Goal: Task Accomplishment & Management: Complete application form

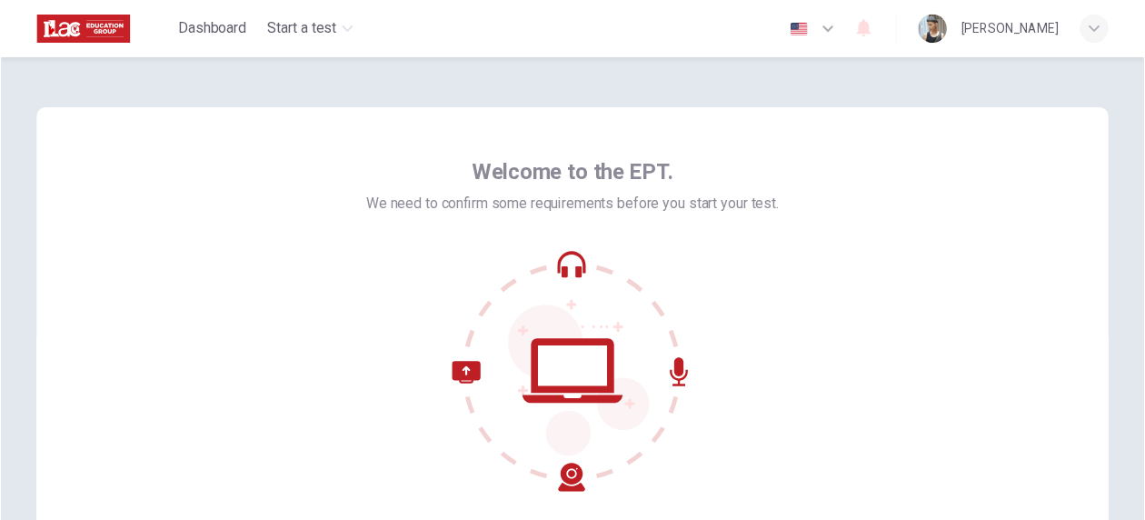
scroll to position [222, 0]
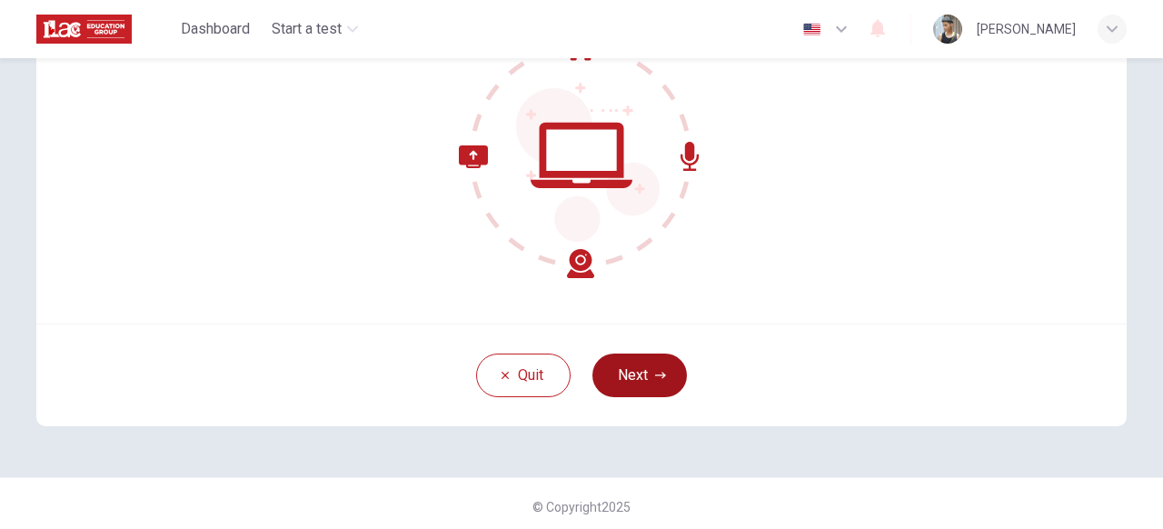
click at [633, 371] on button "Next" at bounding box center [640, 376] width 95 height 44
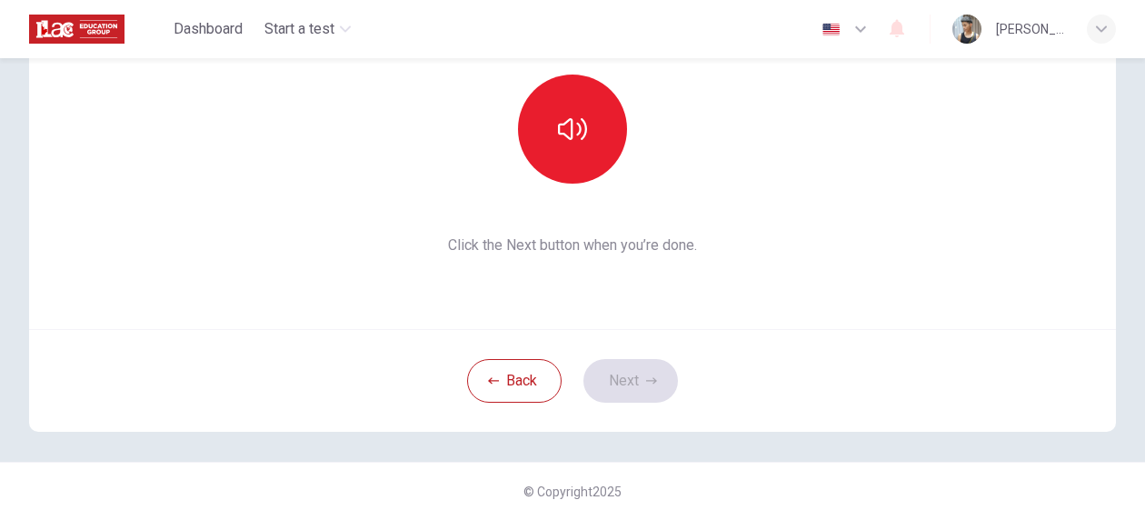
scroll to position [0, 0]
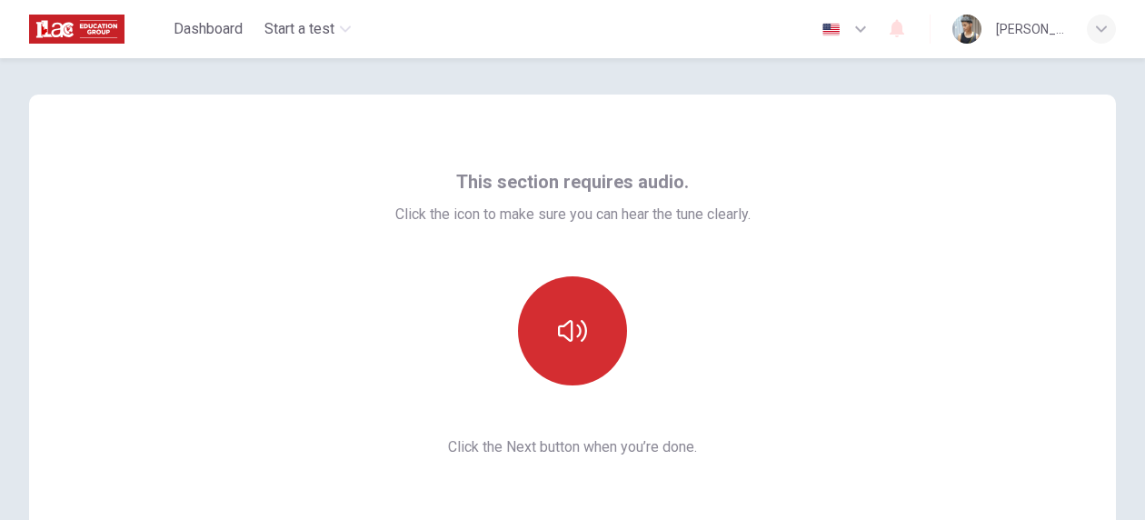
click at [560, 350] on button "button" at bounding box center [572, 330] width 109 height 109
click at [589, 352] on button "button" at bounding box center [572, 330] width 109 height 109
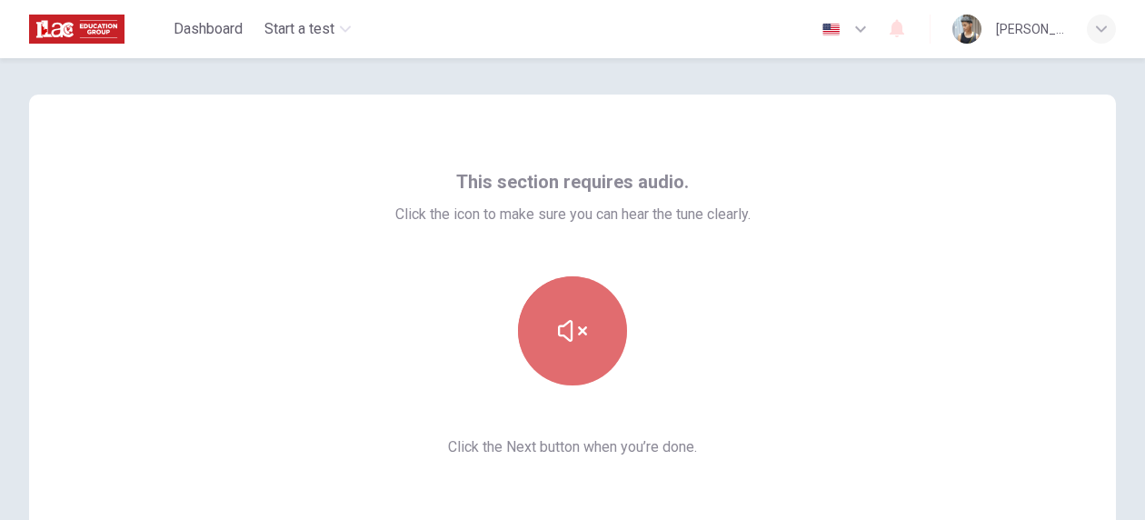
click at [589, 352] on button "button" at bounding box center [572, 330] width 109 height 109
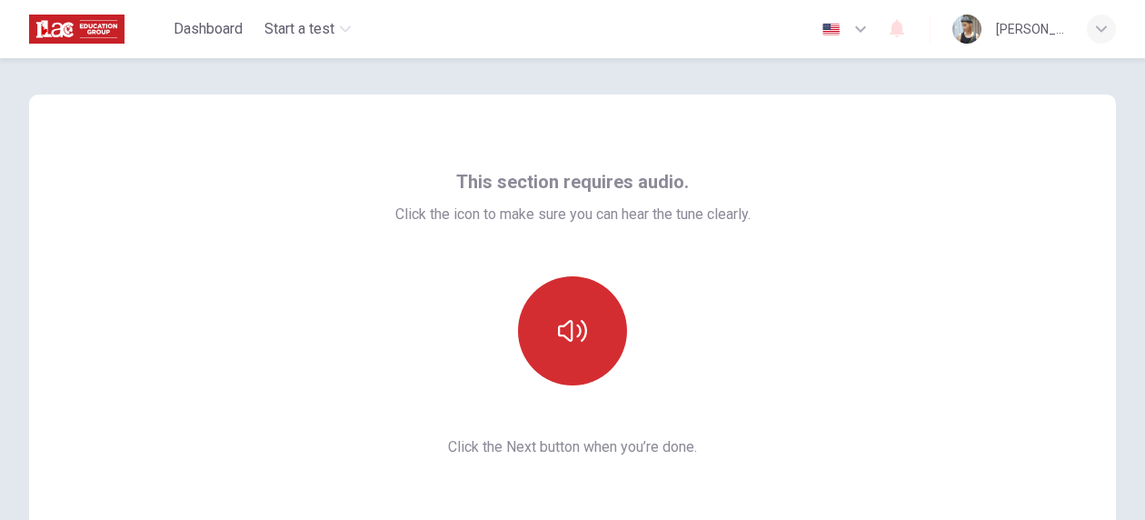
scroll to position [202, 0]
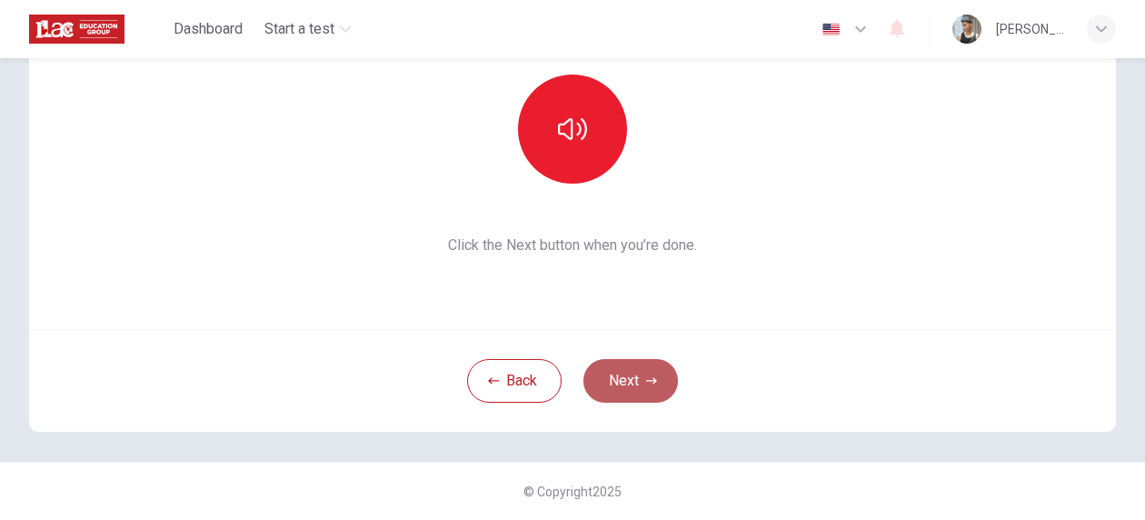
click at [637, 389] on button "Next" at bounding box center [630, 381] width 95 height 44
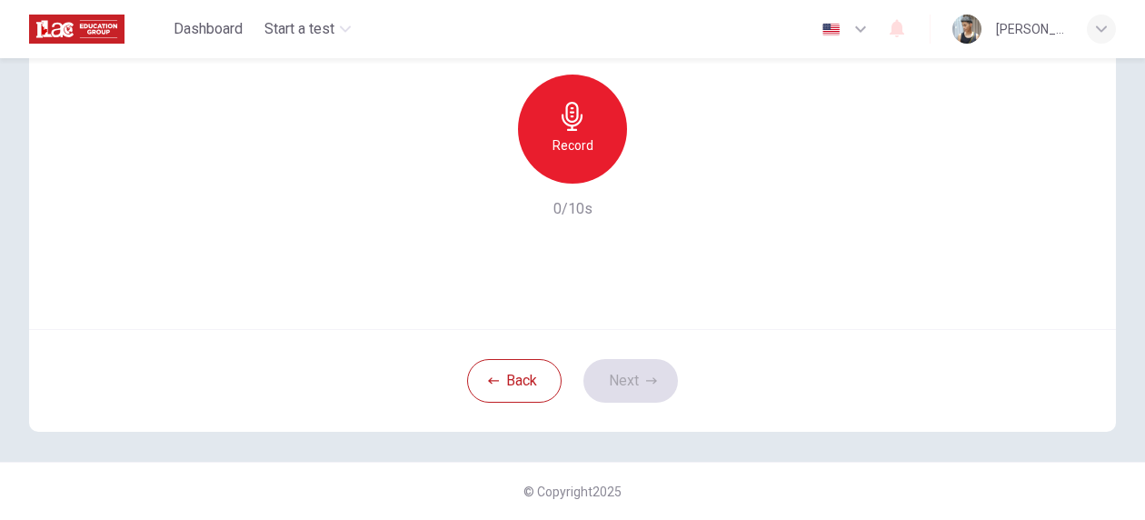
click at [567, 131] on div "Record" at bounding box center [572, 129] width 109 height 109
click at [646, 384] on icon "button" at bounding box center [651, 380] width 11 height 11
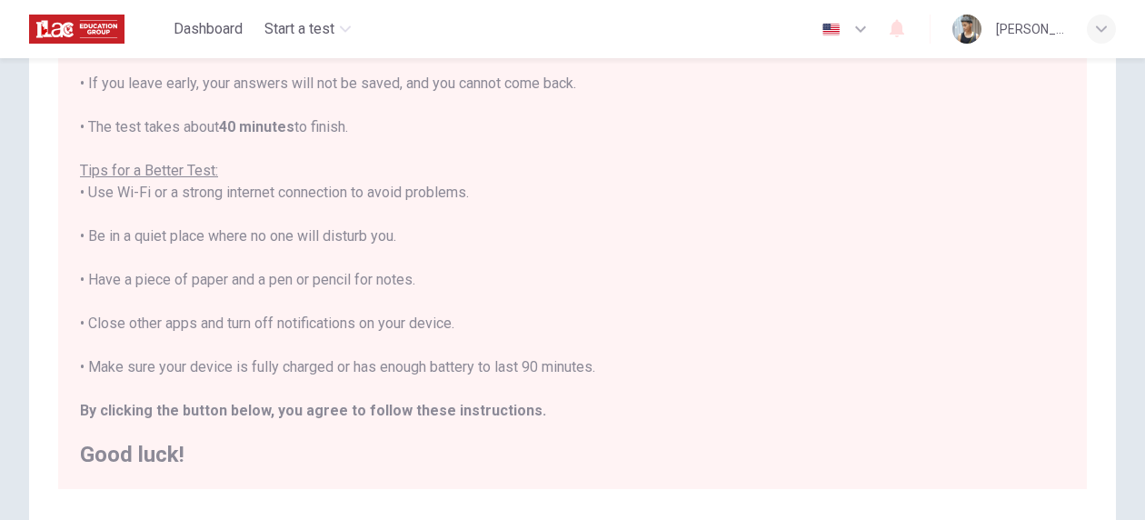
scroll to position [429, 0]
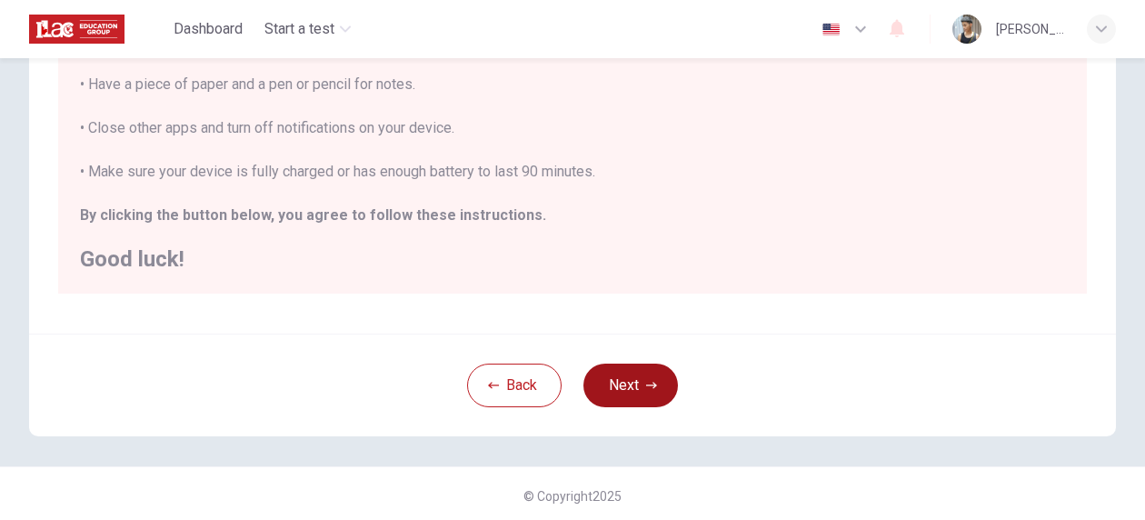
click at [617, 385] on button "Next" at bounding box center [630, 386] width 95 height 44
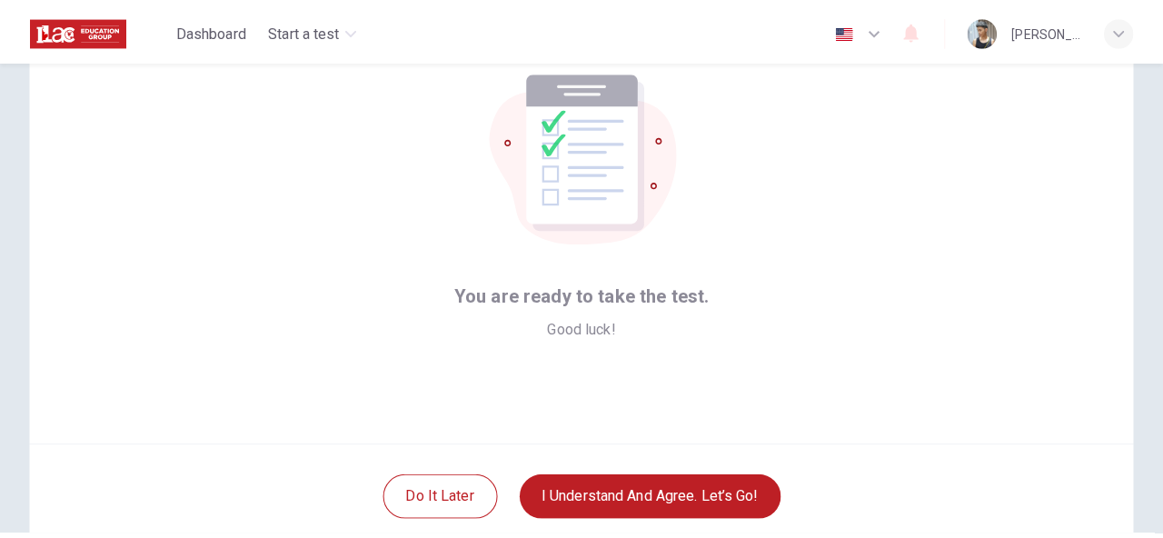
scroll to position [202, 0]
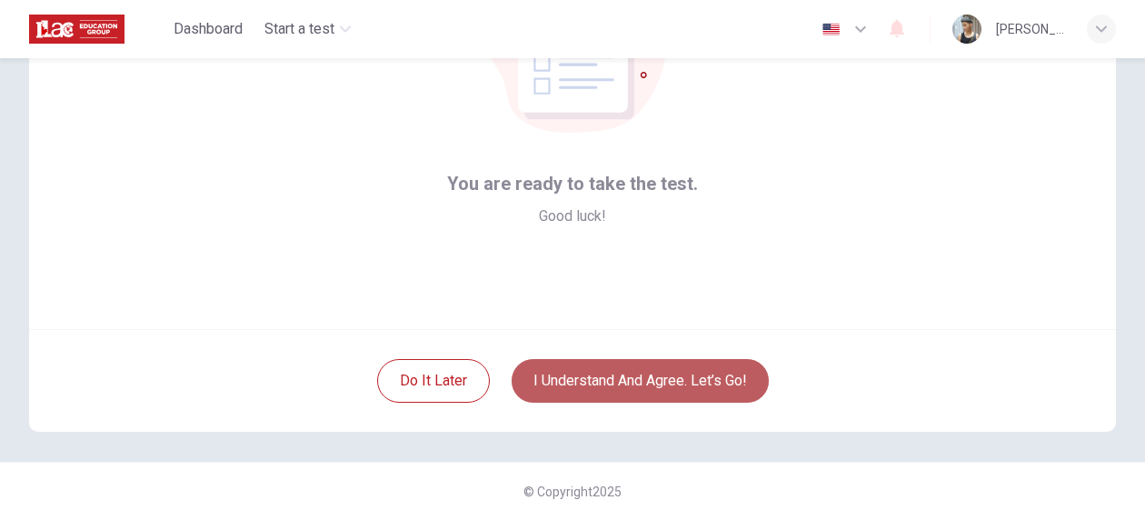
click at [643, 388] on button "I understand and agree. Let’s go!" at bounding box center [640, 381] width 257 height 44
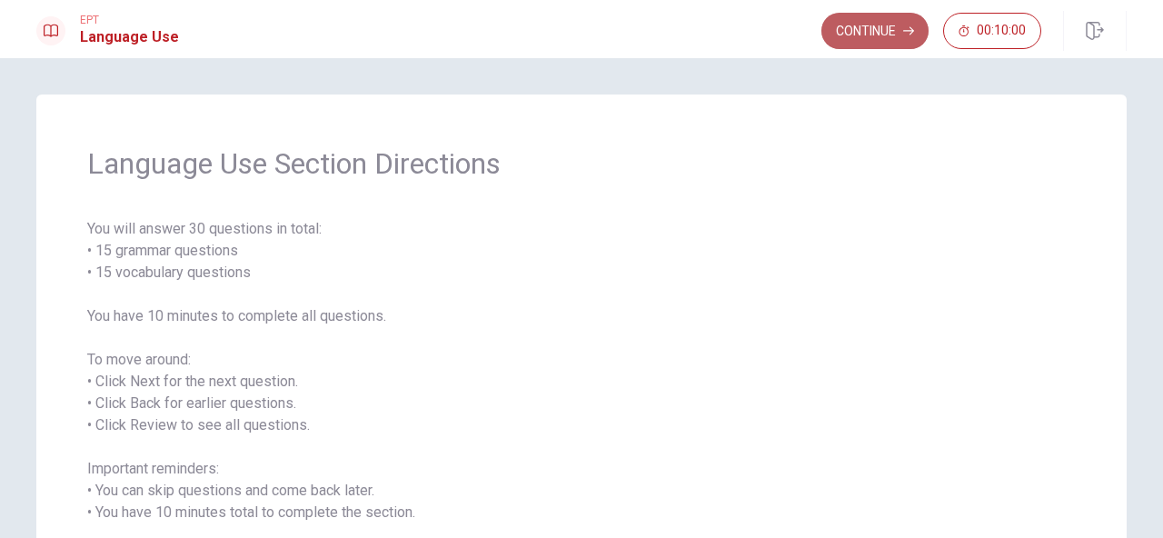
click at [873, 39] on button "Continue" at bounding box center [875, 31] width 107 height 36
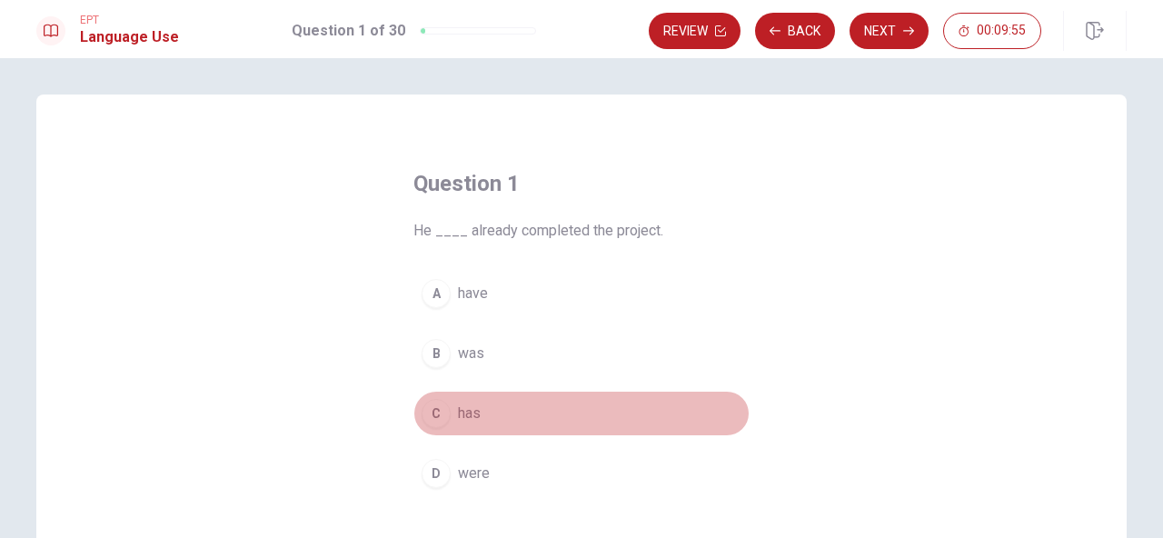
click at [473, 416] on span "has" at bounding box center [469, 414] width 23 height 22
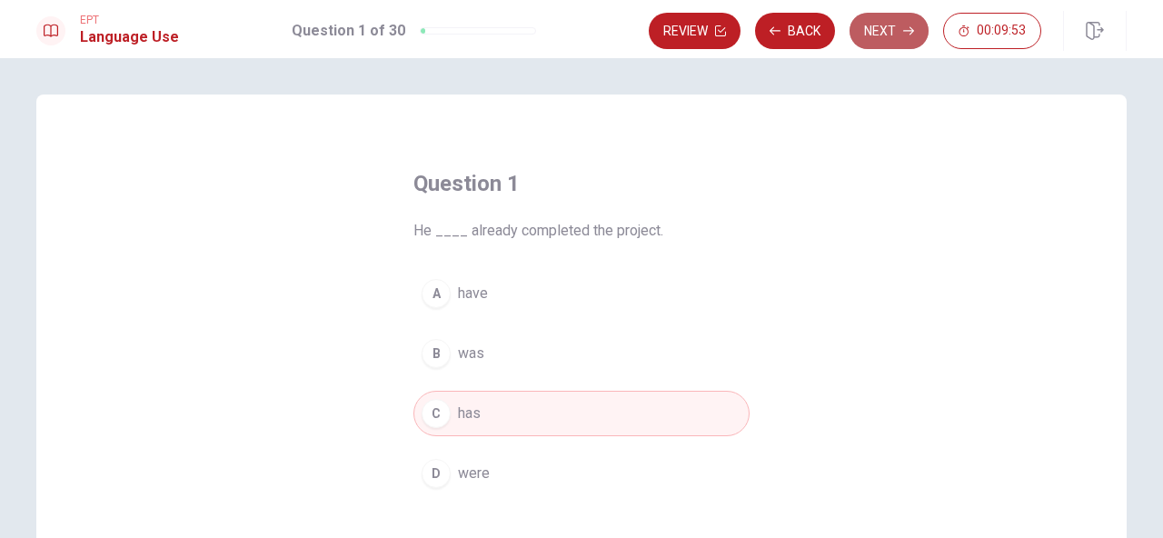
click at [877, 25] on button "Next" at bounding box center [889, 31] width 79 height 36
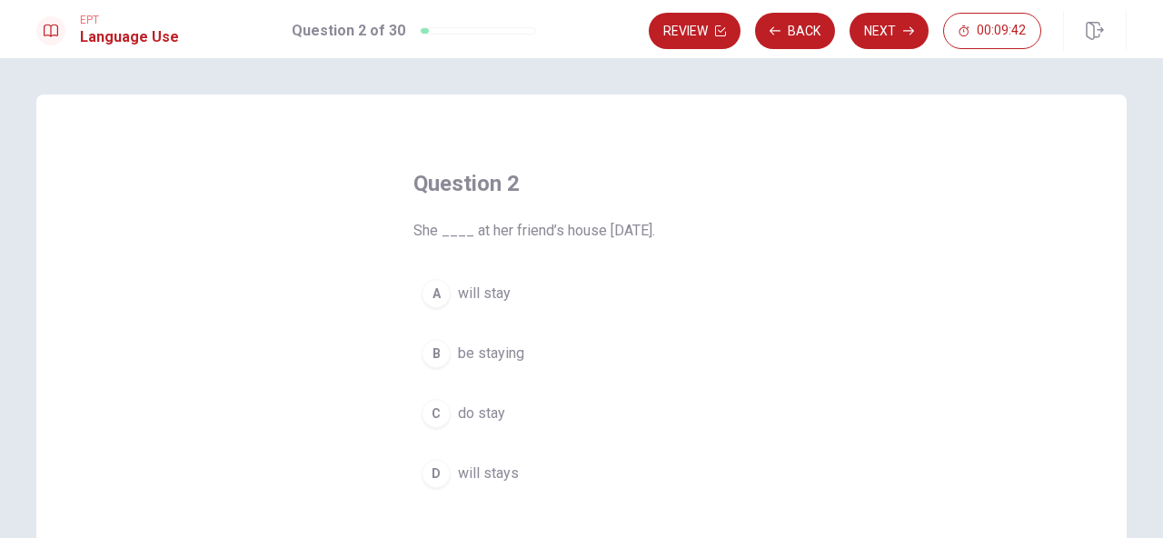
click at [483, 296] on span "will stay" at bounding box center [484, 294] width 53 height 22
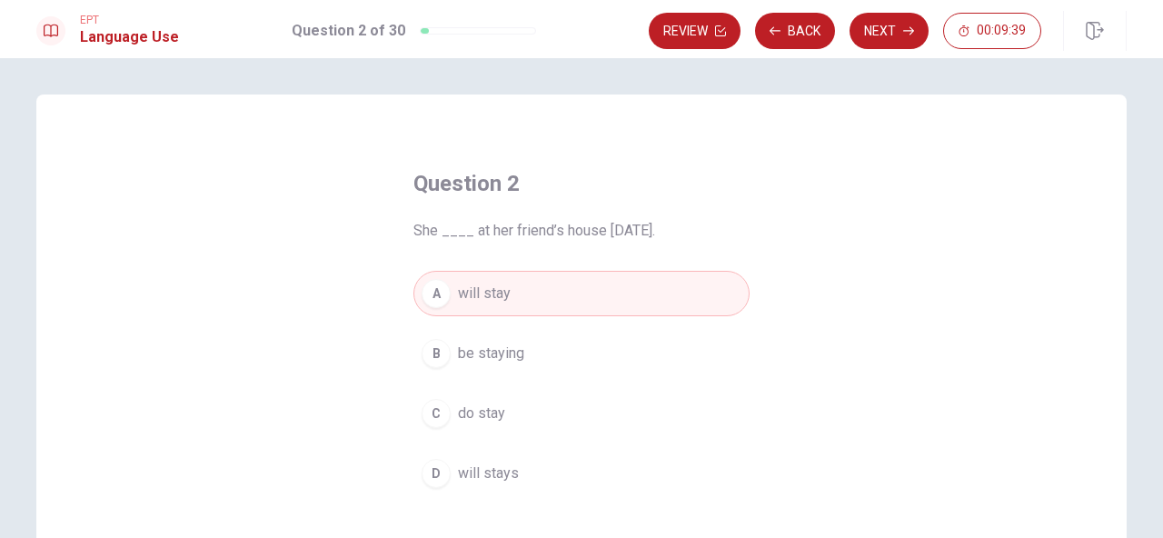
click at [436, 296] on div "A" at bounding box center [436, 293] width 29 height 29
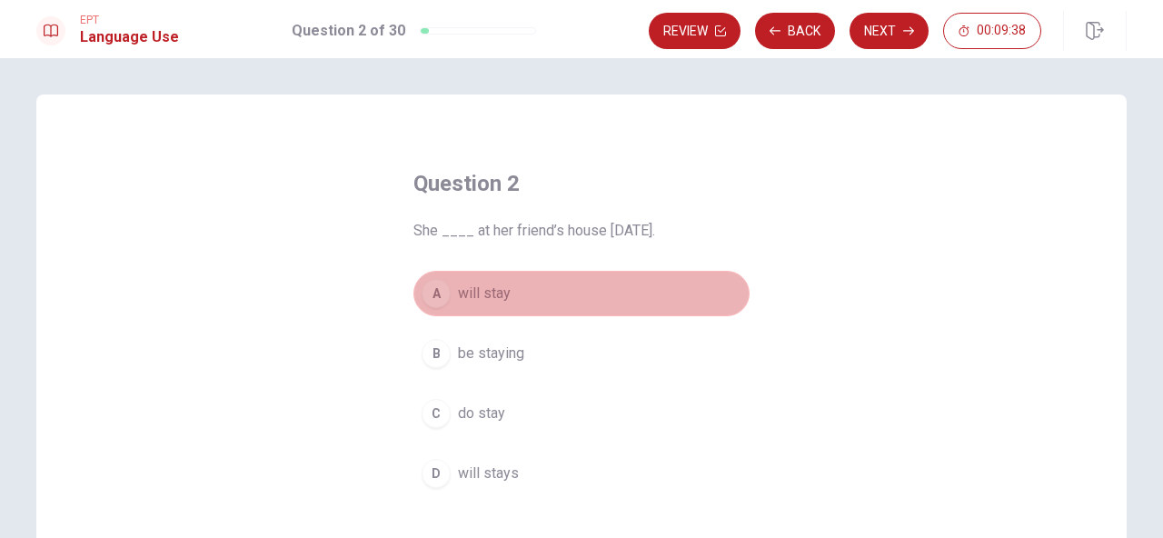
click at [643, 278] on button "A will stay" at bounding box center [582, 293] width 336 height 45
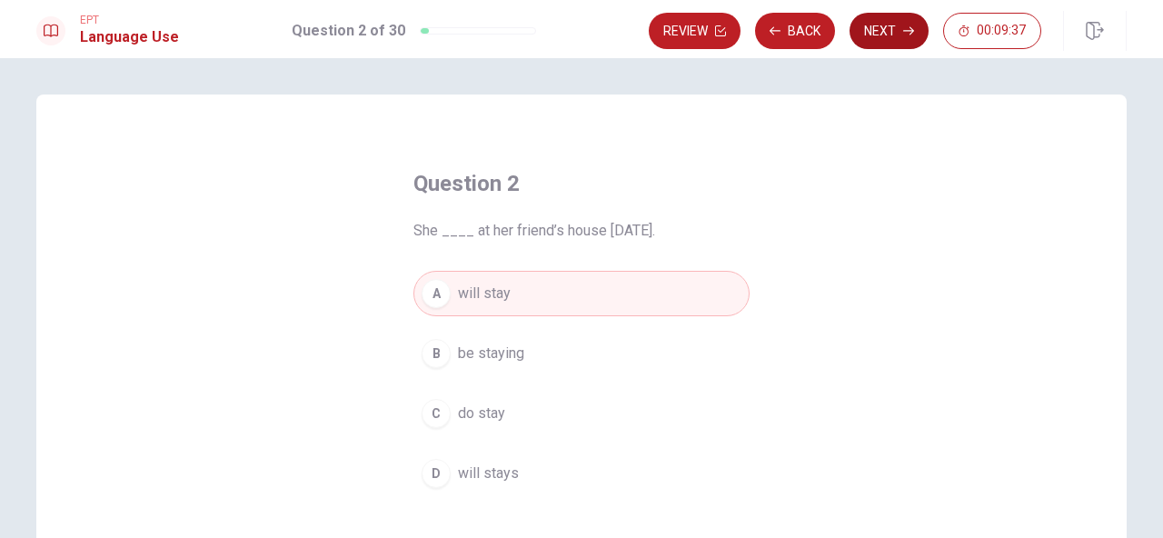
click at [882, 29] on button "Next" at bounding box center [889, 31] width 79 height 36
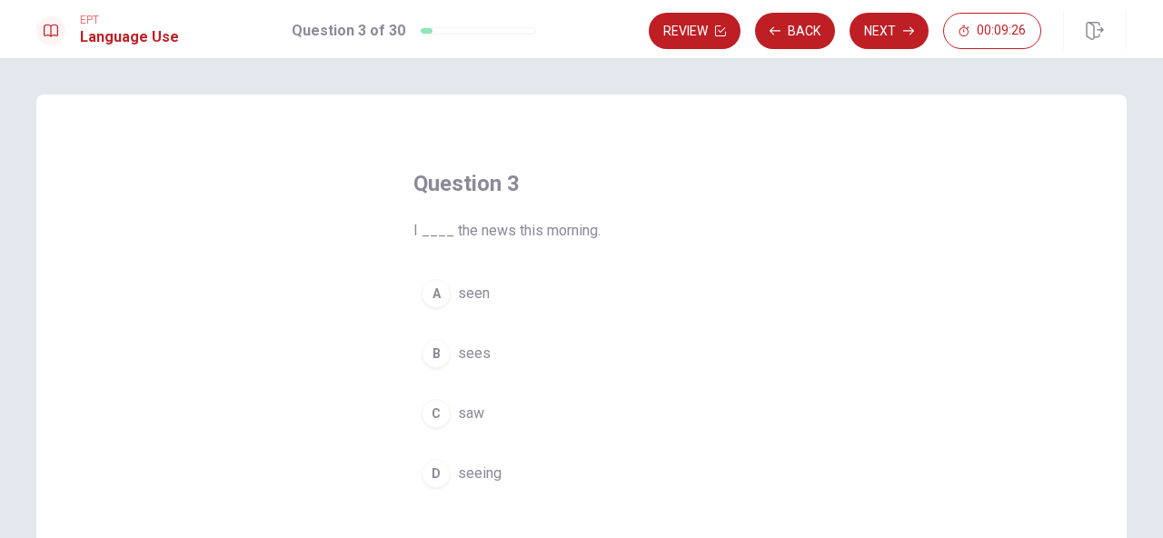
click at [442, 420] on div "C" at bounding box center [436, 413] width 29 height 29
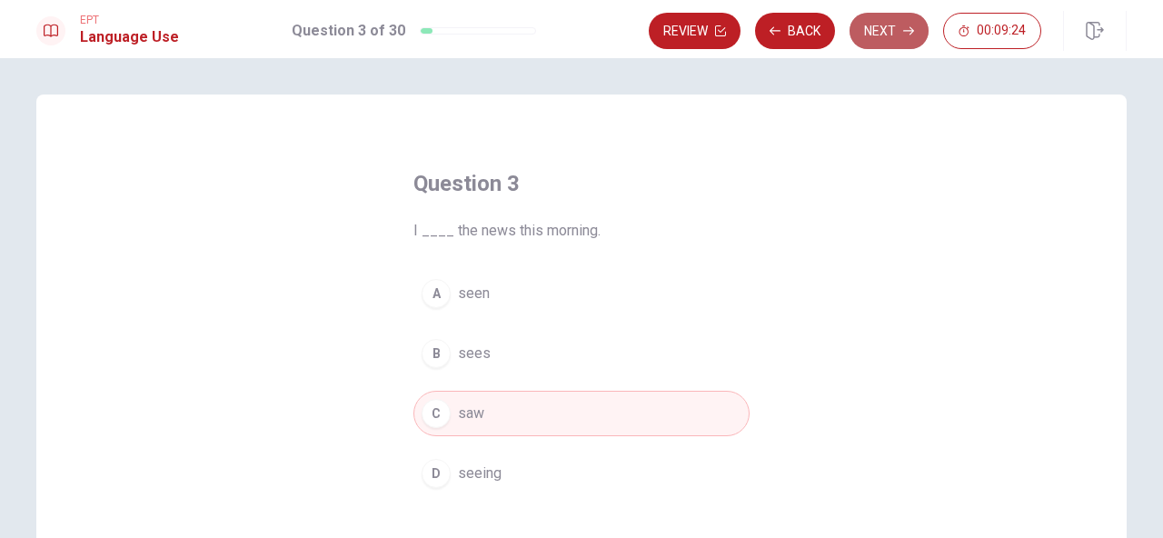
click at [889, 32] on button "Next" at bounding box center [889, 31] width 79 height 36
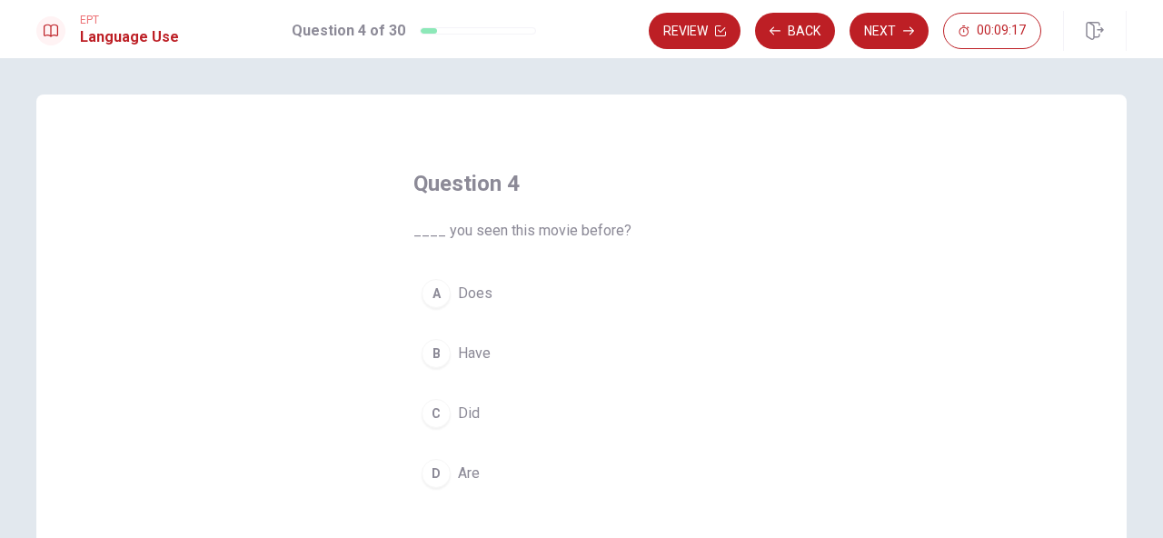
click at [426, 363] on div "B" at bounding box center [436, 353] width 29 height 29
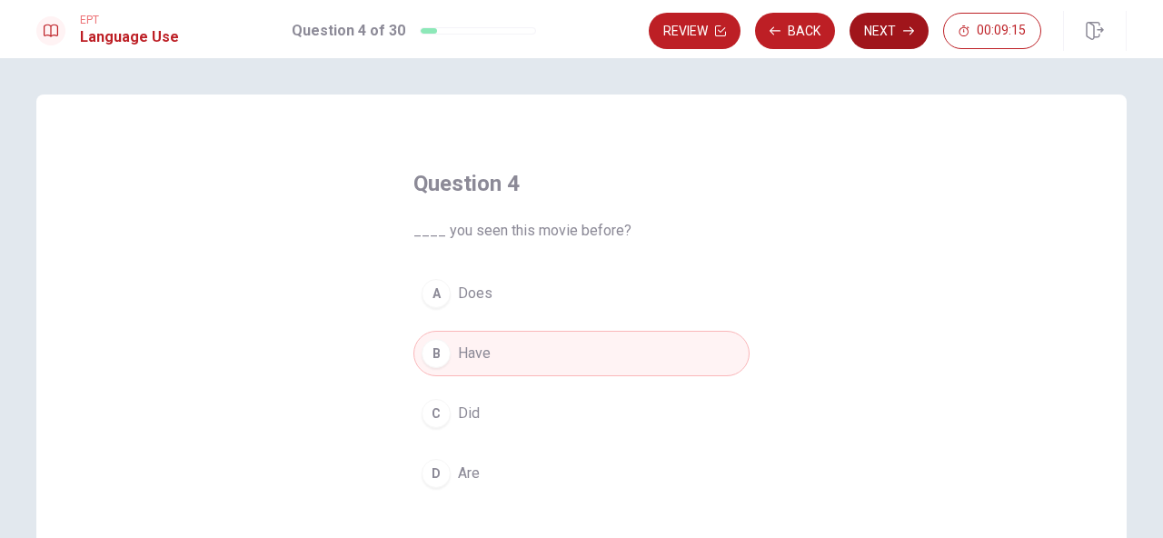
click at [887, 38] on button "Next" at bounding box center [889, 31] width 79 height 36
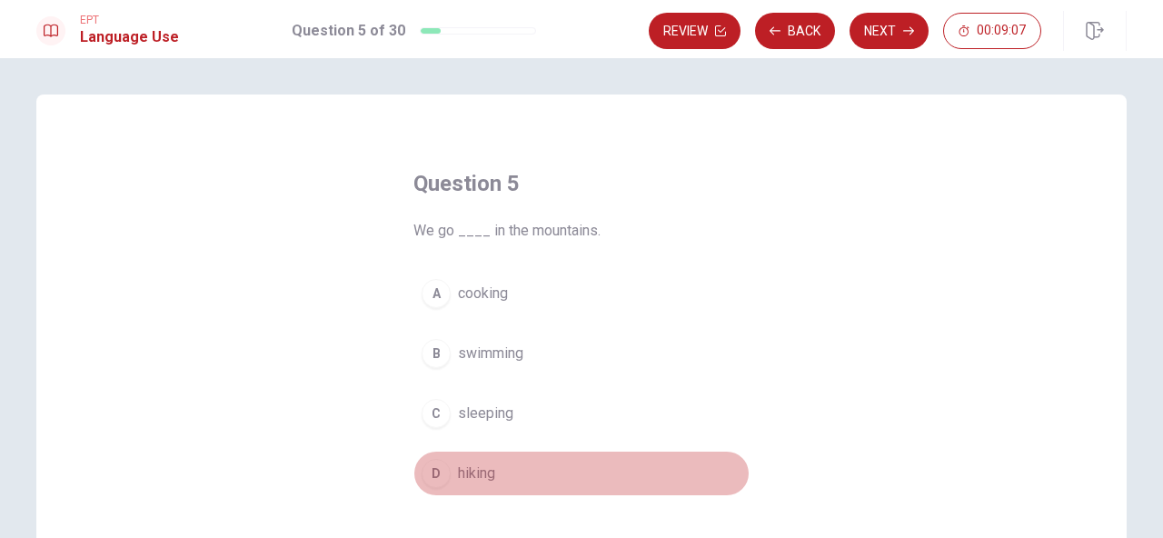
click at [465, 476] on span "hiking" at bounding box center [476, 474] width 37 height 22
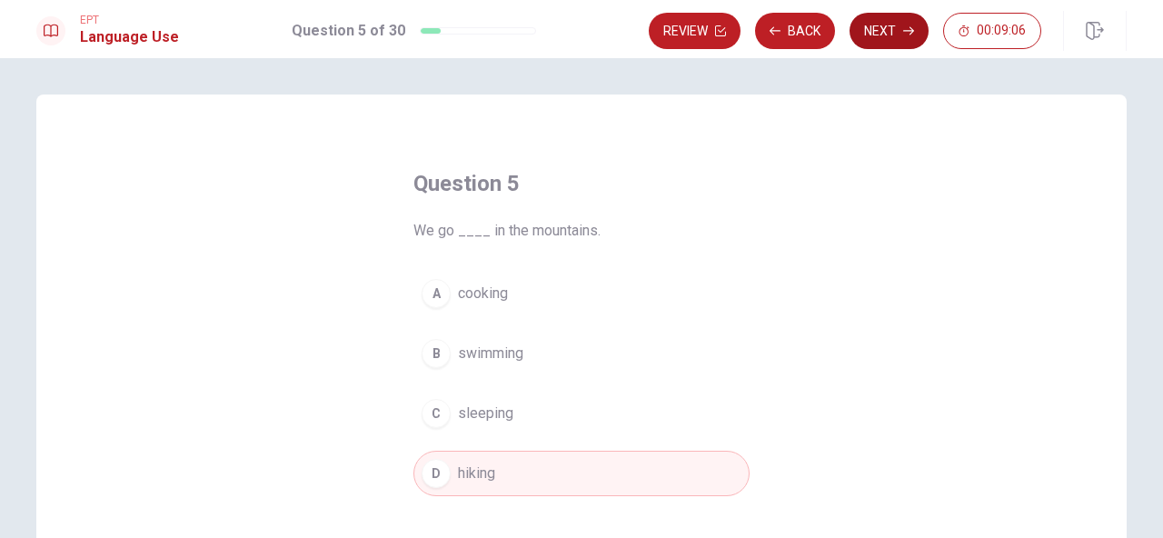
click at [880, 25] on button "Next" at bounding box center [889, 31] width 79 height 36
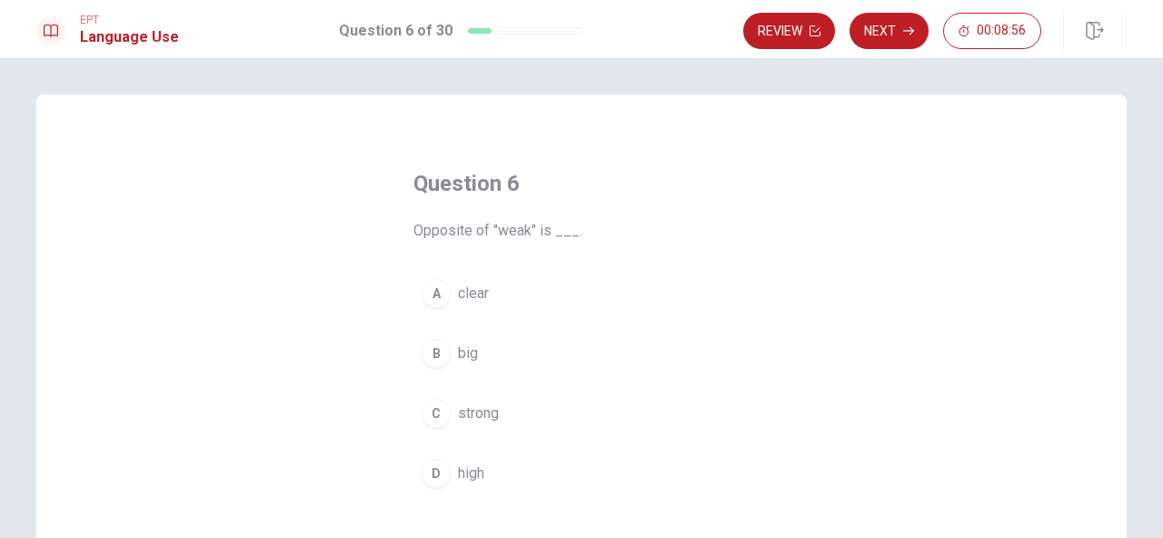
click at [427, 413] on div "C" at bounding box center [436, 413] width 29 height 29
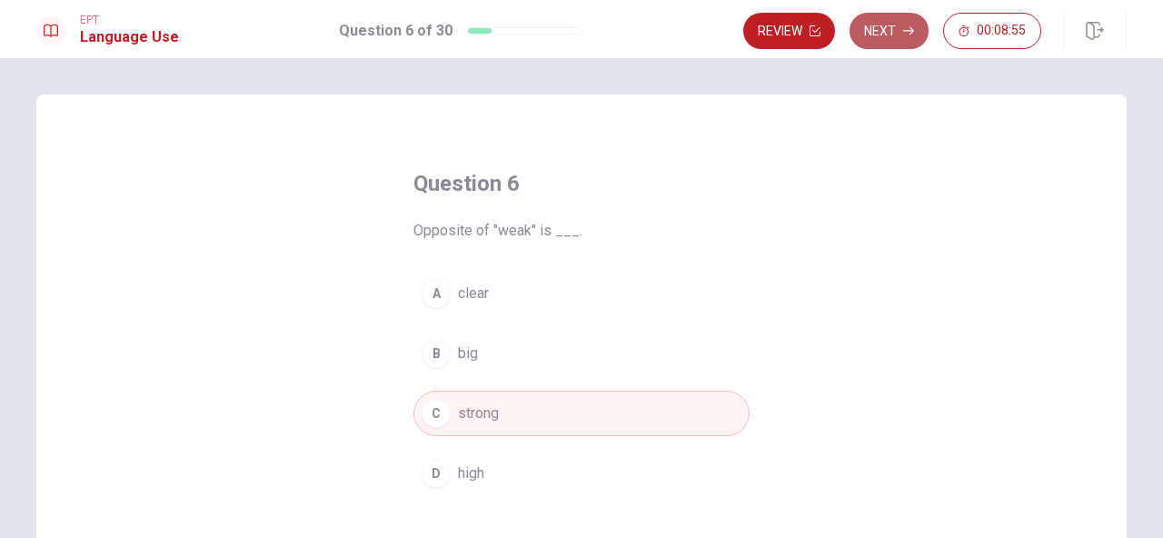
click at [881, 19] on button "Next" at bounding box center [889, 31] width 79 height 36
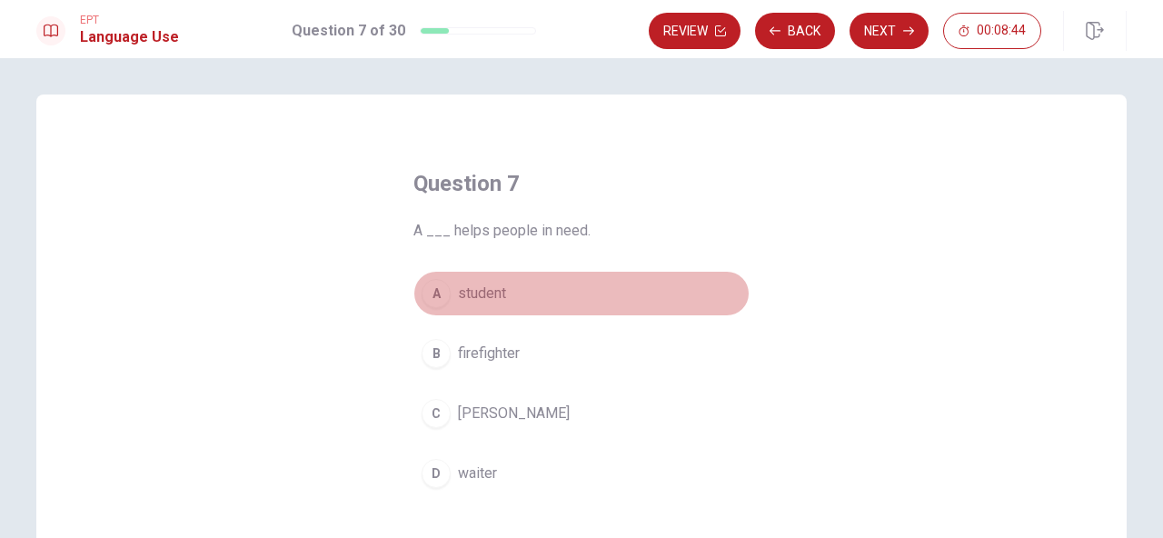
click at [484, 296] on span "student" at bounding box center [482, 294] width 48 height 22
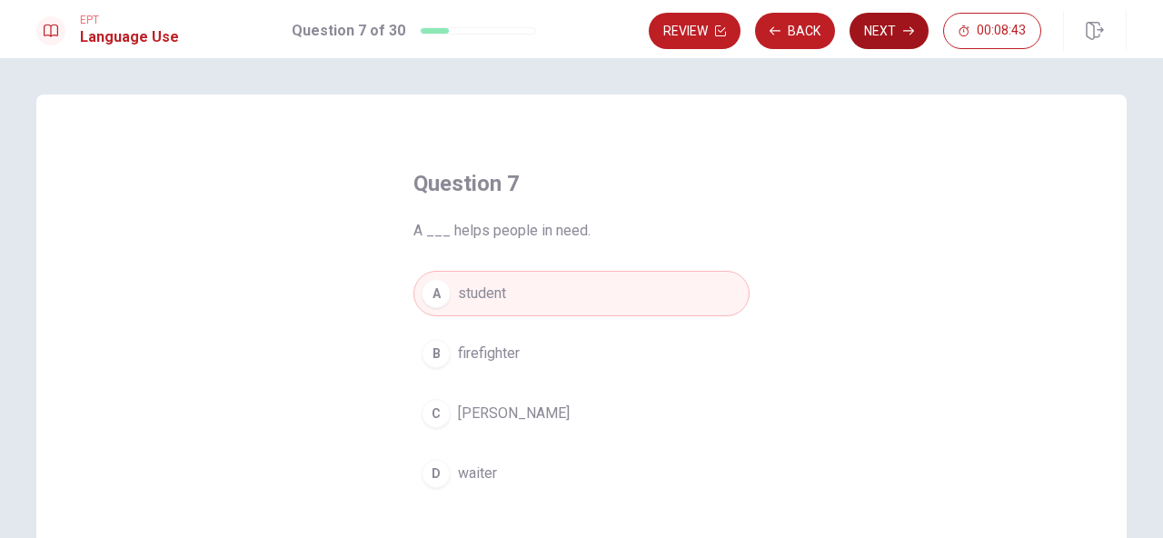
click at [885, 28] on button "Next" at bounding box center [889, 31] width 79 height 36
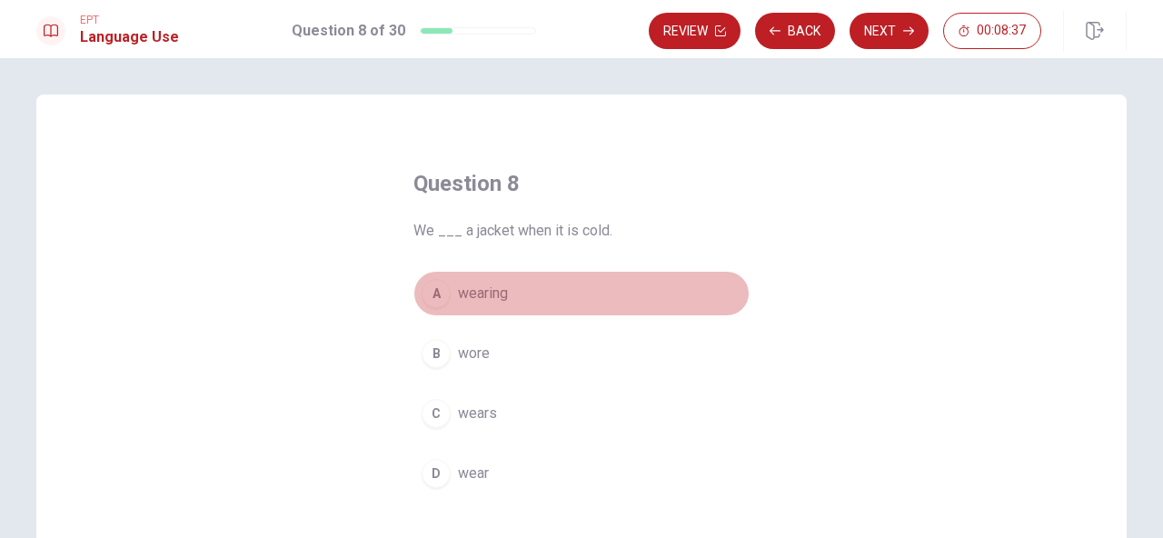
click at [491, 291] on span "wearing" at bounding box center [483, 294] width 50 height 22
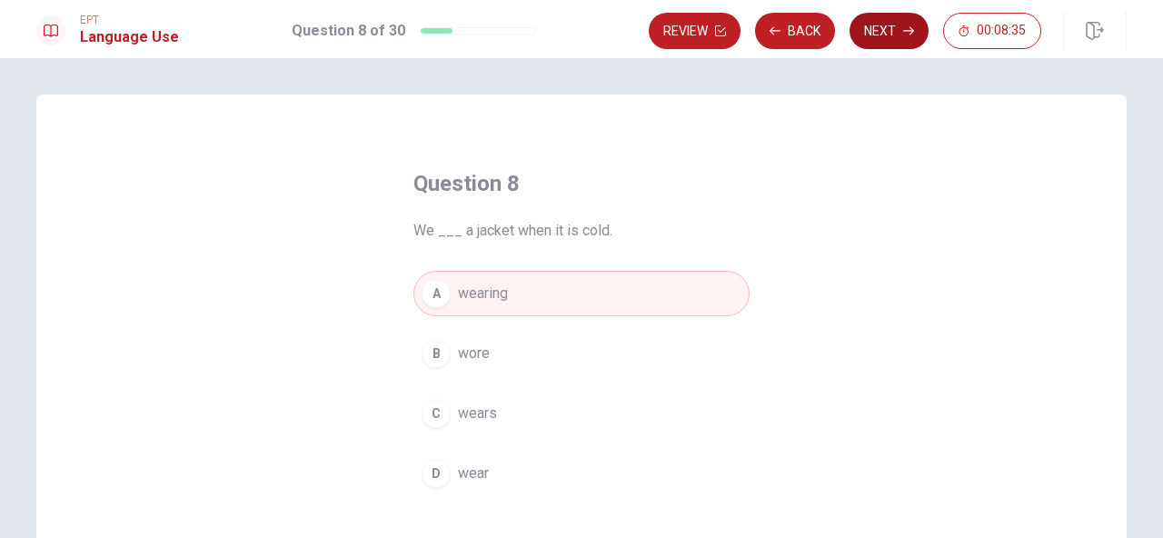
click at [901, 24] on button "Next" at bounding box center [889, 31] width 79 height 36
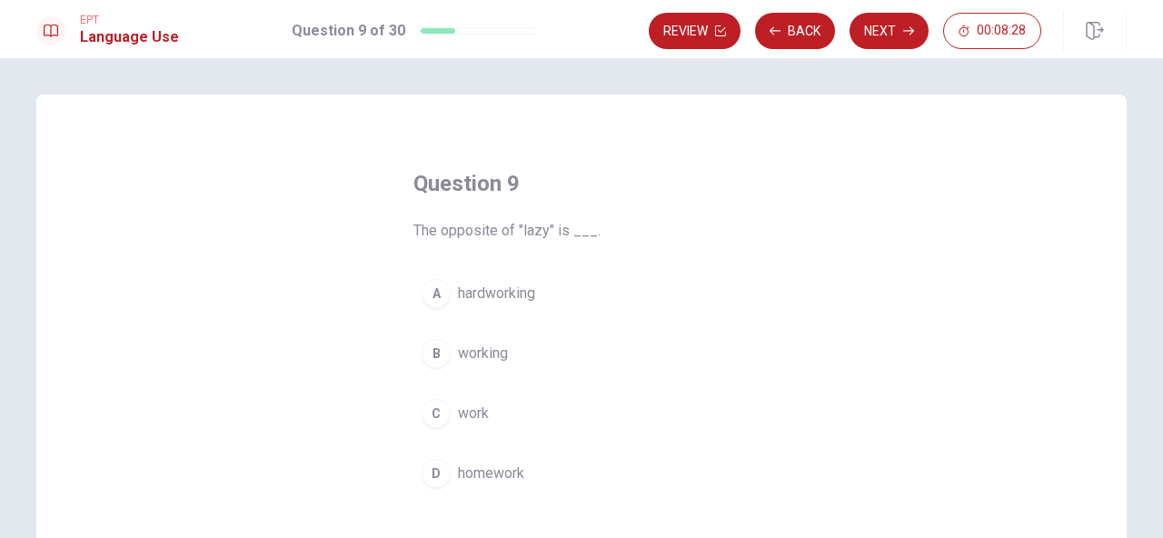
click at [437, 302] on div "A" at bounding box center [436, 293] width 29 height 29
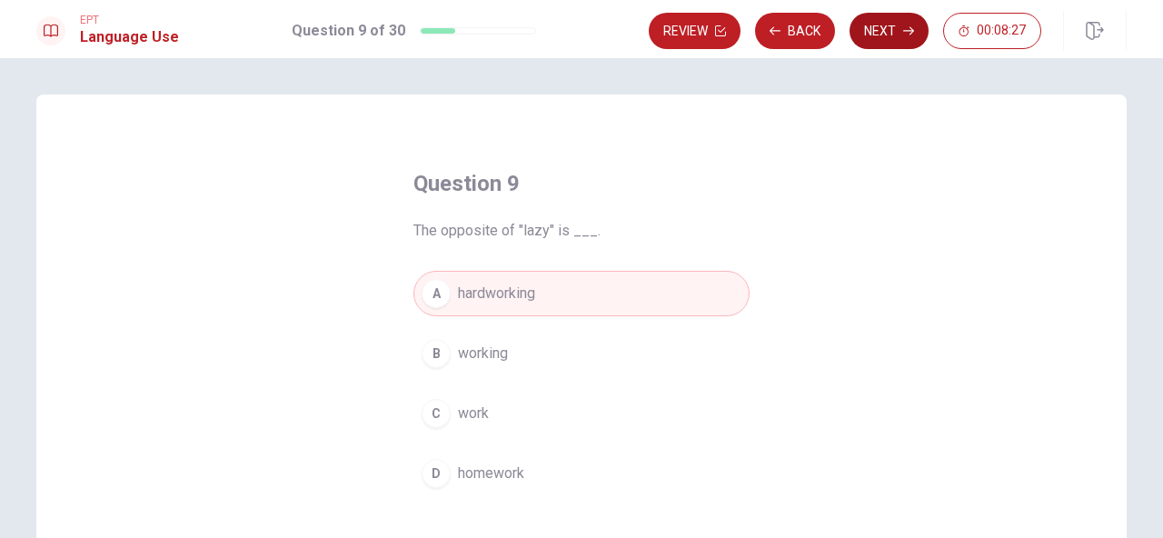
click at [876, 36] on button "Next" at bounding box center [889, 31] width 79 height 36
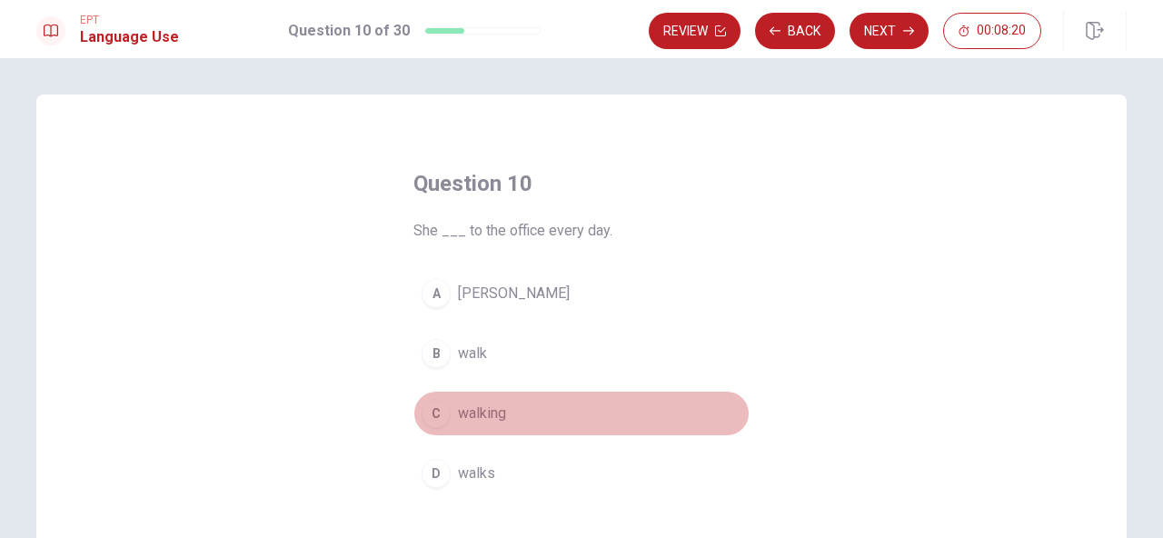
click at [480, 421] on span "walking" at bounding box center [482, 414] width 48 height 22
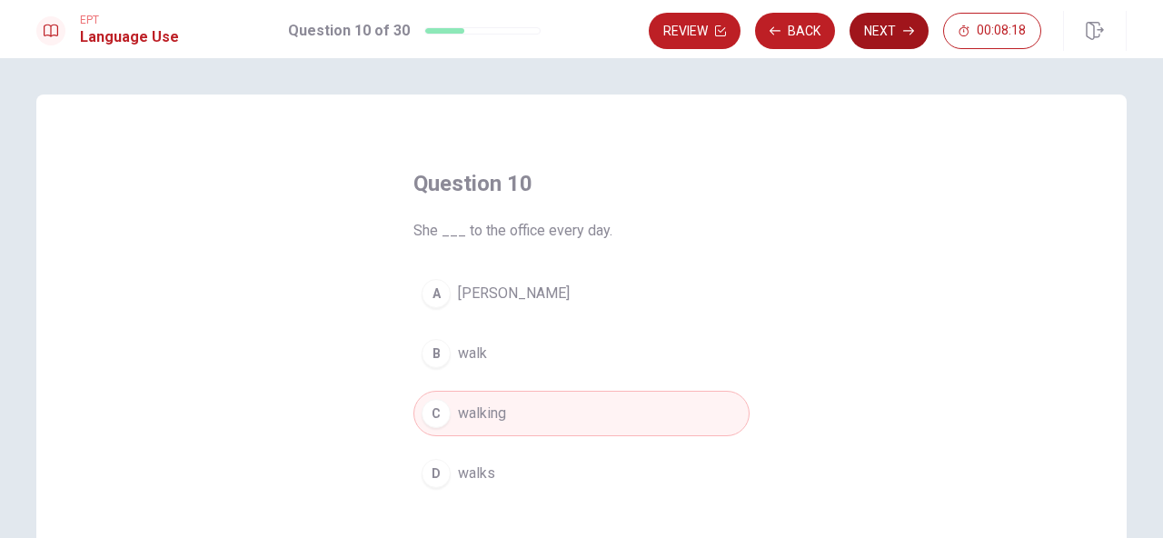
click at [884, 26] on button "Next" at bounding box center [889, 31] width 79 height 36
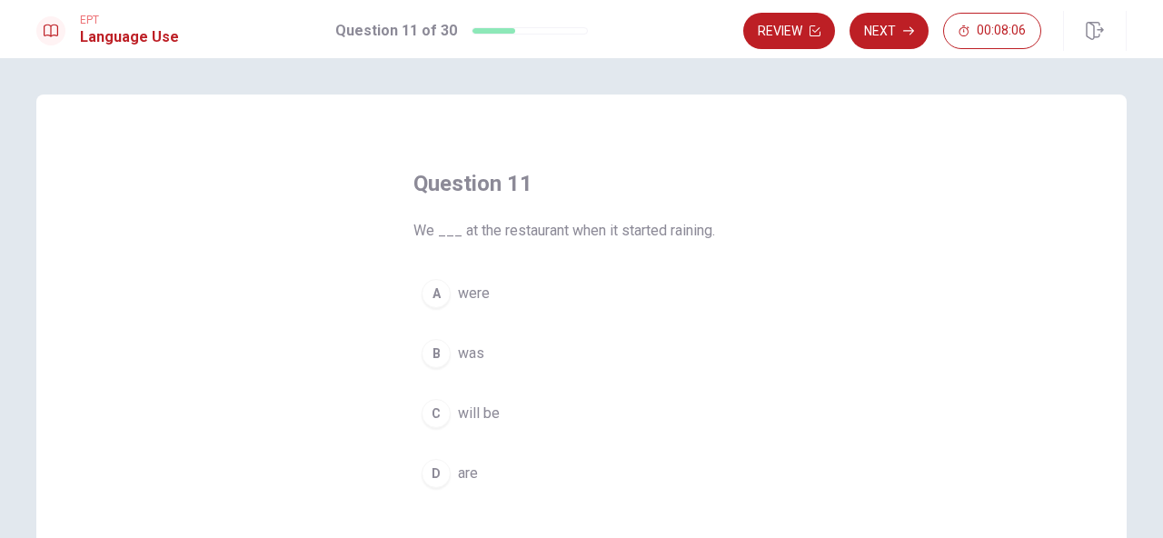
click at [440, 483] on div "D" at bounding box center [436, 473] width 29 height 29
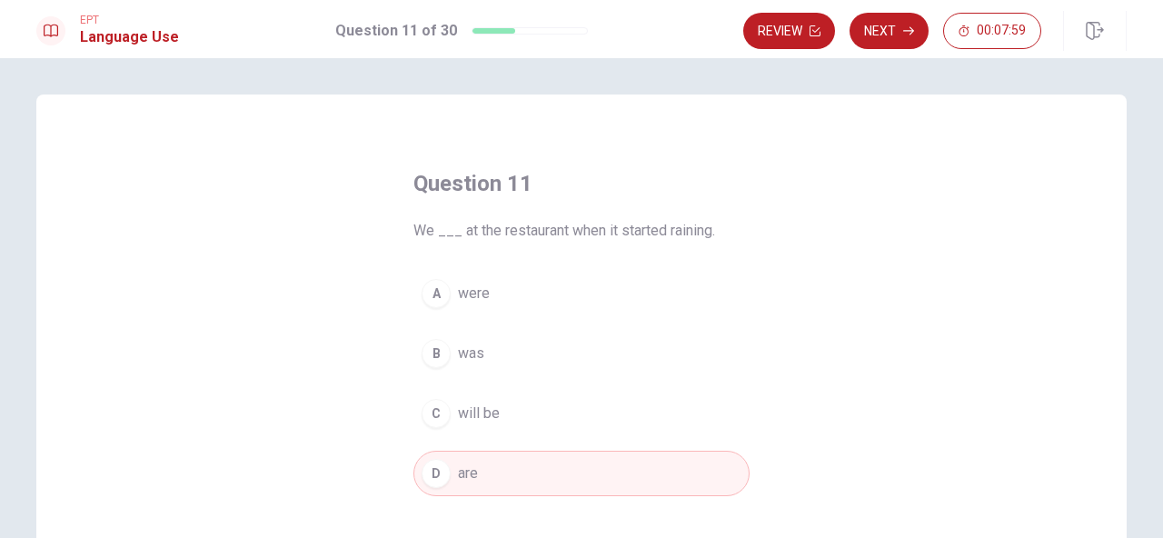
click at [430, 290] on div "A" at bounding box center [436, 293] width 29 height 29
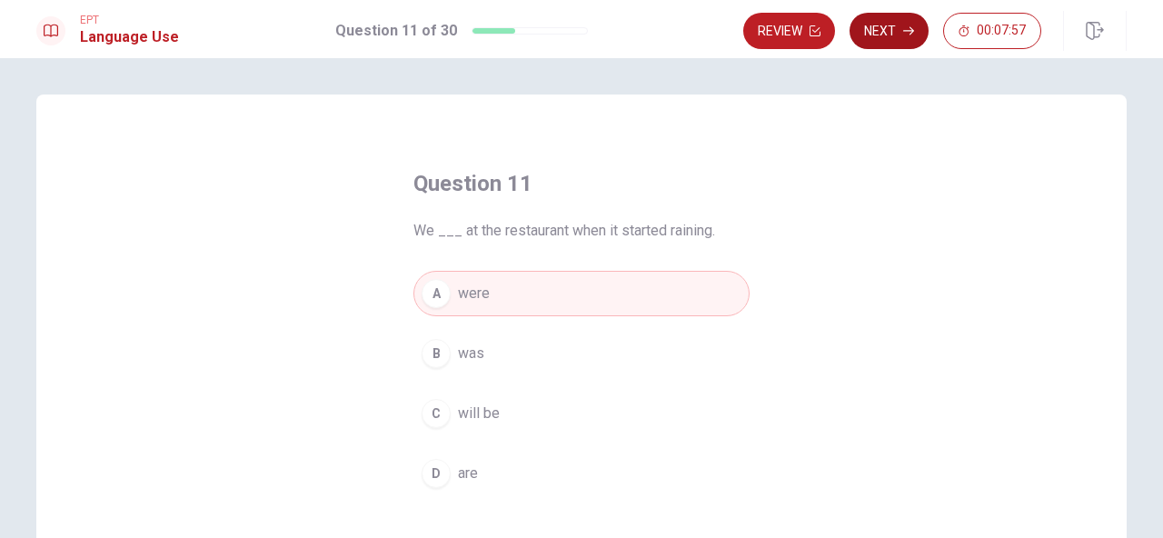
click at [902, 33] on button "Next" at bounding box center [889, 31] width 79 height 36
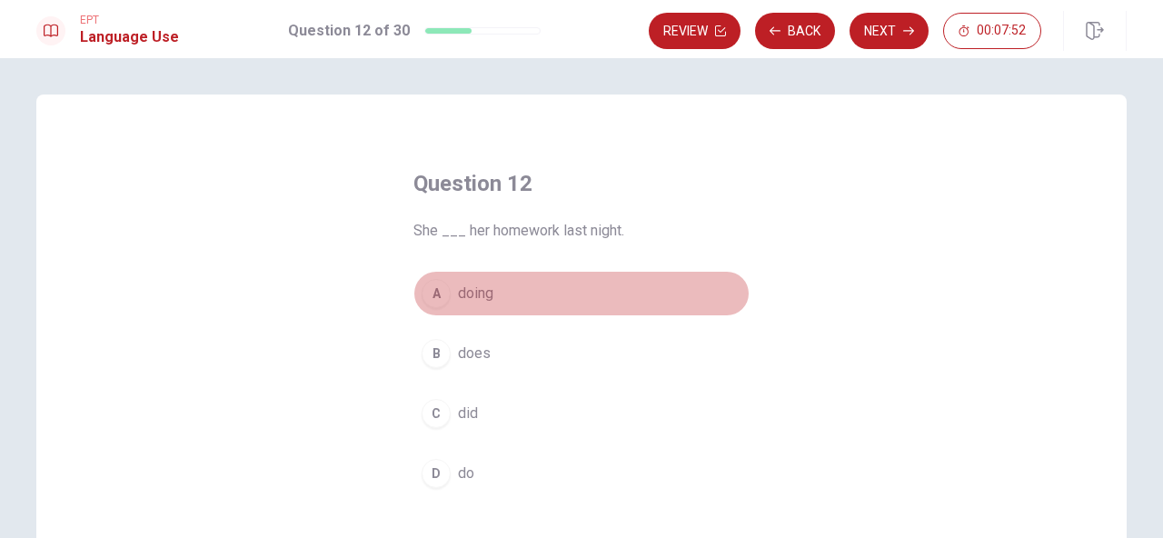
click at [470, 298] on span "doing" at bounding box center [475, 294] width 35 height 22
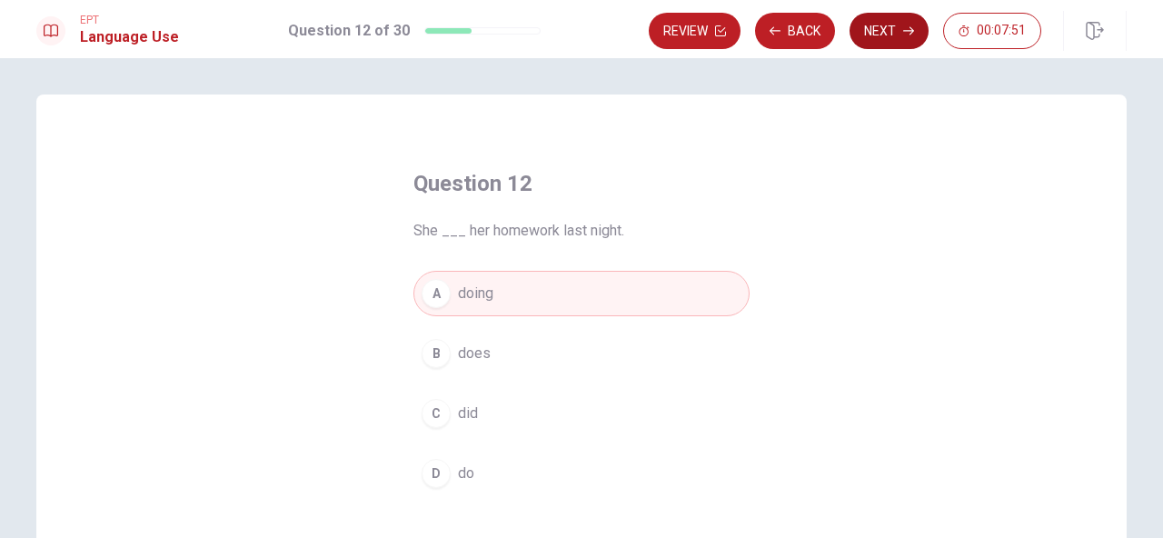
click at [877, 41] on button "Next" at bounding box center [889, 31] width 79 height 36
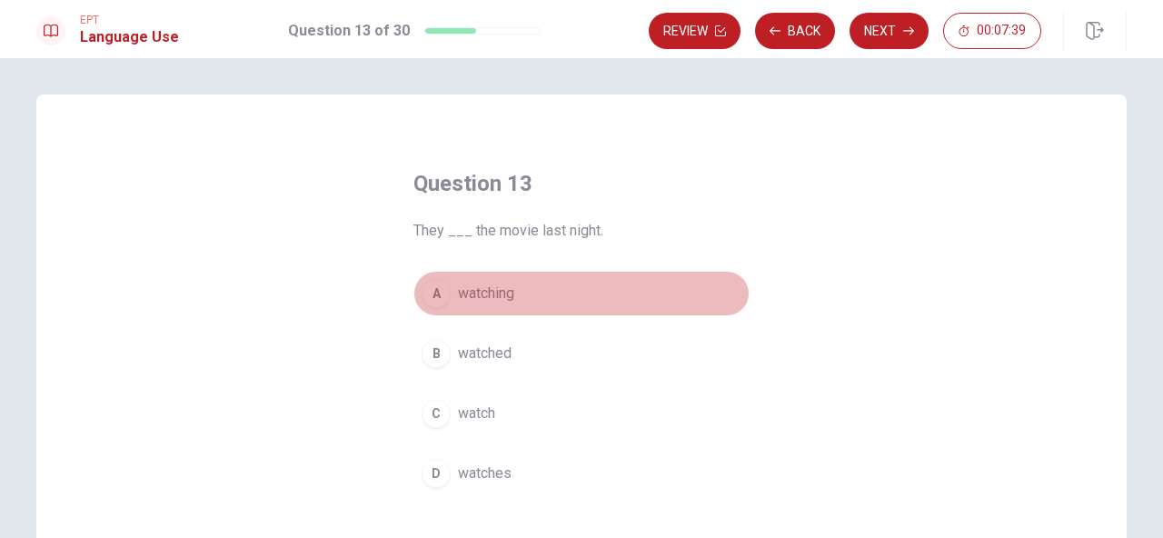
click at [437, 293] on div "A" at bounding box center [436, 293] width 29 height 29
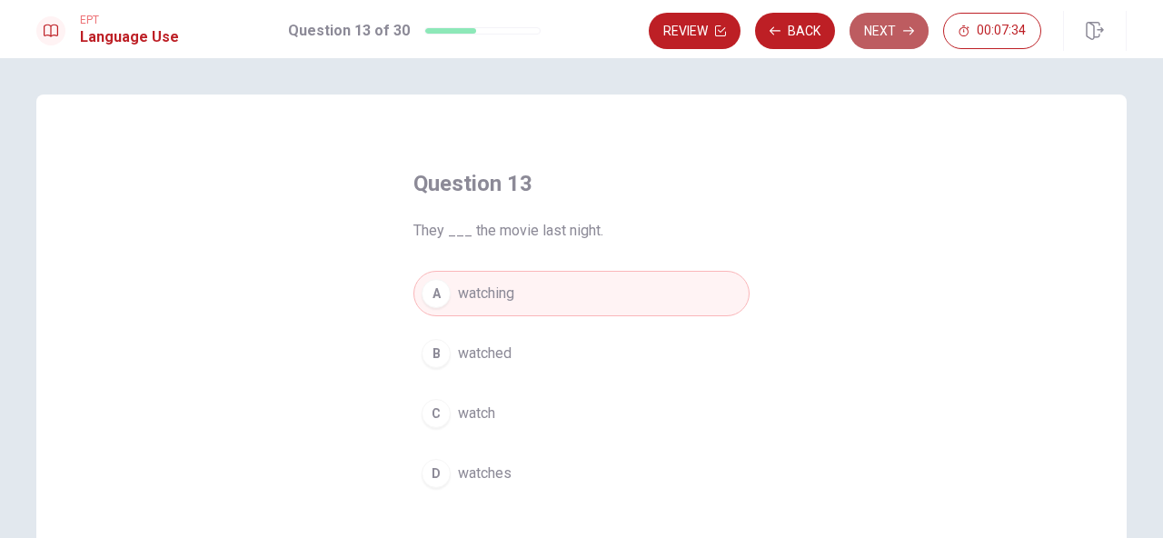
click at [876, 35] on button "Next" at bounding box center [889, 31] width 79 height 36
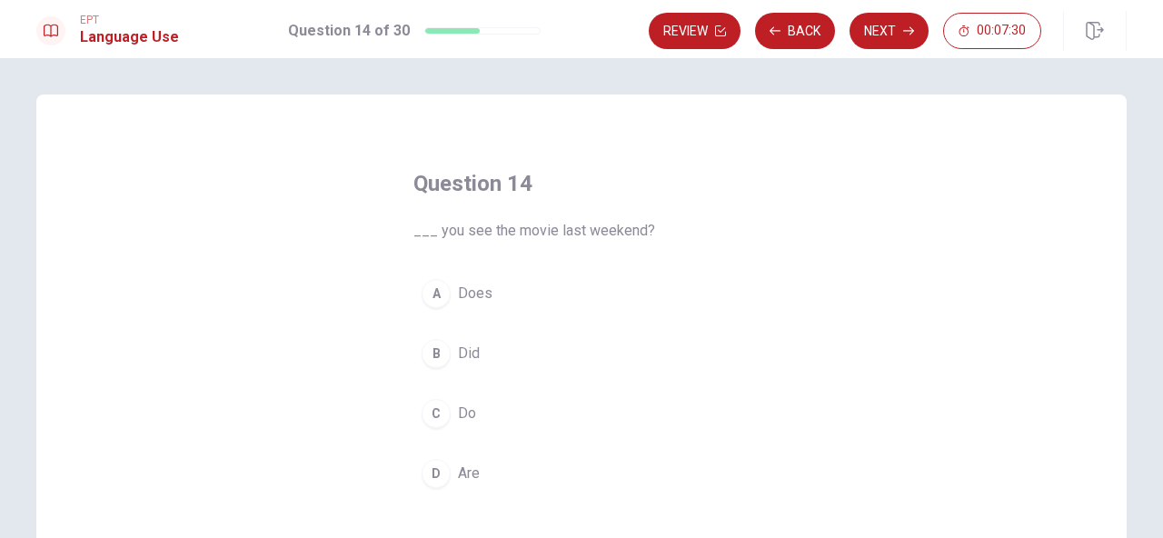
click at [458, 357] on span "Did" at bounding box center [469, 354] width 22 height 22
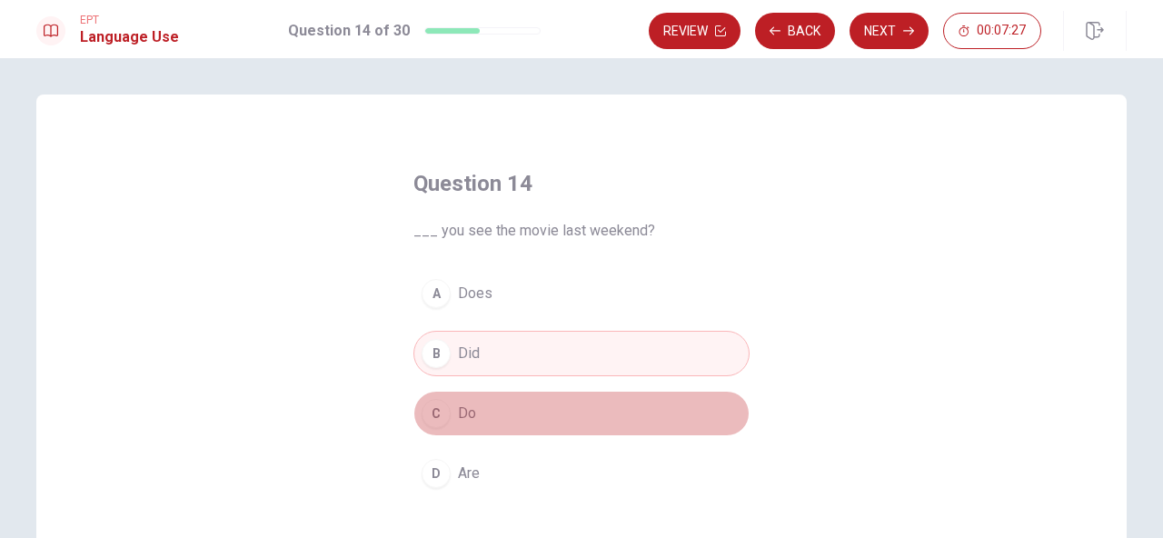
click at [458, 417] on span "Do" at bounding box center [467, 414] width 18 height 22
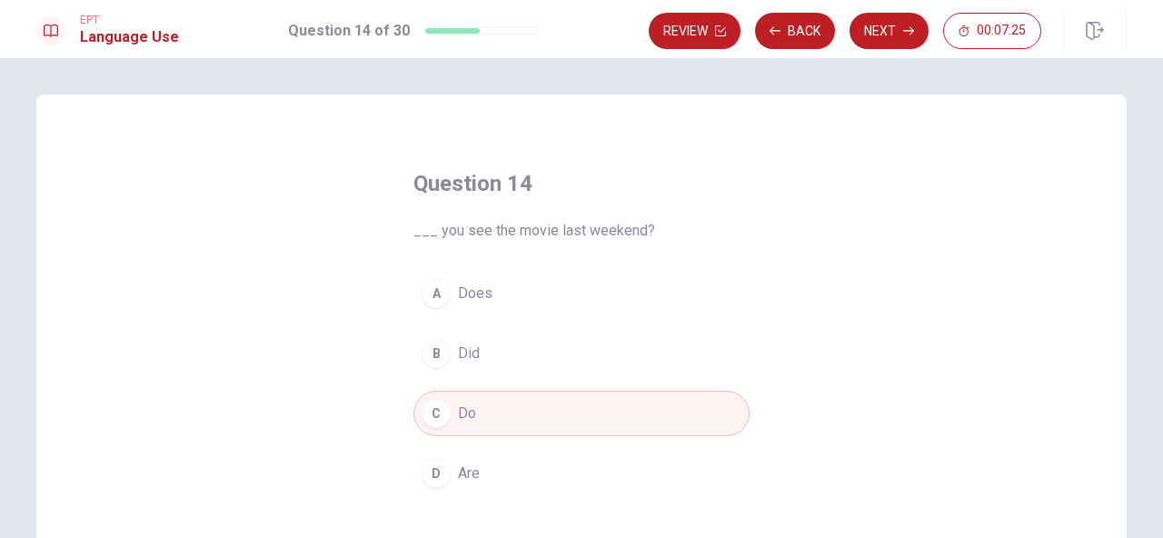
click at [458, 362] on span "Did" at bounding box center [469, 354] width 22 height 22
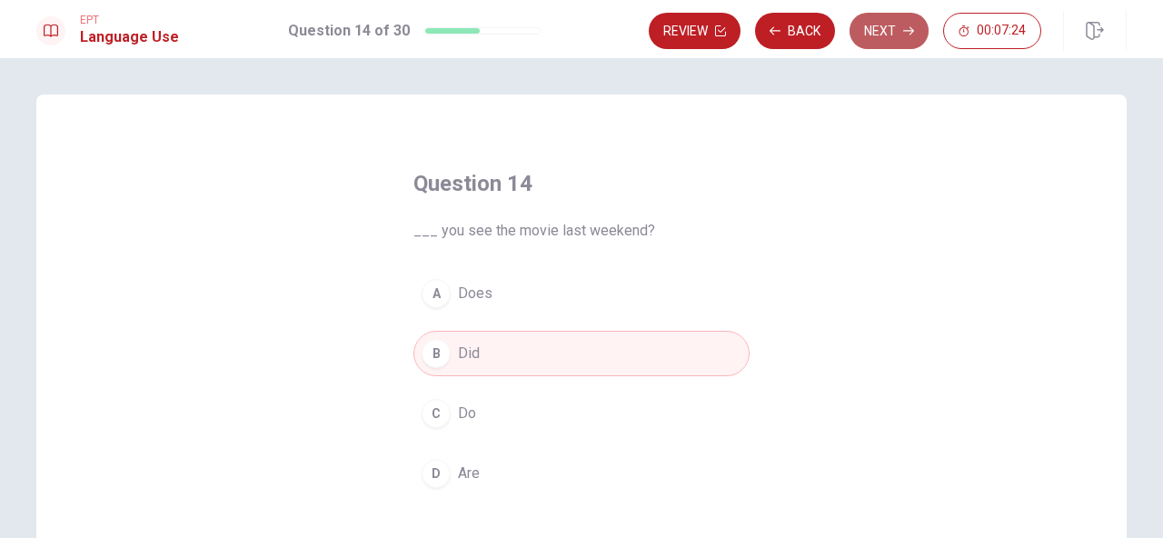
click at [881, 29] on button "Next" at bounding box center [889, 31] width 79 height 36
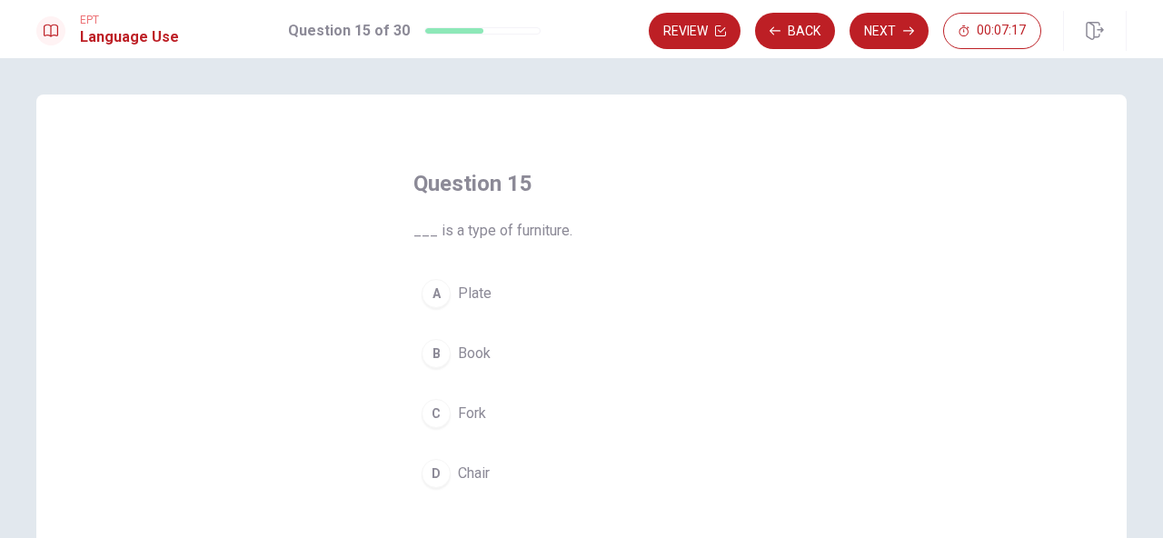
click at [473, 296] on span "Plate" at bounding box center [475, 294] width 34 height 22
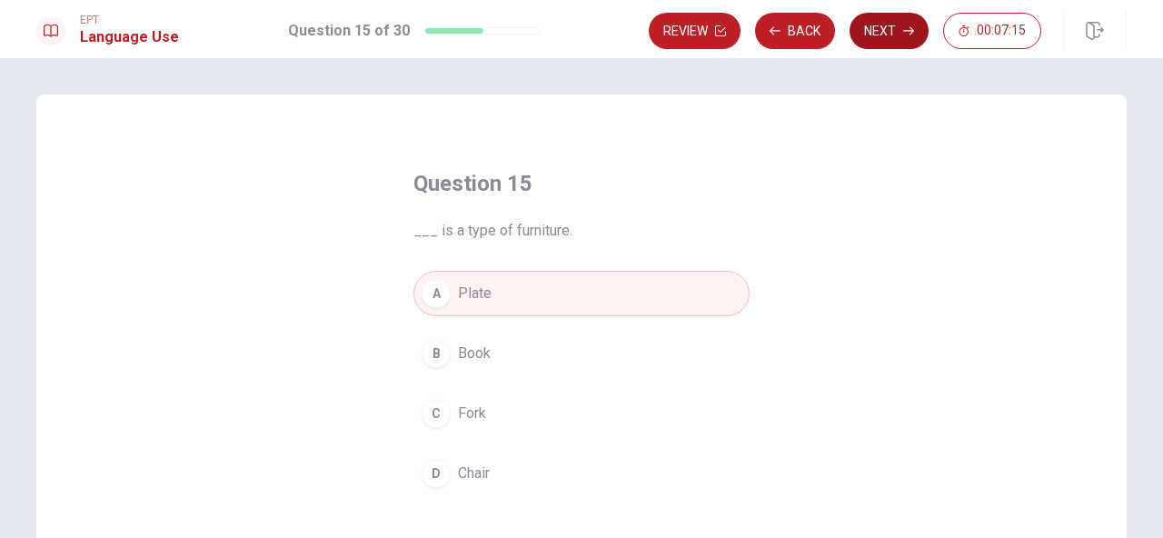
click at [876, 32] on button "Next" at bounding box center [889, 31] width 79 height 36
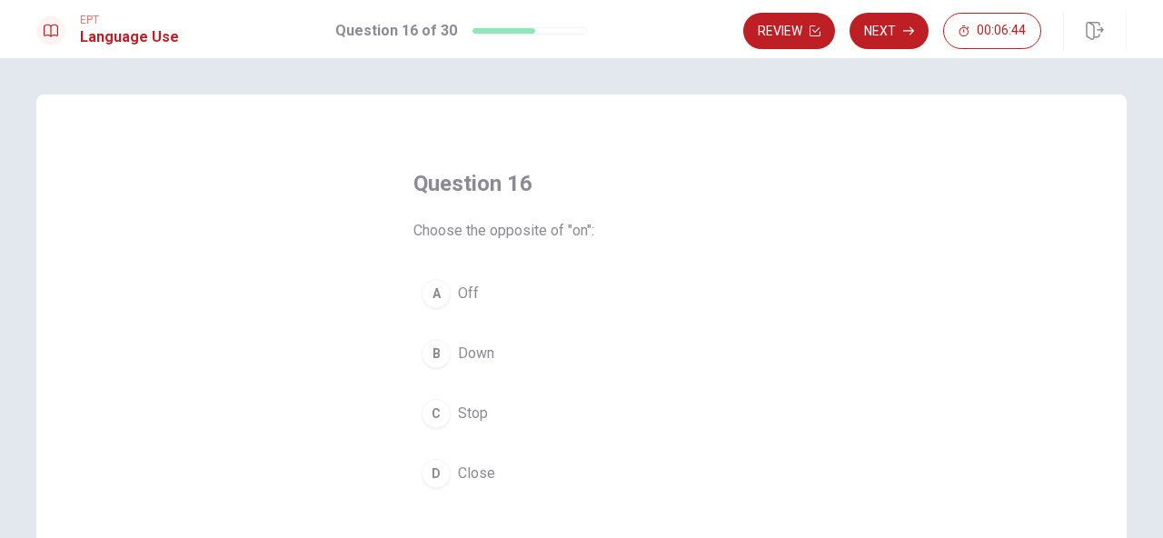
click at [467, 352] on span "Down" at bounding box center [476, 354] width 36 height 22
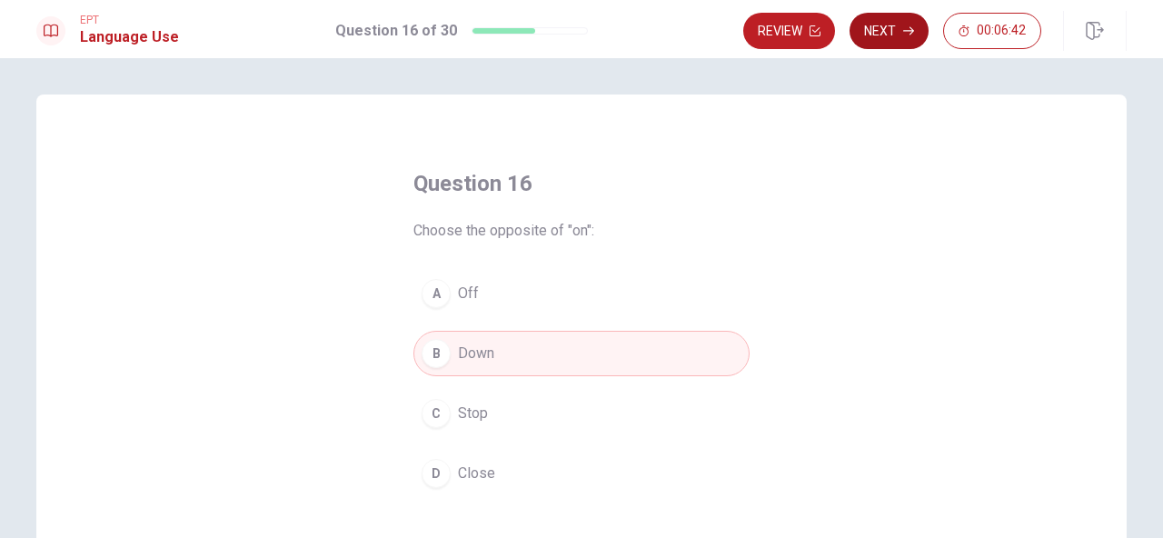
click at [895, 34] on button "Next" at bounding box center [889, 31] width 79 height 36
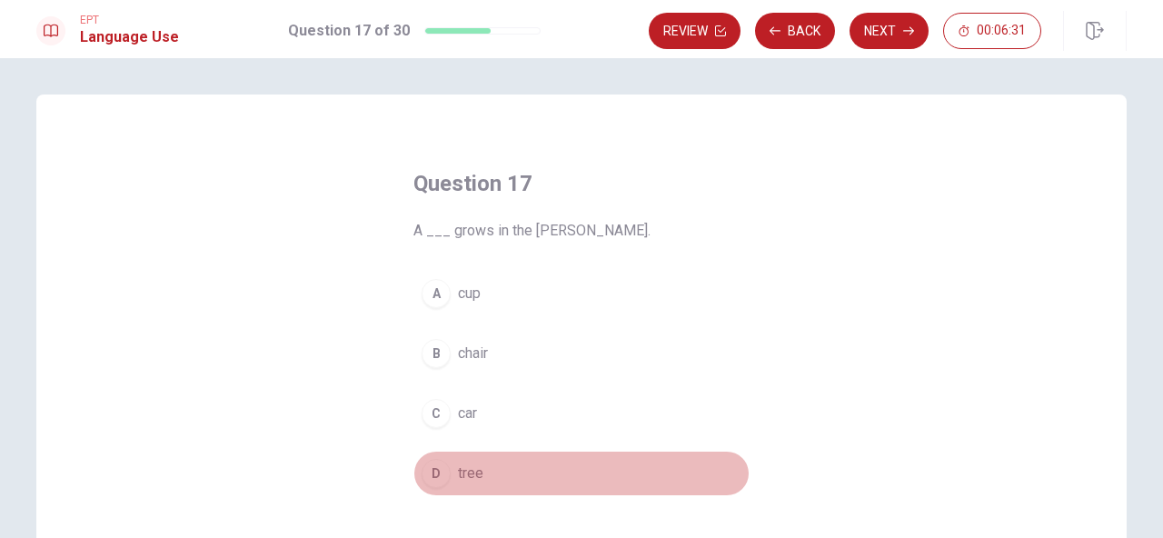
click at [458, 476] on span "tree" at bounding box center [470, 474] width 25 height 22
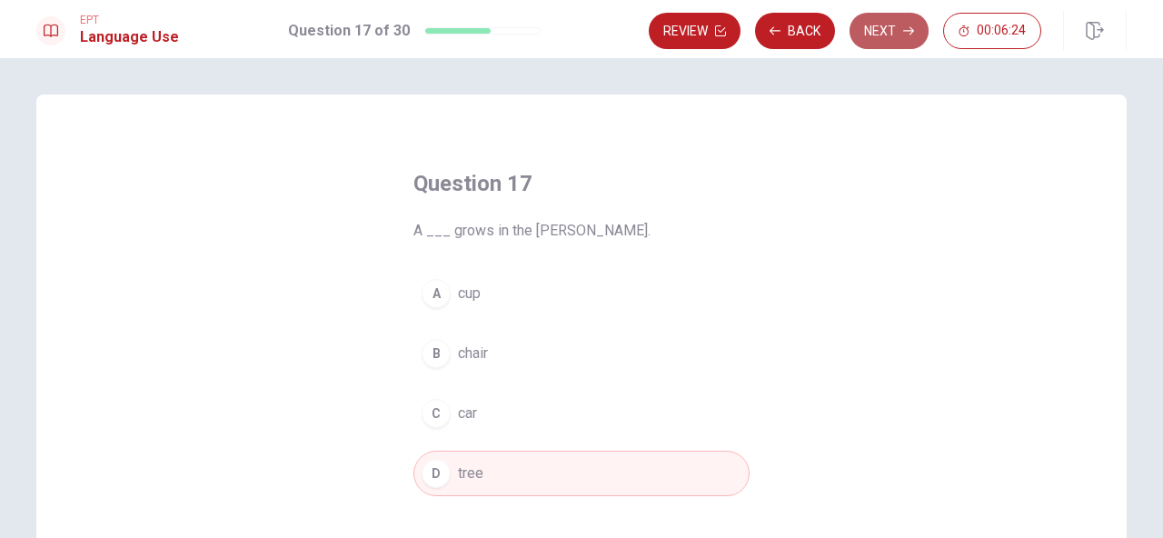
click at [884, 29] on button "Next" at bounding box center [889, 31] width 79 height 36
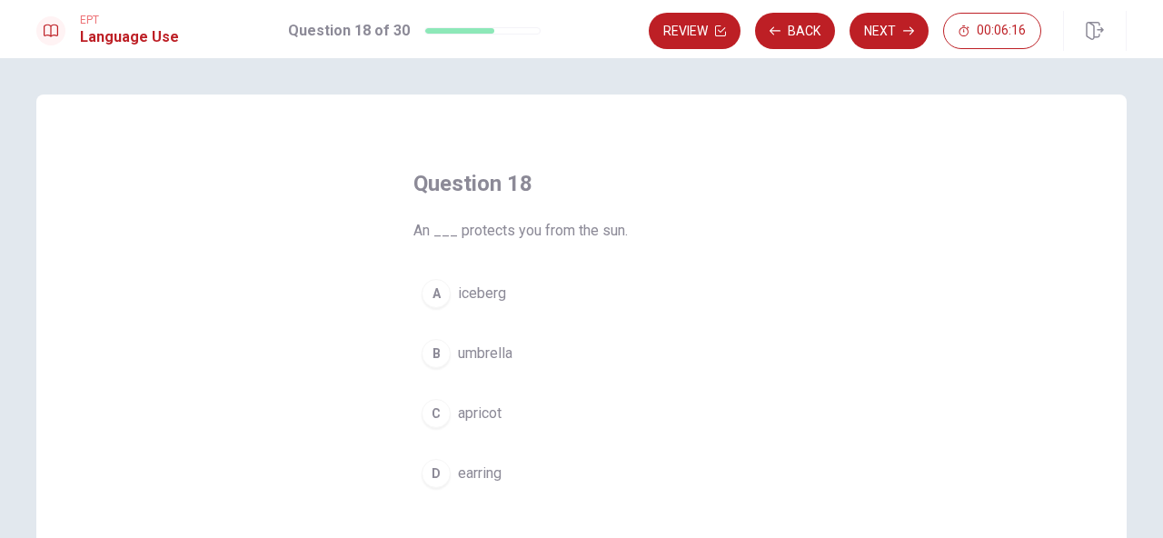
click at [486, 357] on span "umbrella" at bounding box center [485, 354] width 55 height 22
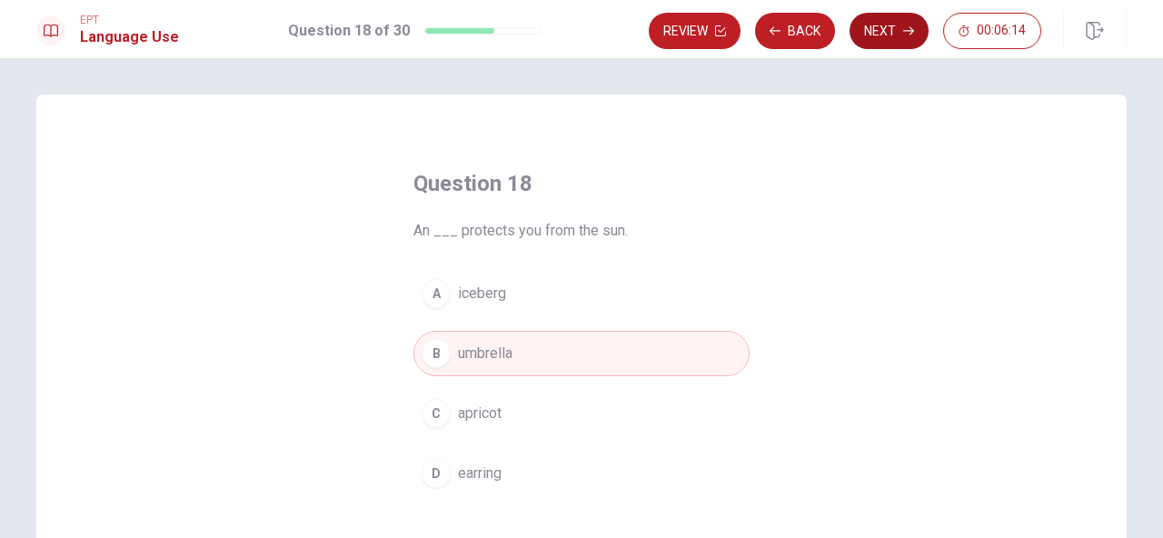
click at [871, 28] on button "Next" at bounding box center [889, 31] width 79 height 36
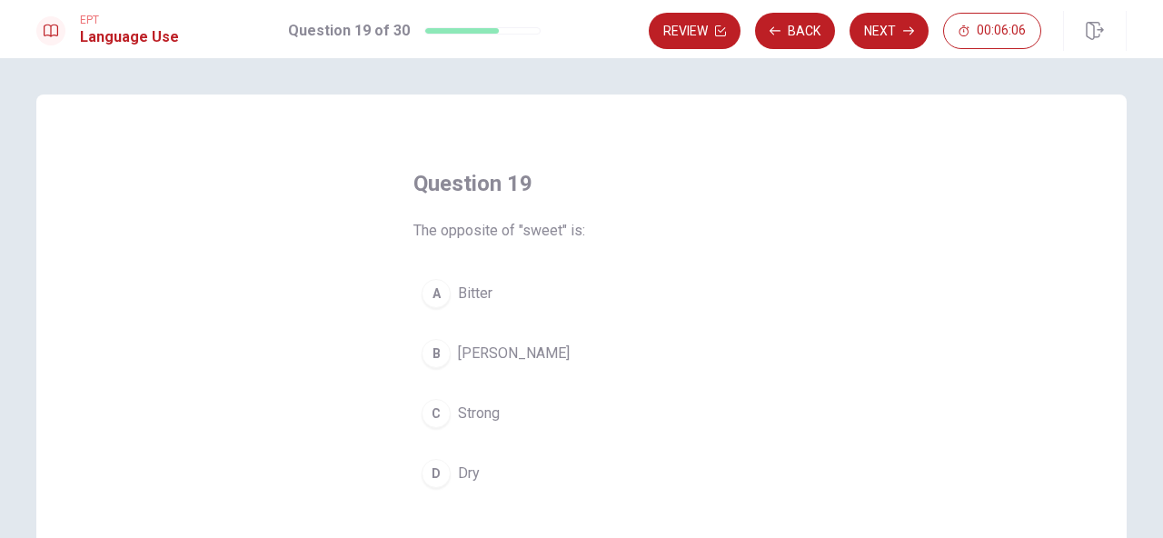
click at [469, 295] on span "Bitter" at bounding box center [475, 294] width 35 height 22
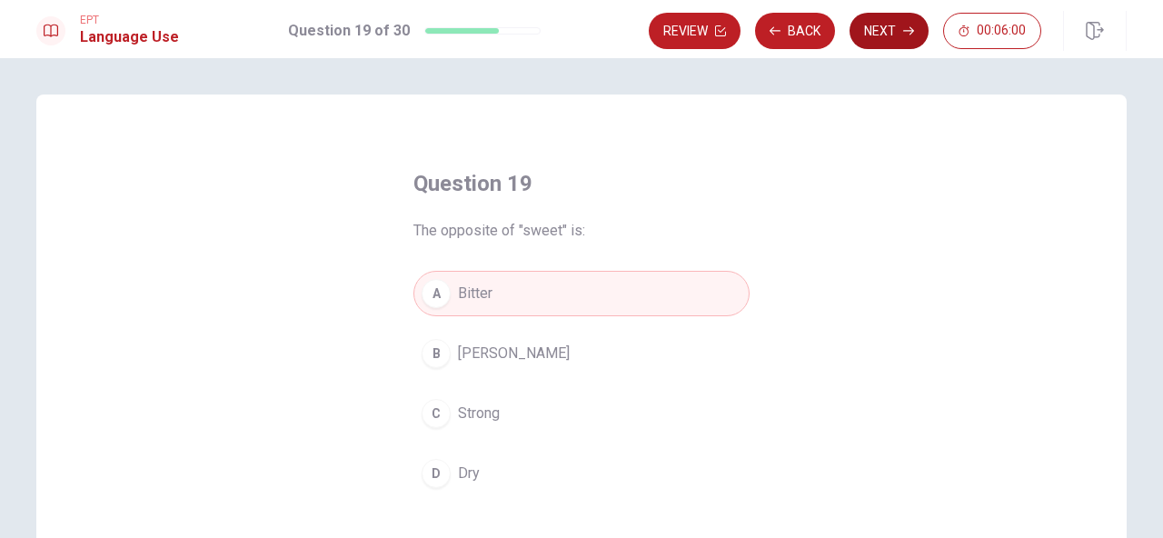
click at [880, 38] on button "Next" at bounding box center [889, 31] width 79 height 36
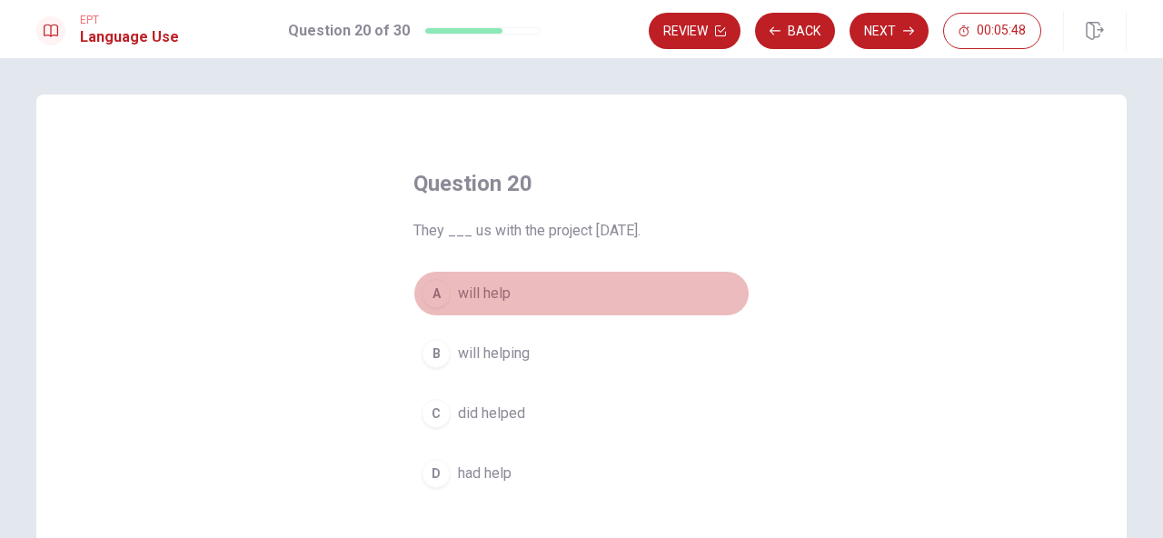
click at [494, 299] on span "will help" at bounding box center [484, 294] width 53 height 22
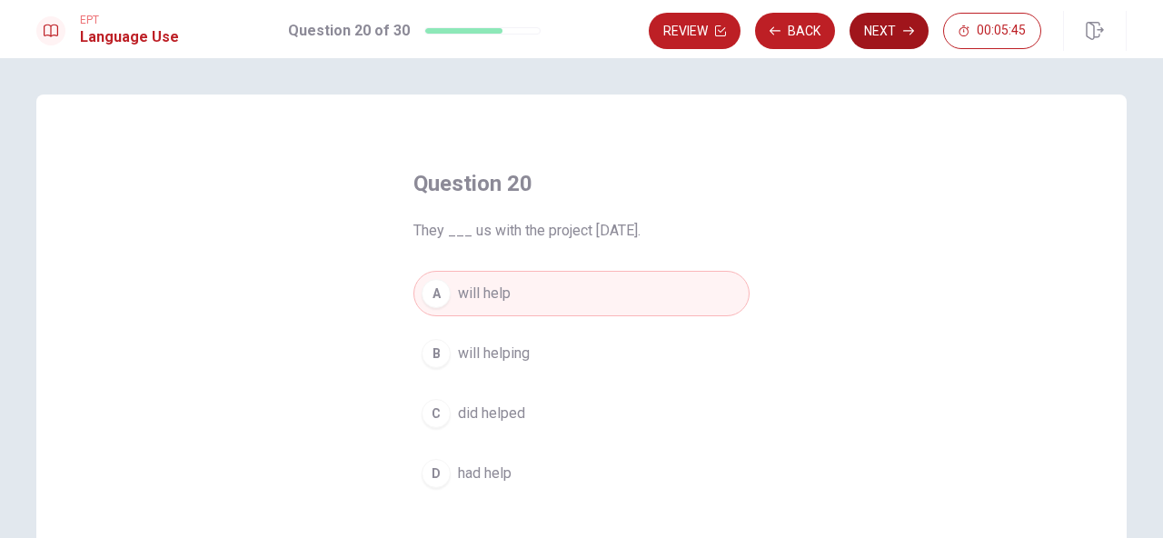
click at [887, 35] on button "Next" at bounding box center [889, 31] width 79 height 36
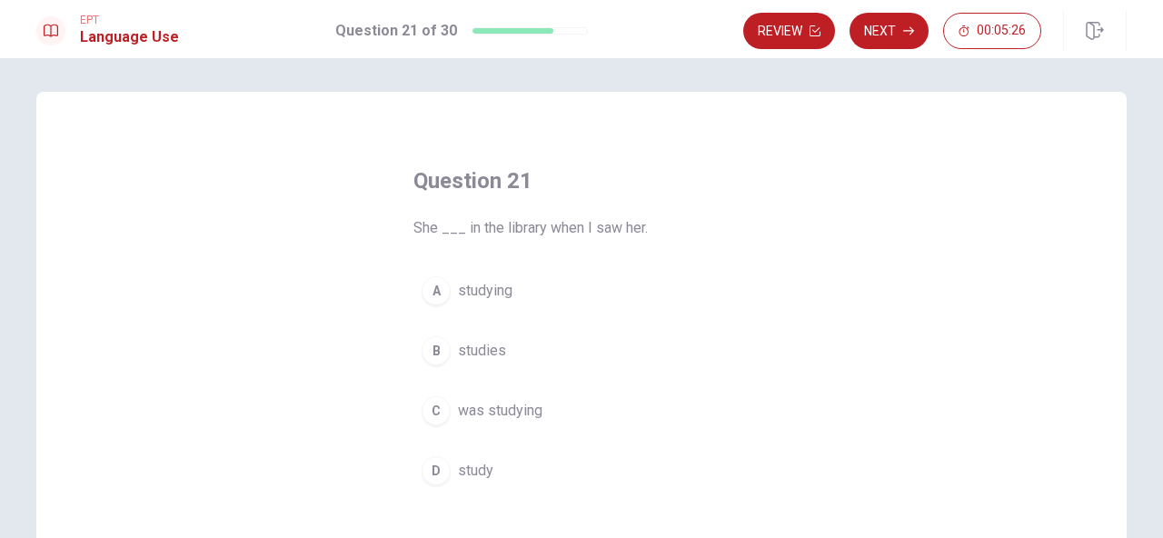
scroll to position [4, 0]
click at [472, 299] on span "studying" at bounding box center [485, 290] width 55 height 22
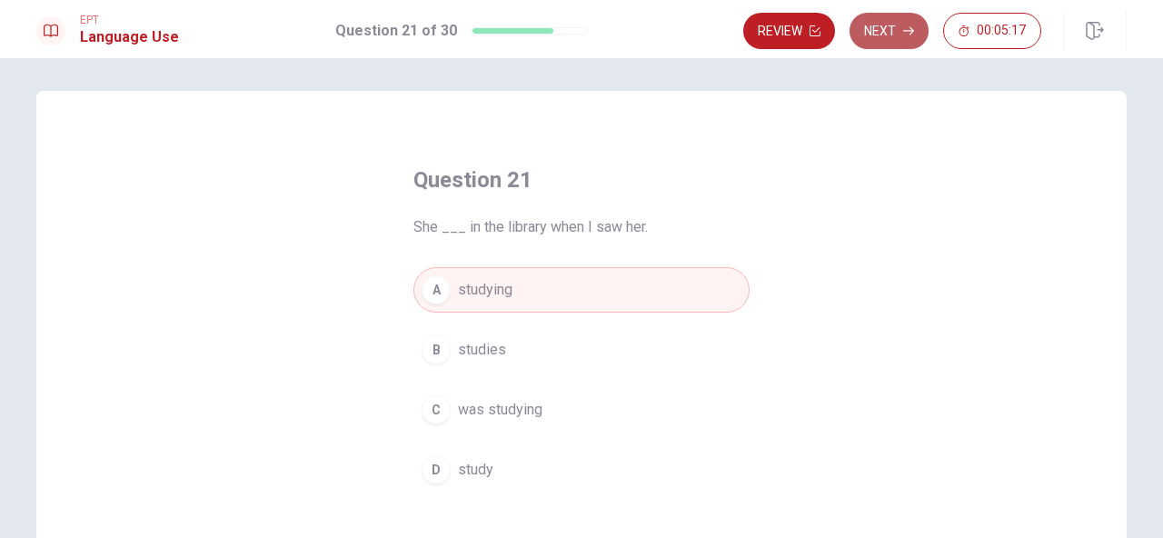
click at [877, 35] on button "Next" at bounding box center [889, 31] width 79 height 36
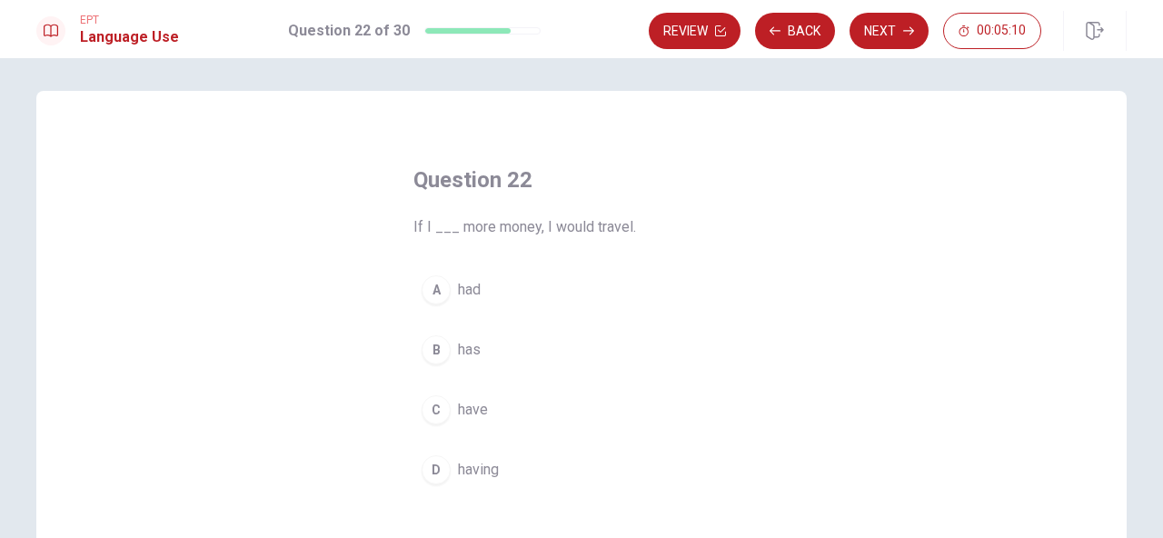
click at [463, 295] on span "had" at bounding box center [469, 290] width 23 height 22
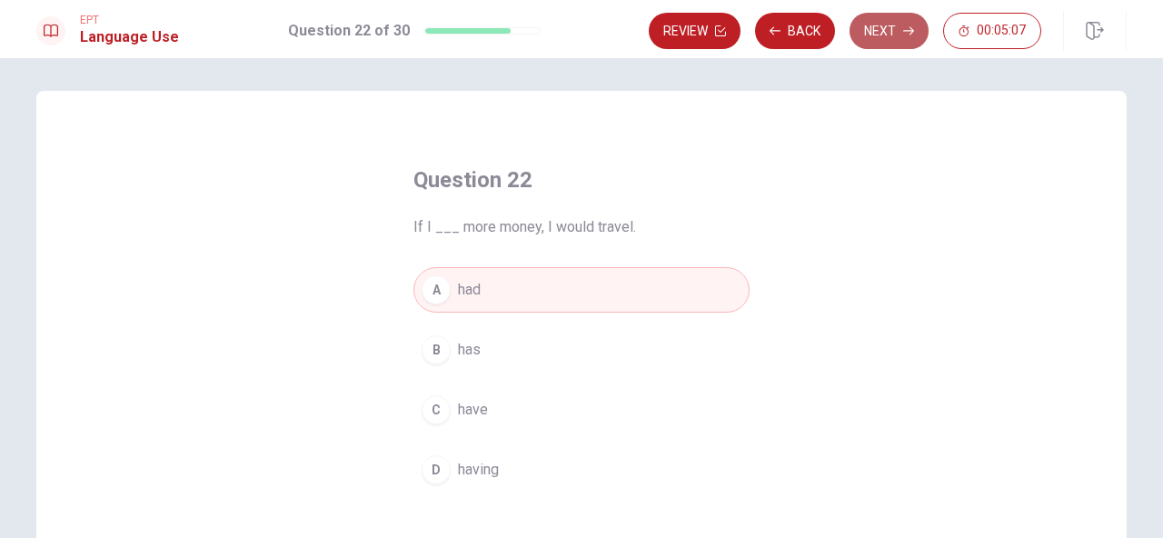
click at [889, 32] on button "Next" at bounding box center [889, 31] width 79 height 36
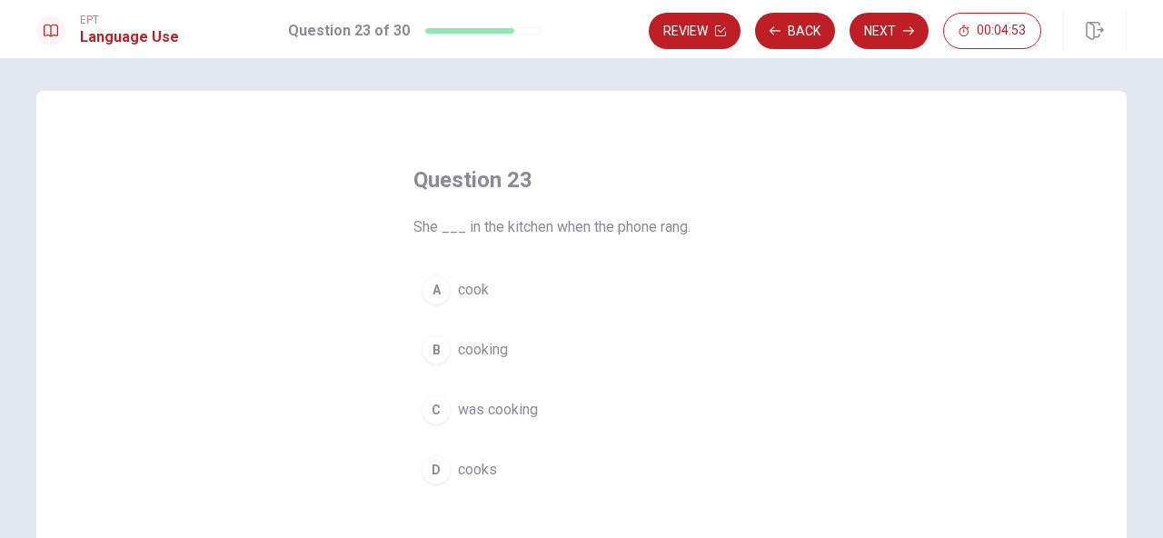
click at [496, 418] on span "was cooking" at bounding box center [498, 410] width 80 height 22
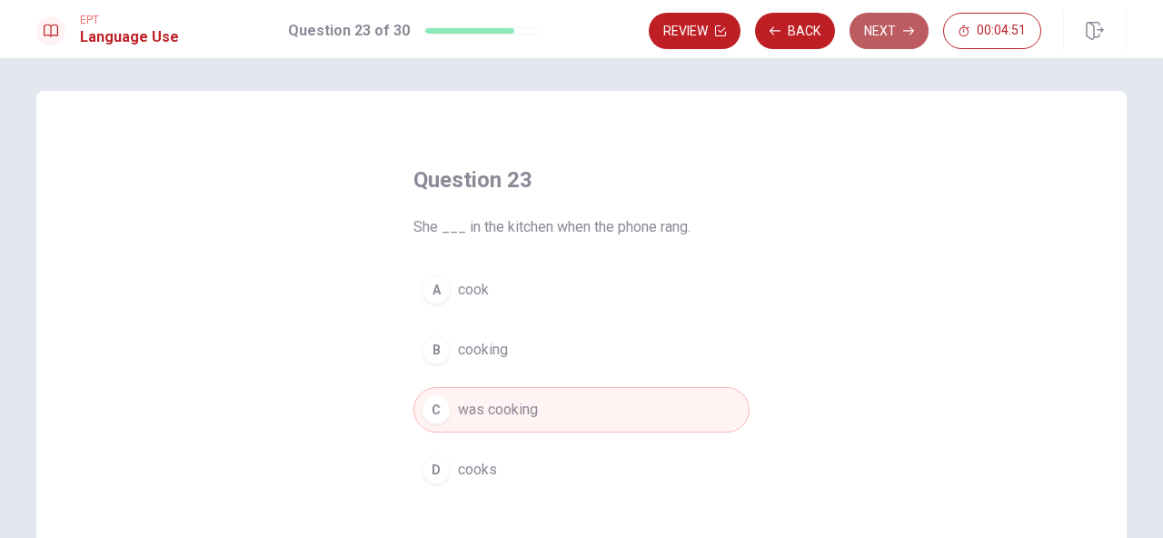
click at [882, 25] on button "Next" at bounding box center [889, 31] width 79 height 36
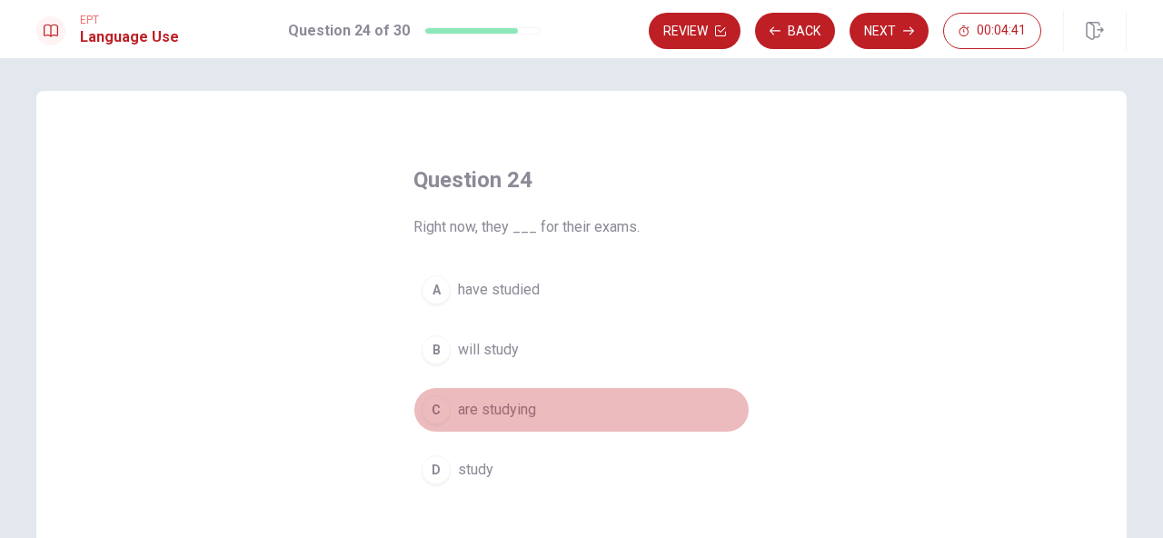
click at [516, 415] on span "are studying" at bounding box center [497, 410] width 78 height 22
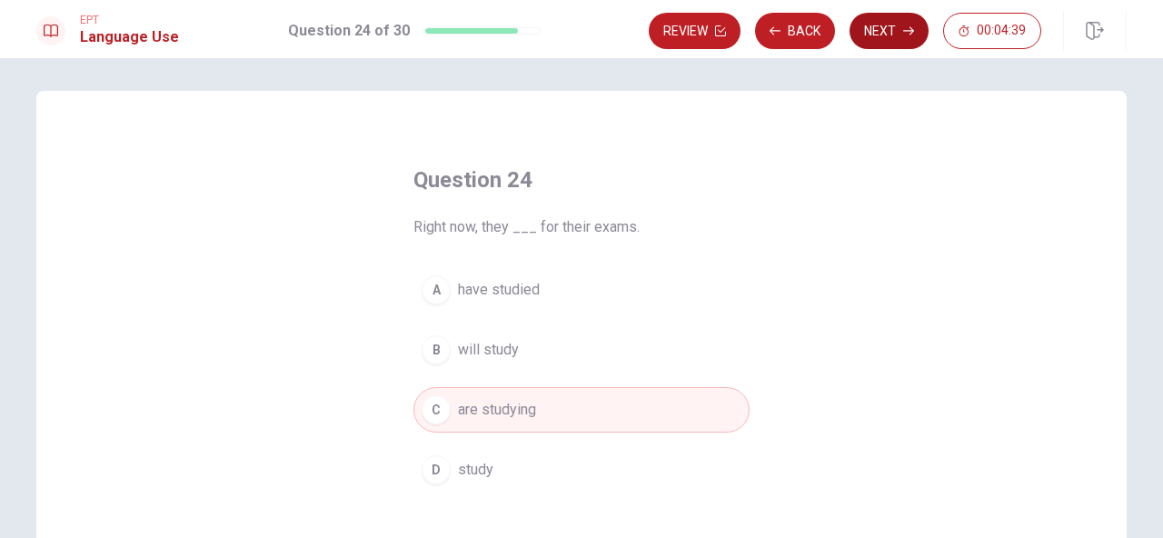
click at [881, 22] on button "Next" at bounding box center [889, 31] width 79 height 36
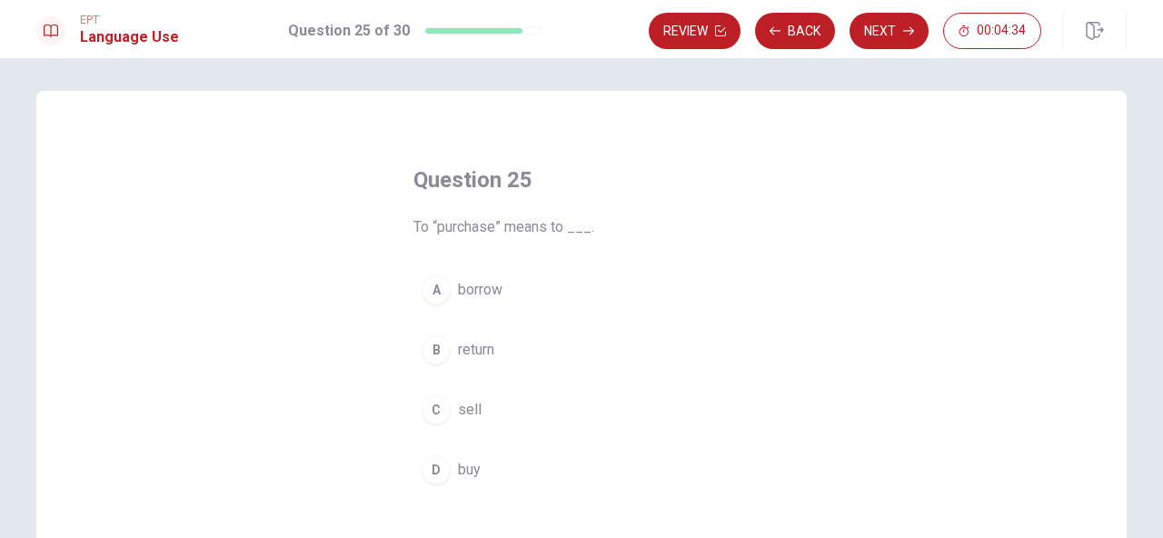
click at [465, 473] on span "buy" at bounding box center [469, 470] width 23 height 22
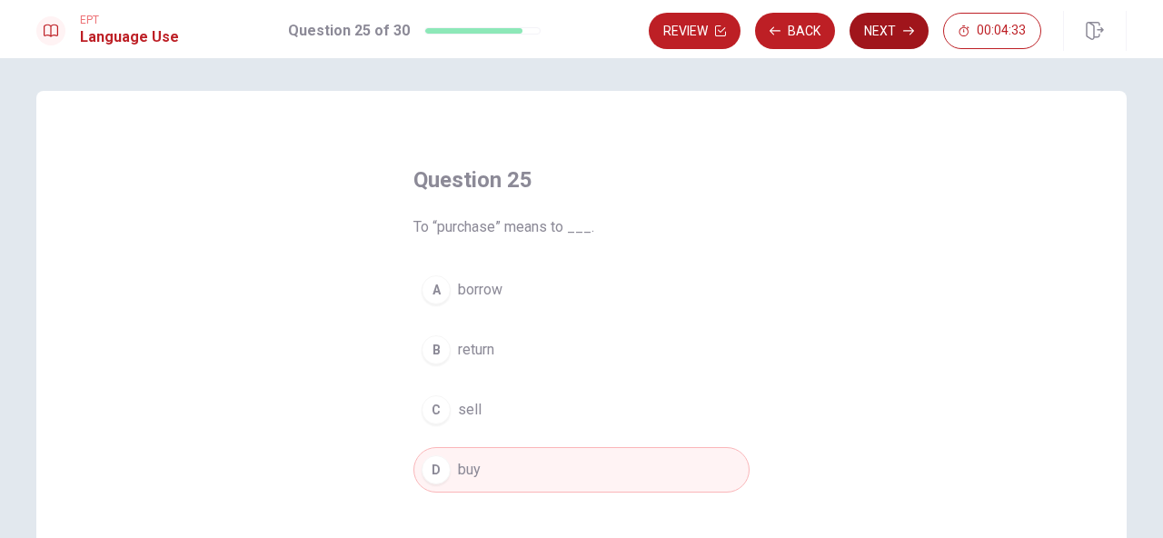
click at [864, 44] on button "Next" at bounding box center [889, 31] width 79 height 36
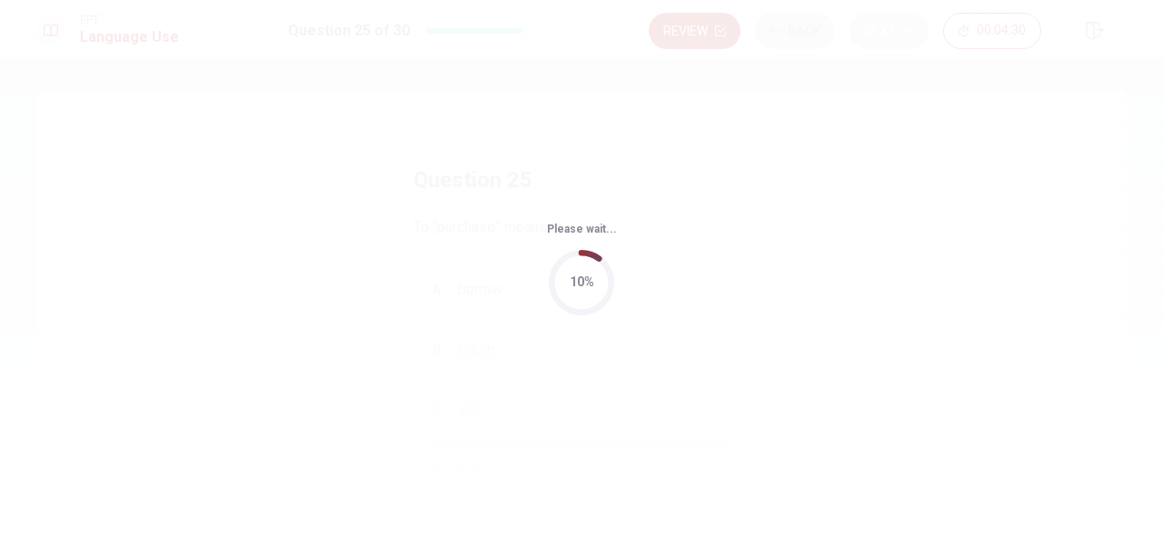
scroll to position [0, 0]
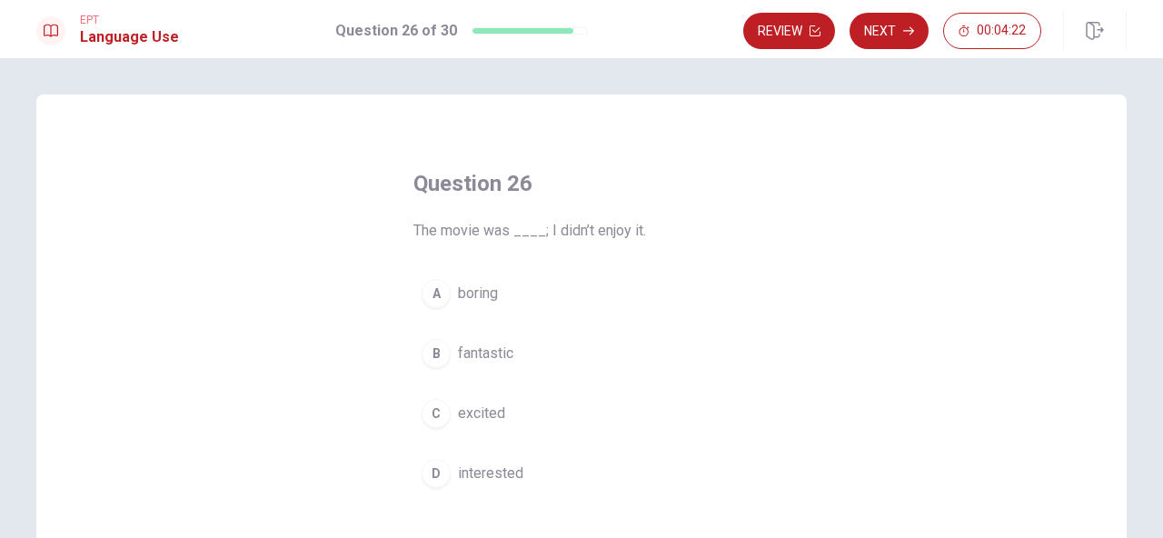
click at [475, 302] on span "boring" at bounding box center [478, 294] width 40 height 22
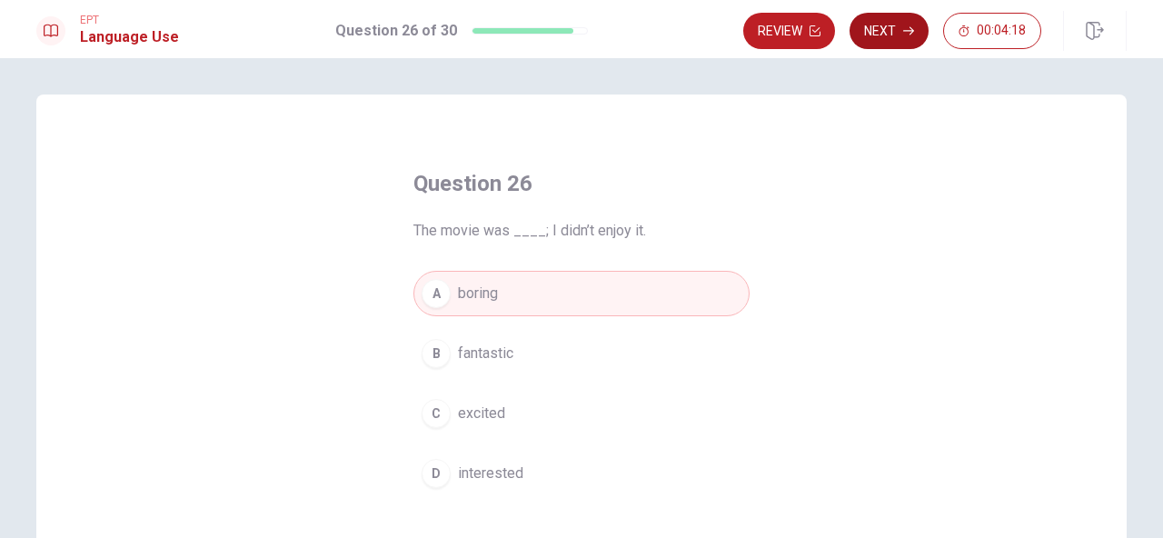
click at [890, 34] on button "Next" at bounding box center [889, 31] width 79 height 36
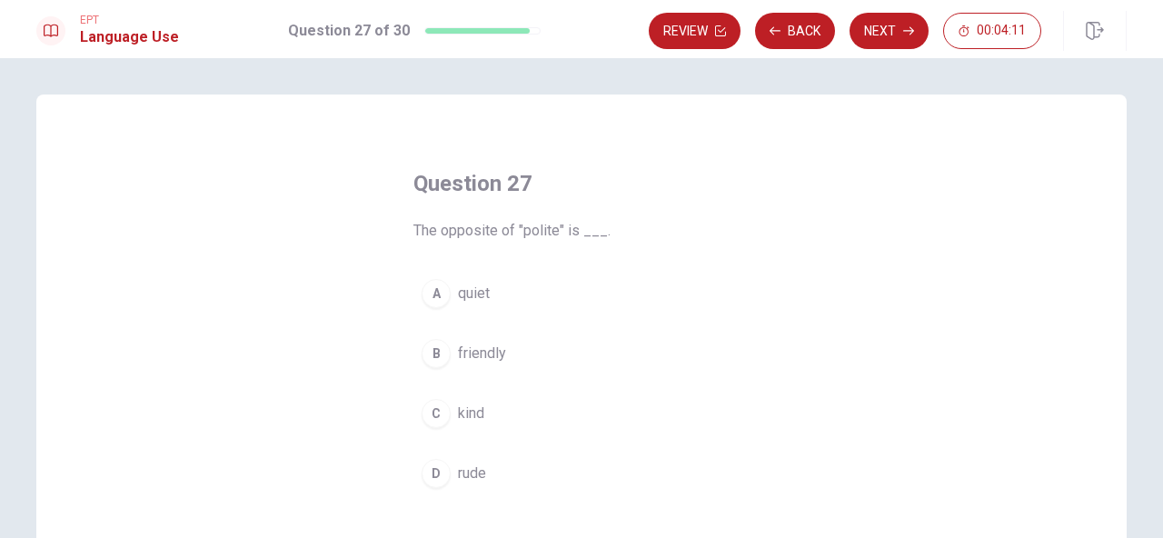
click at [472, 482] on span "rude" at bounding box center [472, 474] width 28 height 22
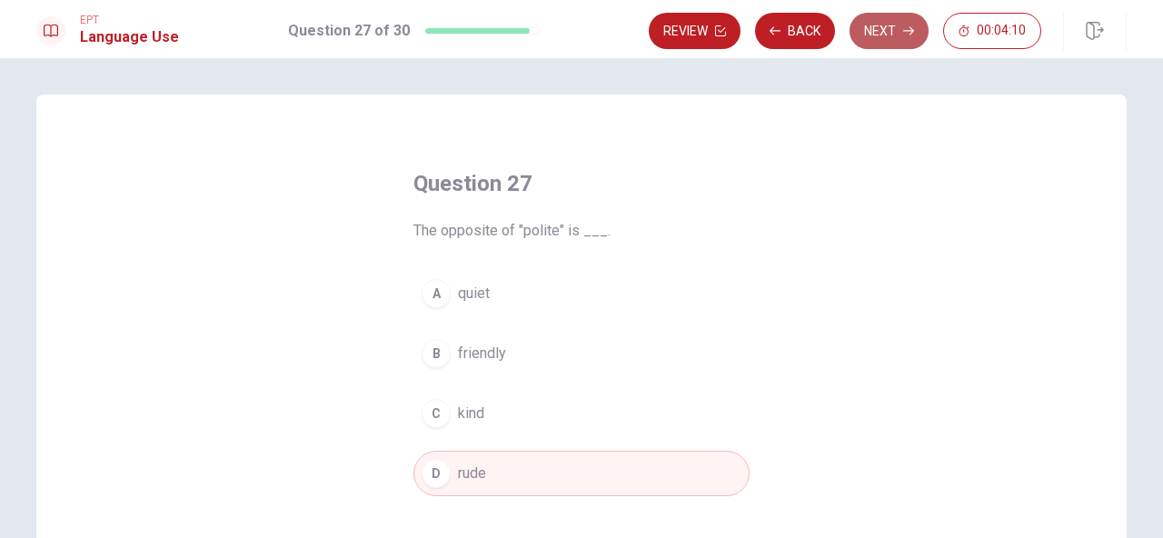
click at [896, 36] on button "Next" at bounding box center [889, 31] width 79 height 36
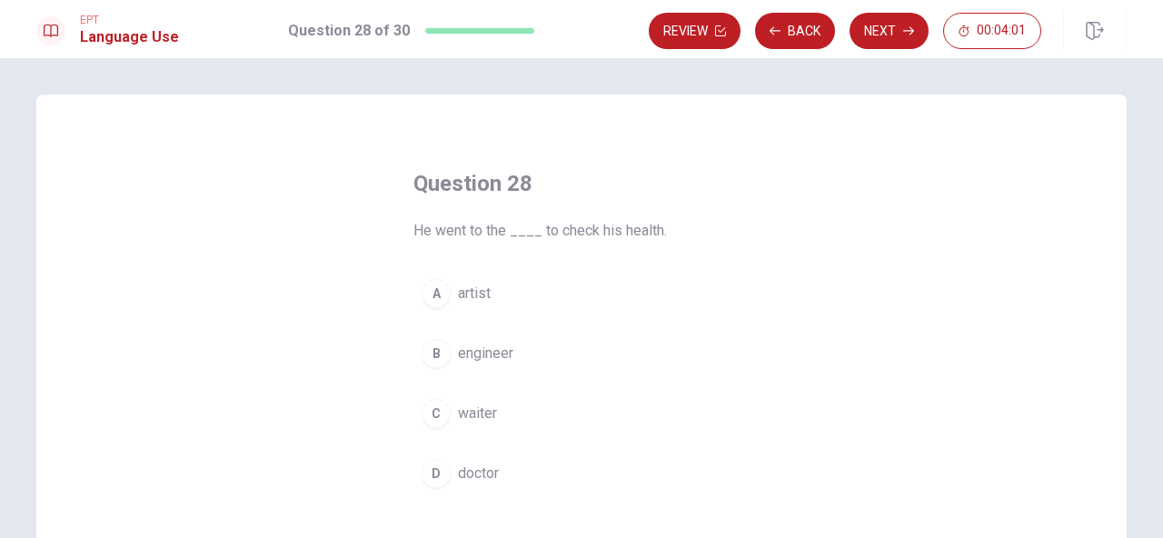
click at [480, 482] on span "doctor" at bounding box center [478, 474] width 41 height 22
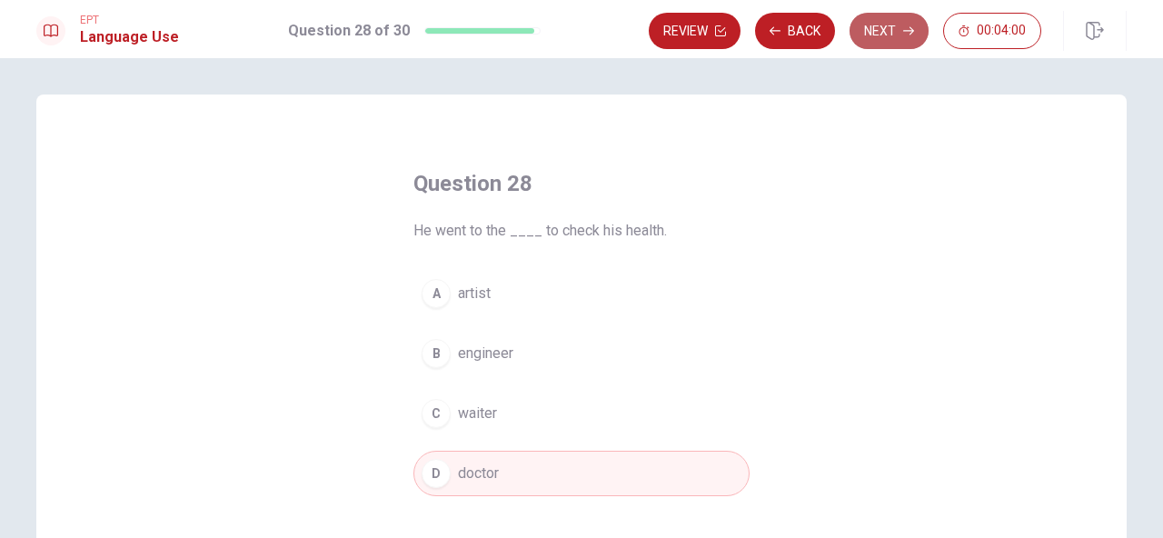
click at [882, 32] on button "Next" at bounding box center [889, 31] width 79 height 36
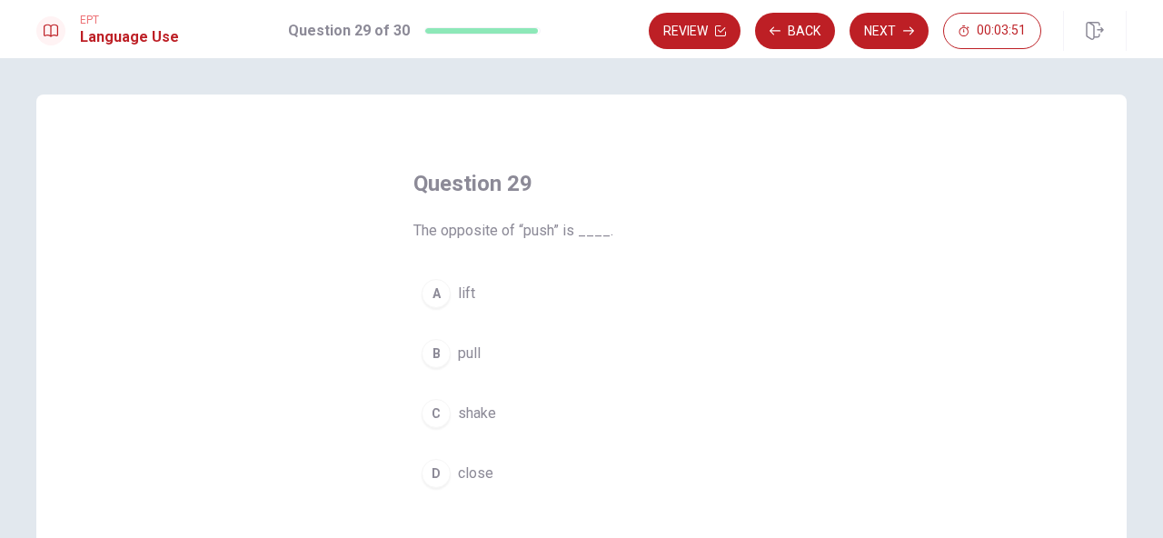
click at [462, 362] on span "pull" at bounding box center [469, 354] width 23 height 22
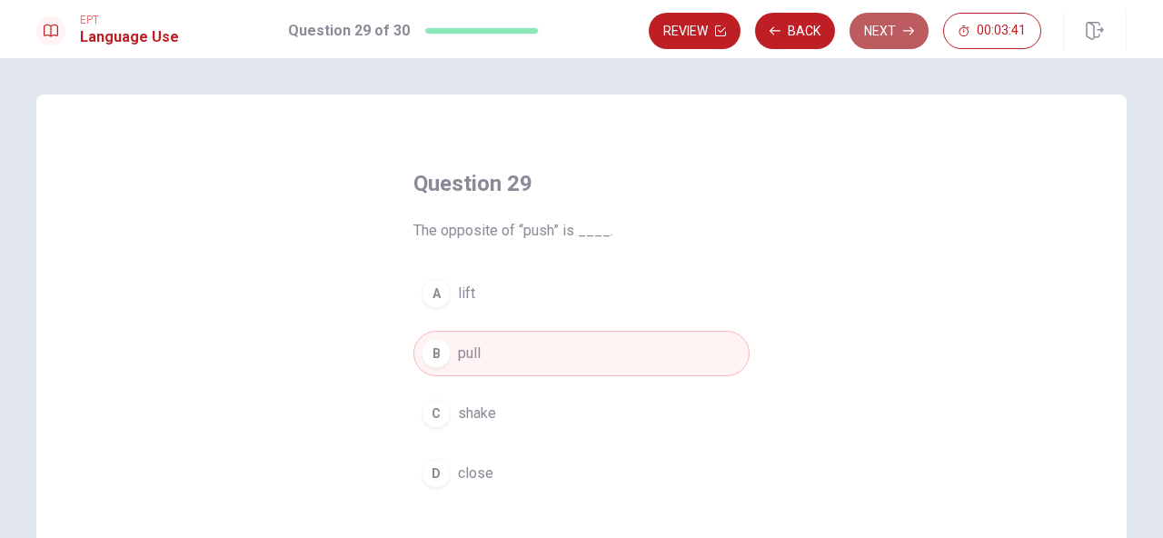
click at [886, 30] on button "Next" at bounding box center [889, 31] width 79 height 36
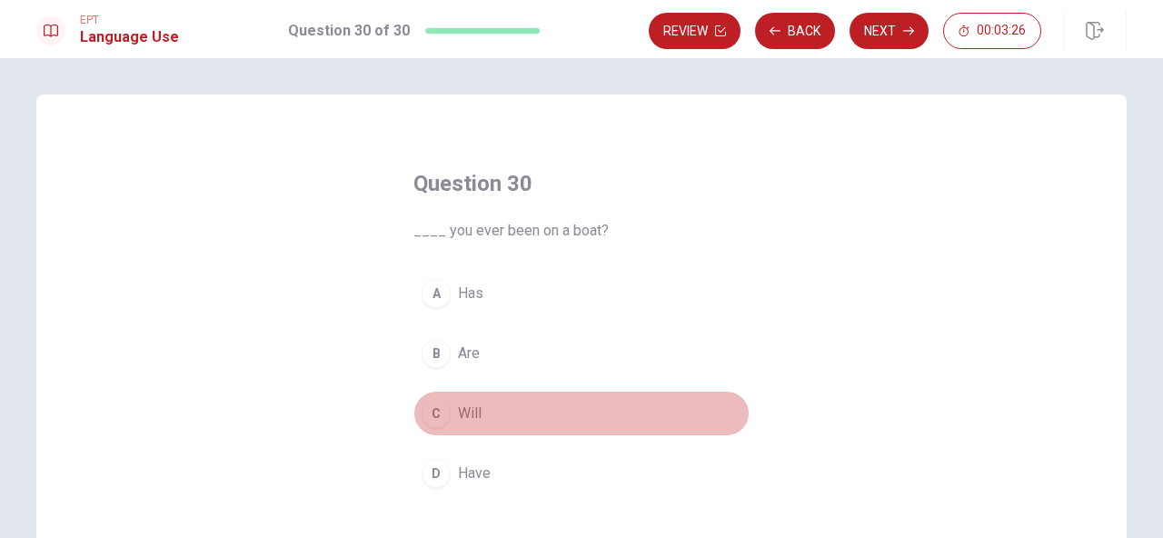
click at [458, 415] on span "Will" at bounding box center [470, 414] width 24 height 22
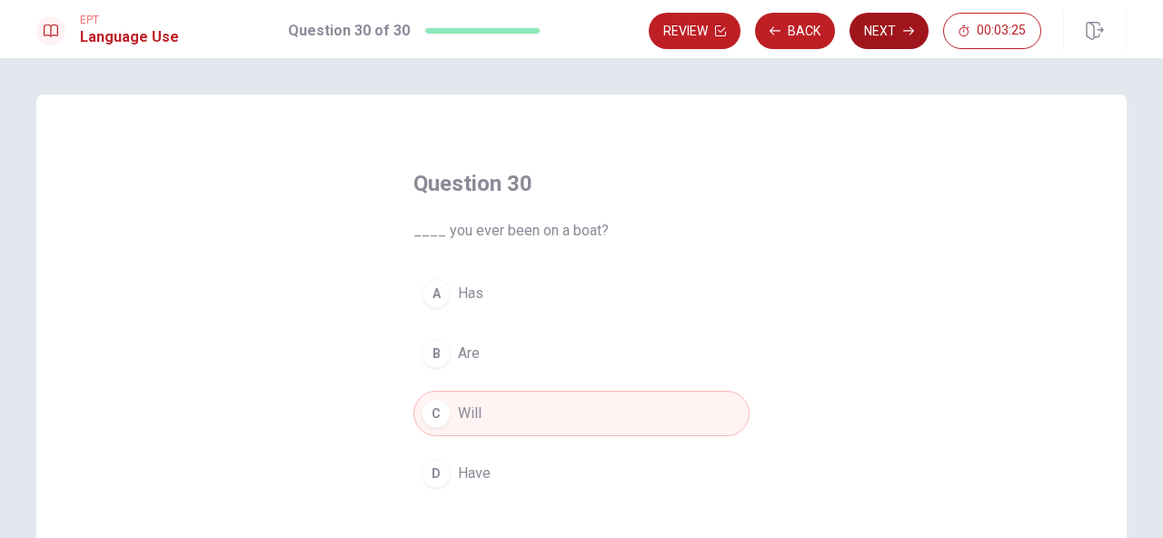
click at [864, 41] on button "Next" at bounding box center [889, 31] width 79 height 36
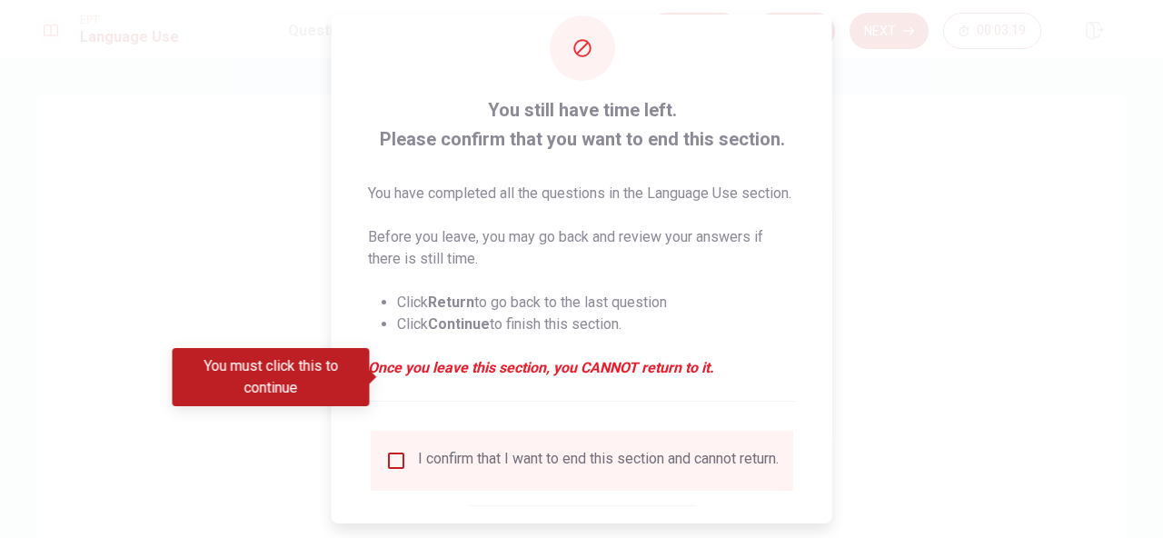
scroll to position [162, 0]
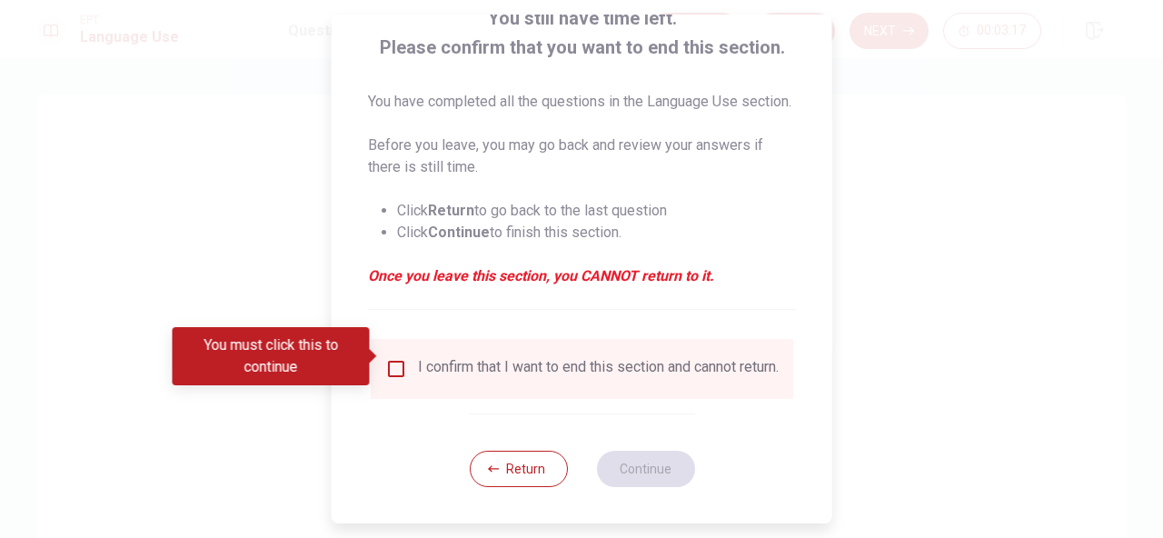
click at [386, 367] on div "I confirm that I want to end this section and cannot return." at bounding box center [582, 369] width 394 height 22
click at [394, 358] on input "You must click this to continue" at bounding box center [396, 369] width 22 height 22
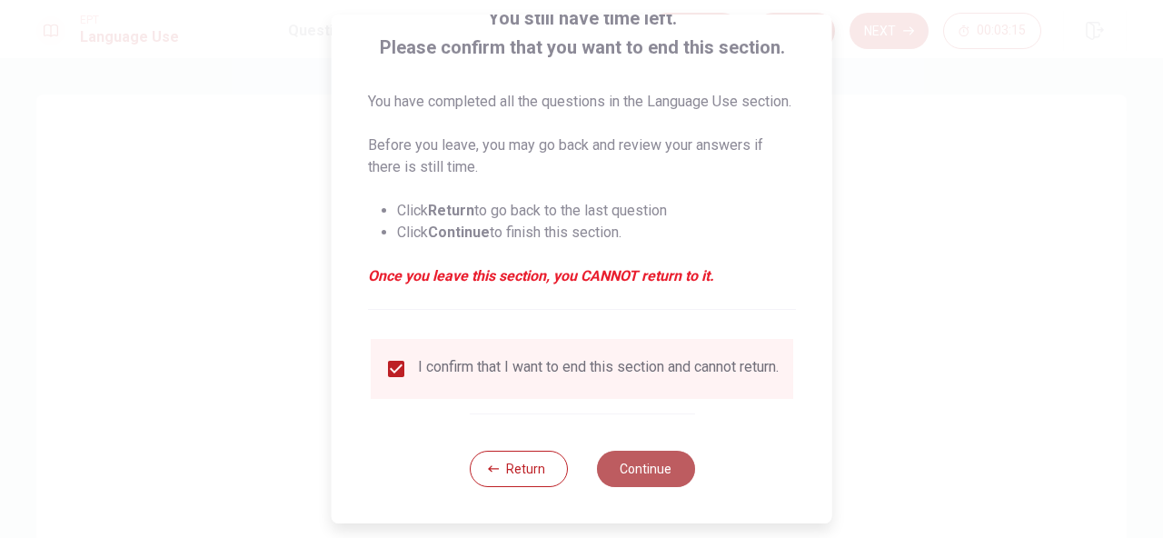
click at [613, 468] on button "Continue" at bounding box center [645, 469] width 98 height 36
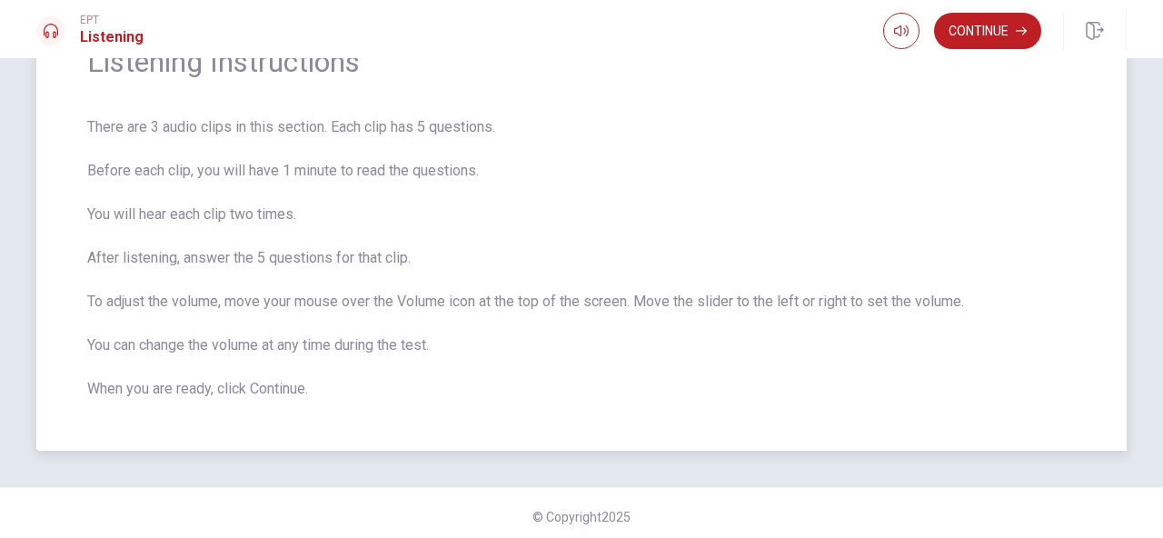
scroll to position [109, 0]
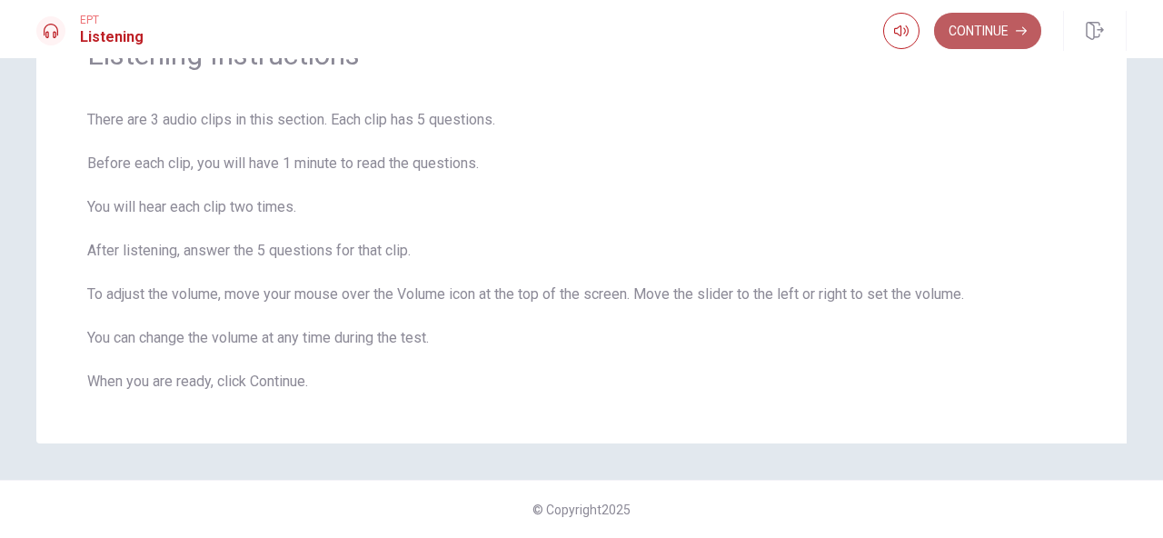
click at [990, 39] on button "Continue" at bounding box center [987, 31] width 107 height 36
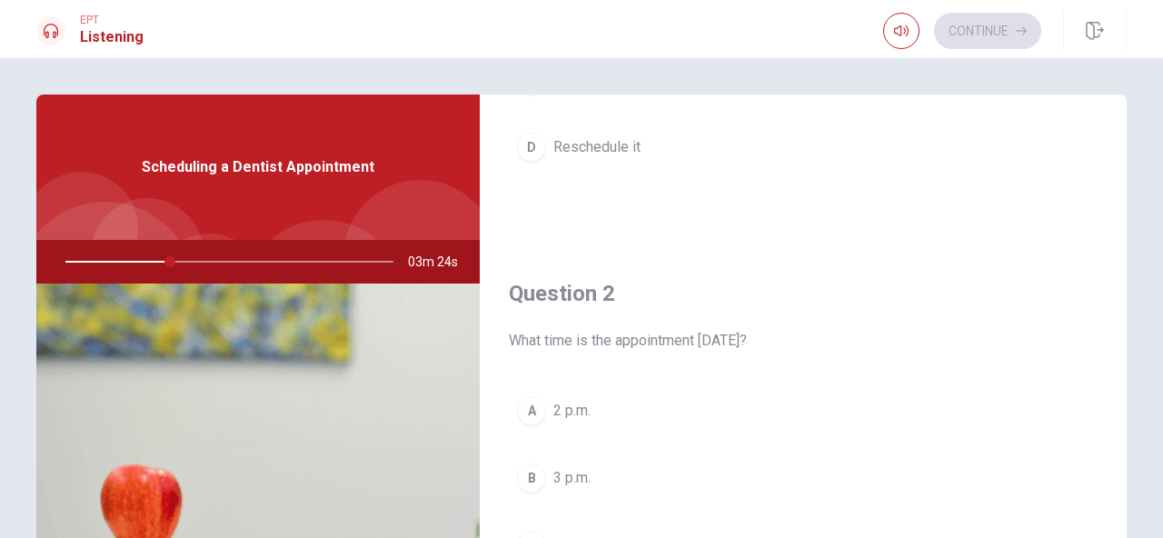
scroll to position [422, 0]
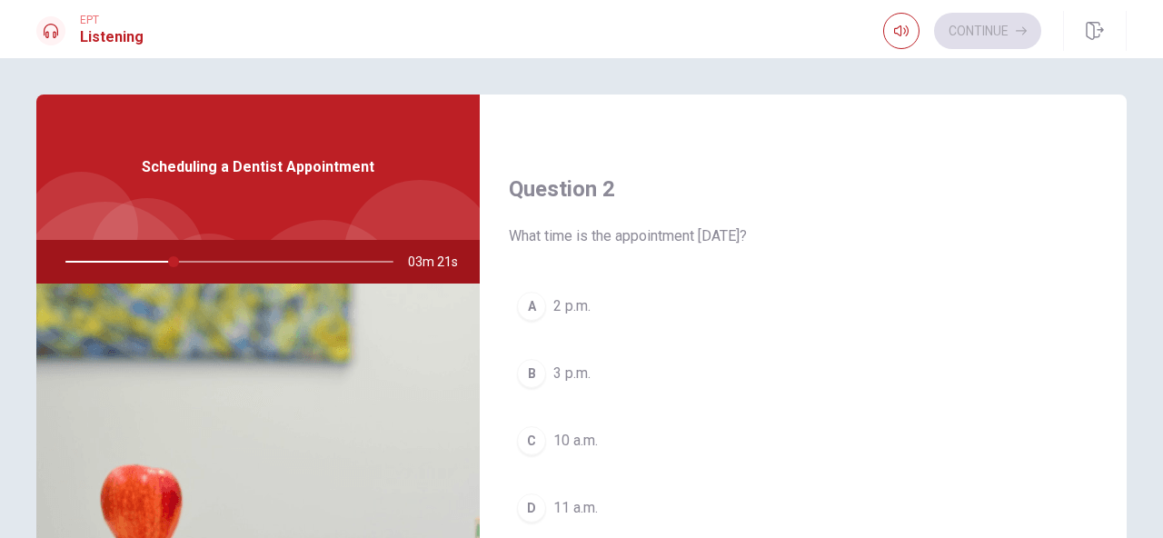
click at [581, 444] on span "10 a.m." at bounding box center [575, 441] width 45 height 22
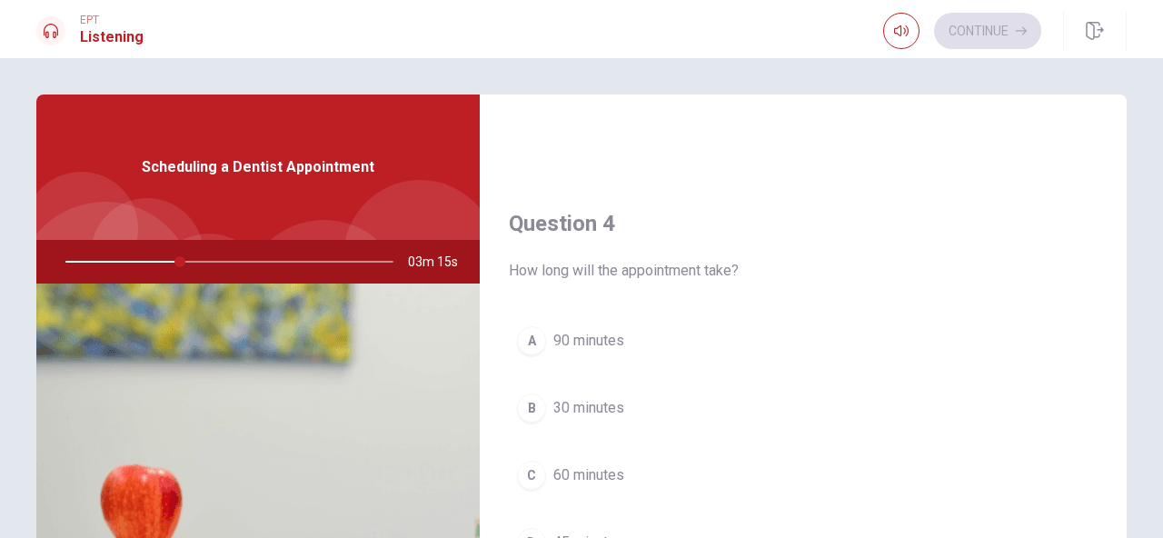
scroll to position [1358, 0]
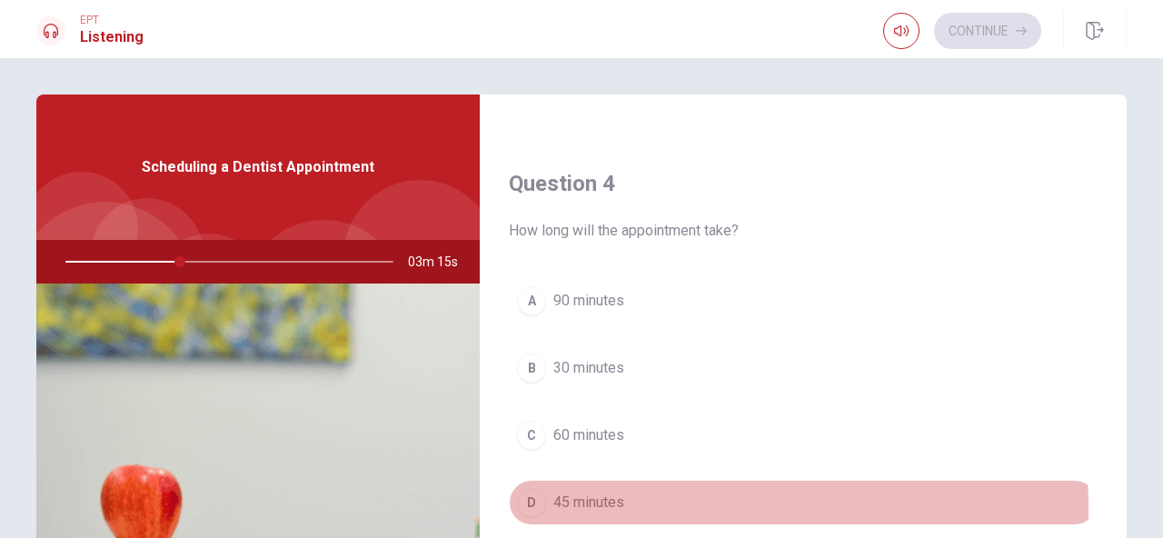
click at [596, 509] on span "45 minutes" at bounding box center [588, 503] width 71 height 22
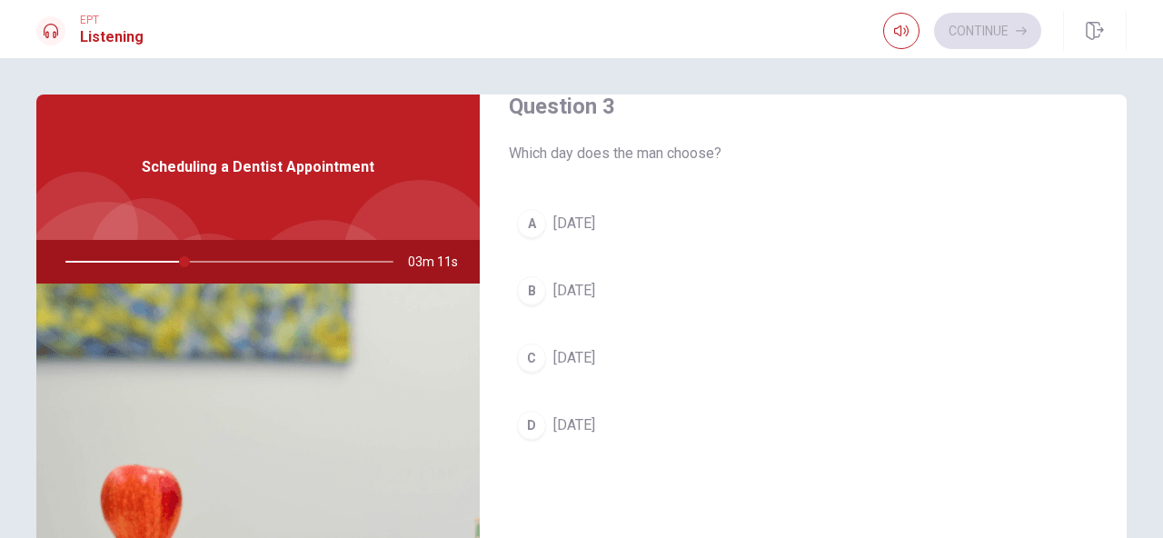
scroll to position [909, 0]
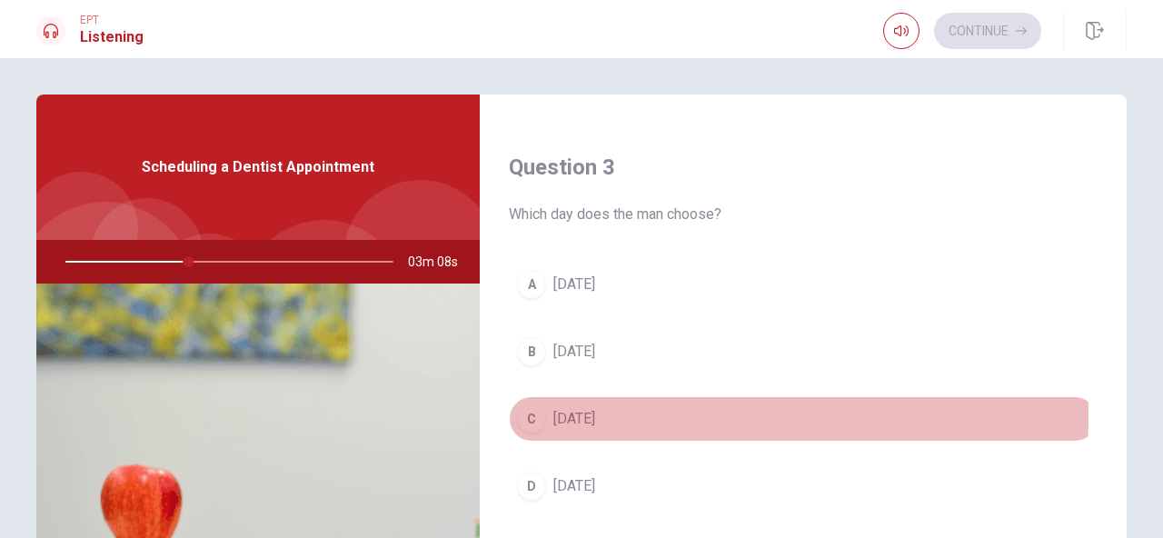
click at [579, 416] on span "[DATE]" at bounding box center [574, 419] width 42 height 22
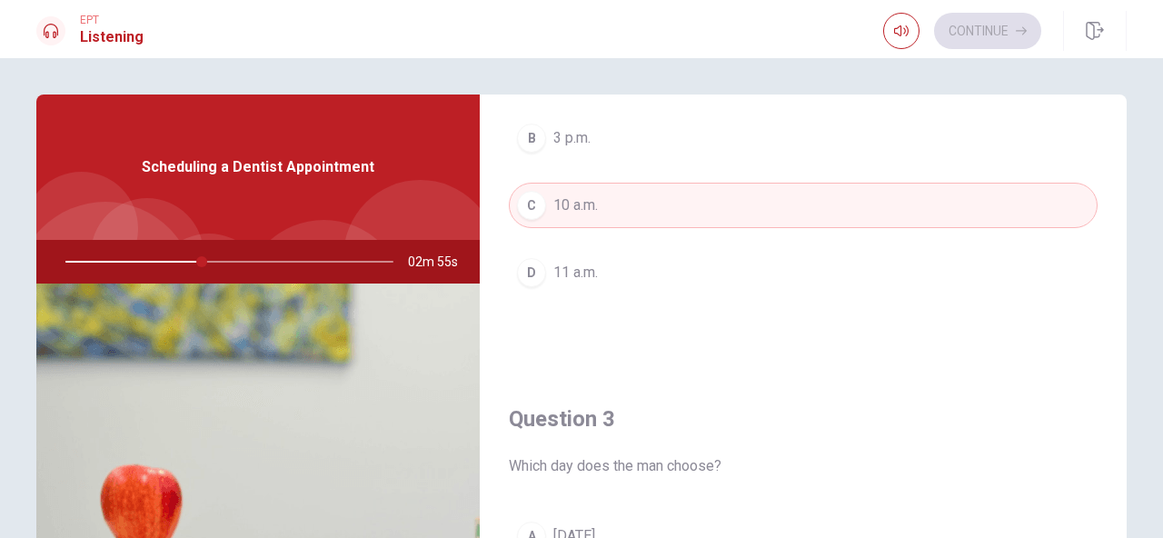
scroll to position [476, 0]
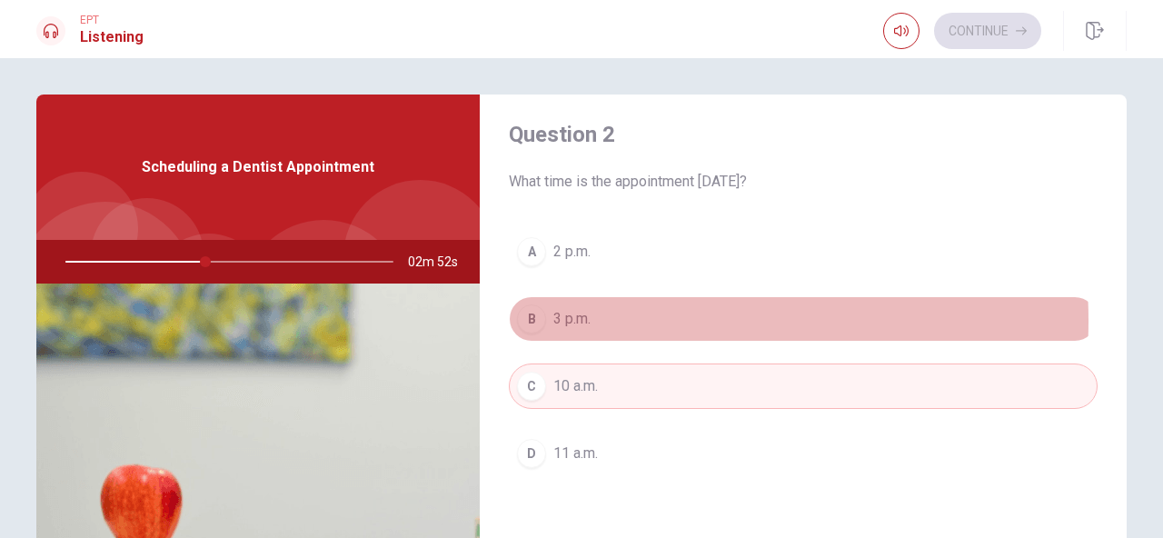
click at [584, 320] on span "3 p.m." at bounding box center [571, 319] width 37 height 22
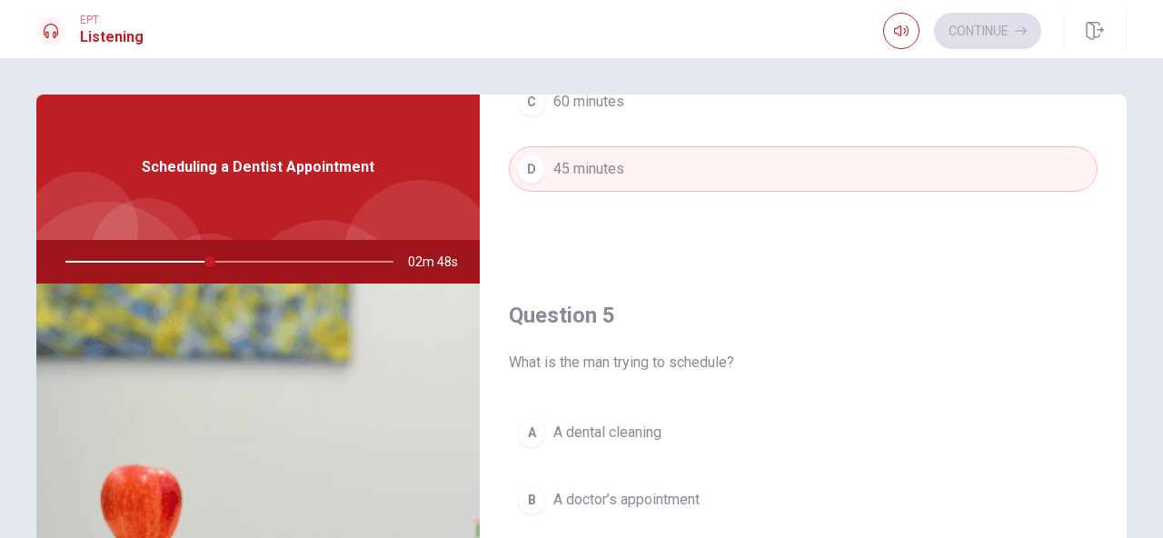
scroll to position [1695, 0]
click at [634, 433] on span "A dental cleaning" at bounding box center [607, 429] width 108 height 22
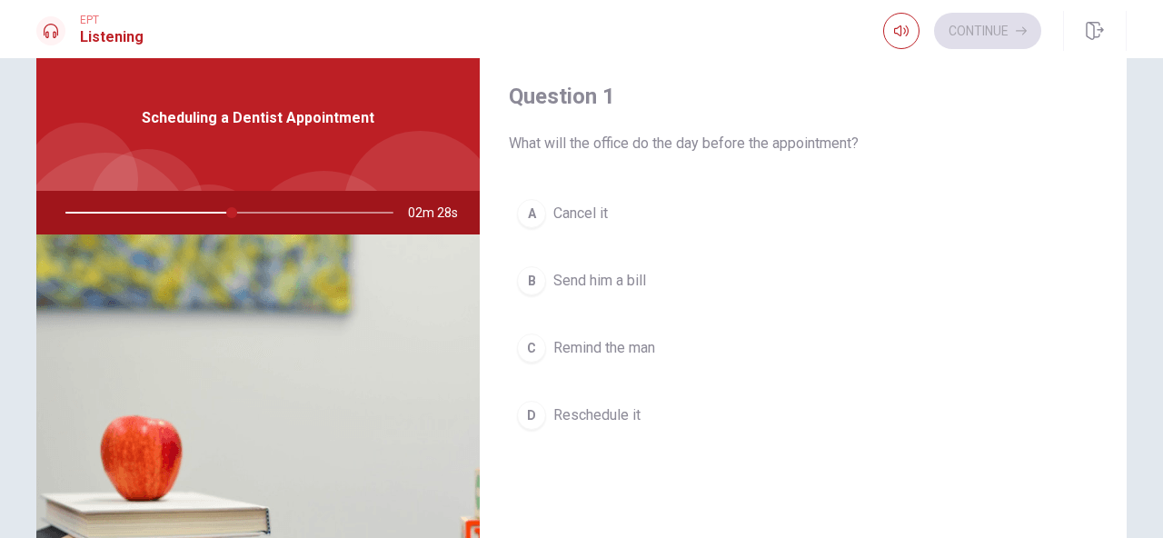
scroll to position [0, 0]
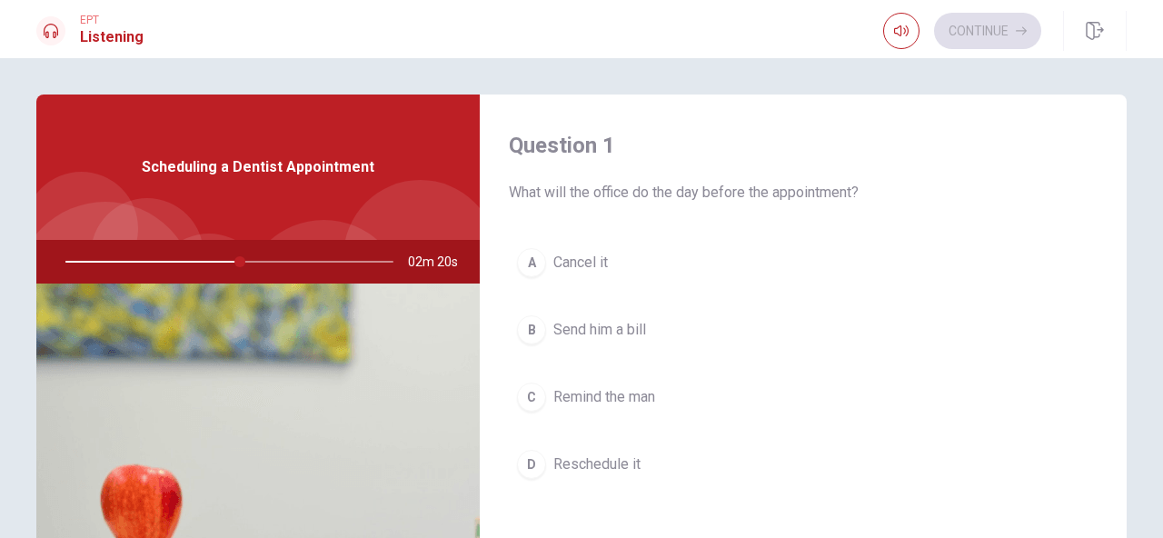
click at [636, 405] on span "Remind the man" at bounding box center [604, 397] width 102 height 22
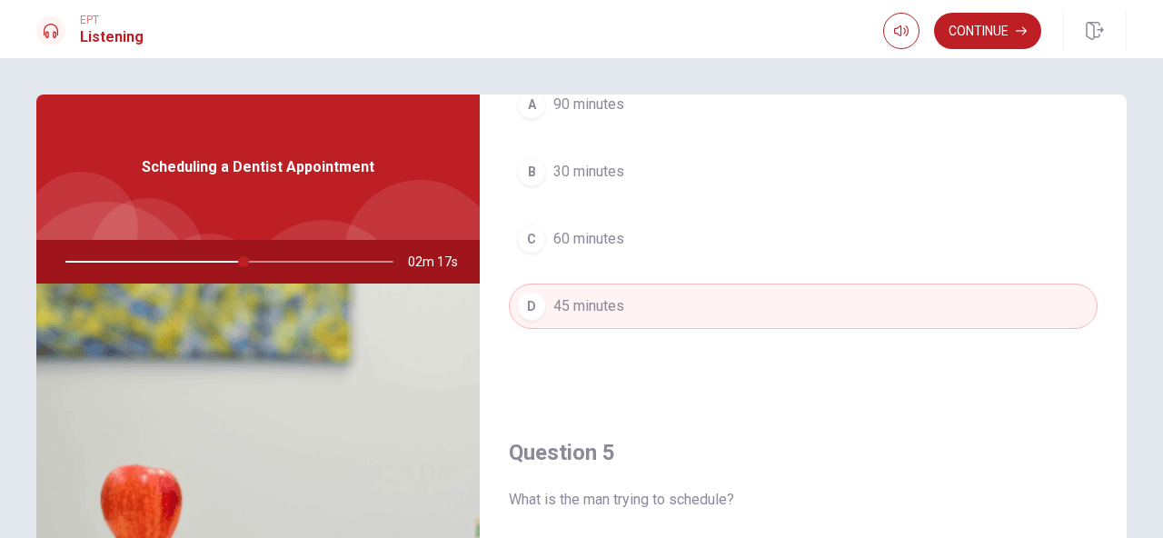
scroll to position [1695, 0]
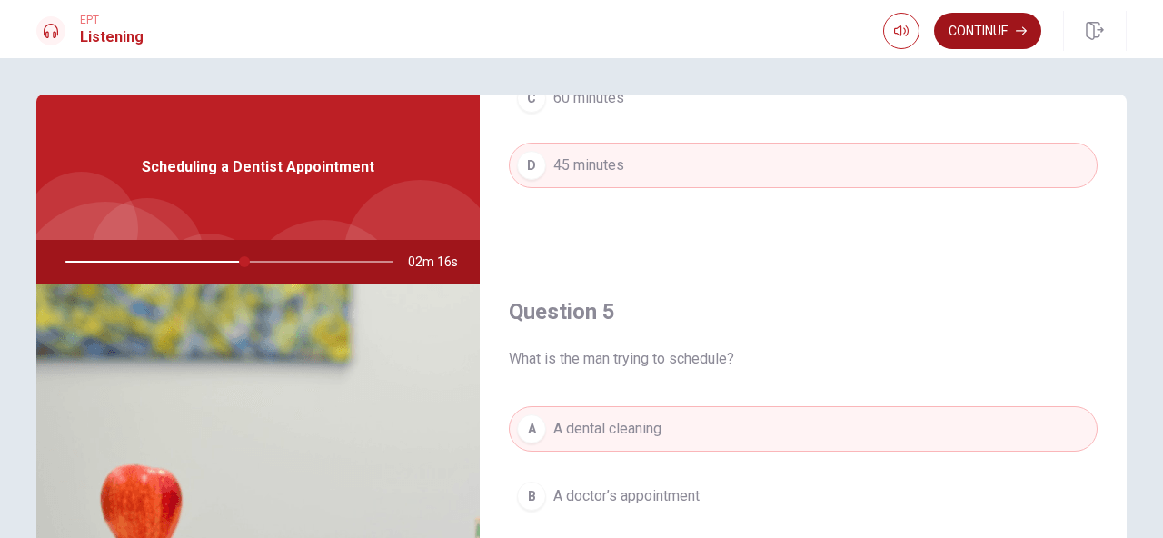
click at [950, 35] on button "Continue" at bounding box center [987, 31] width 107 height 36
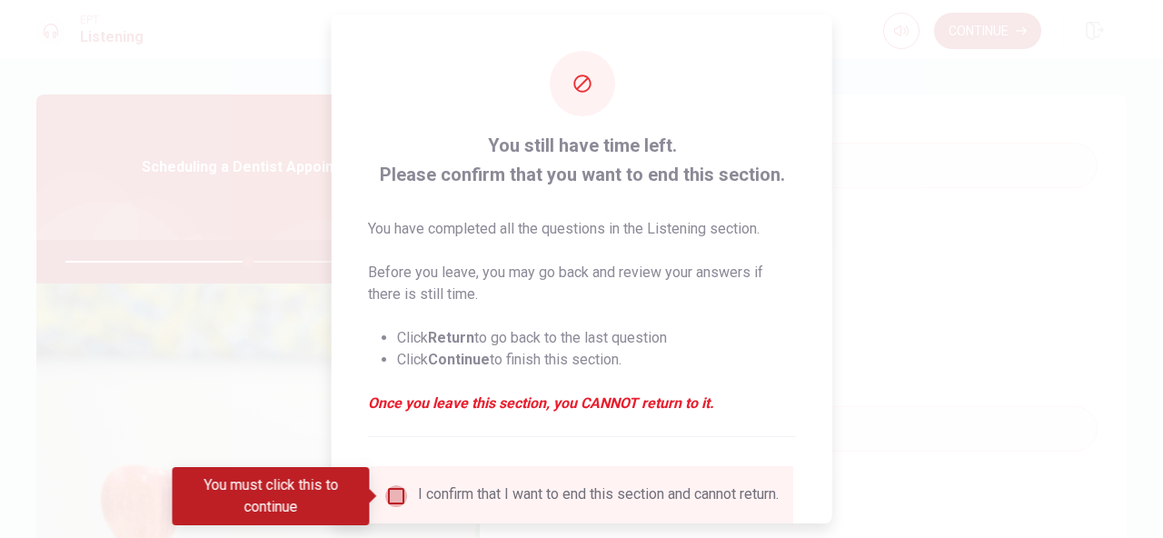
click at [401, 494] on input "You must click this to continue" at bounding box center [396, 496] width 22 height 22
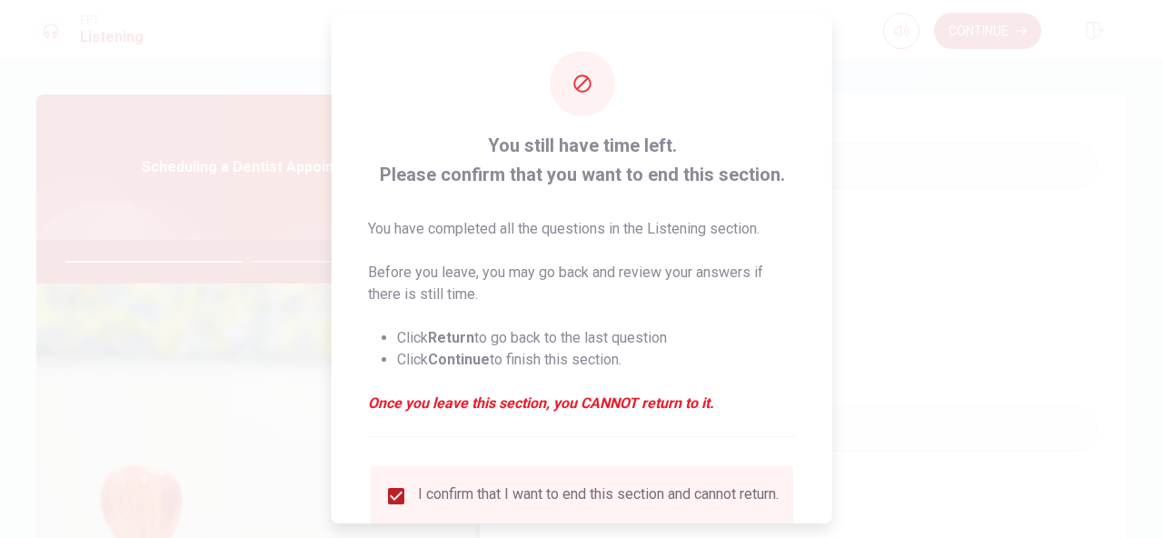
scroll to position [140, 0]
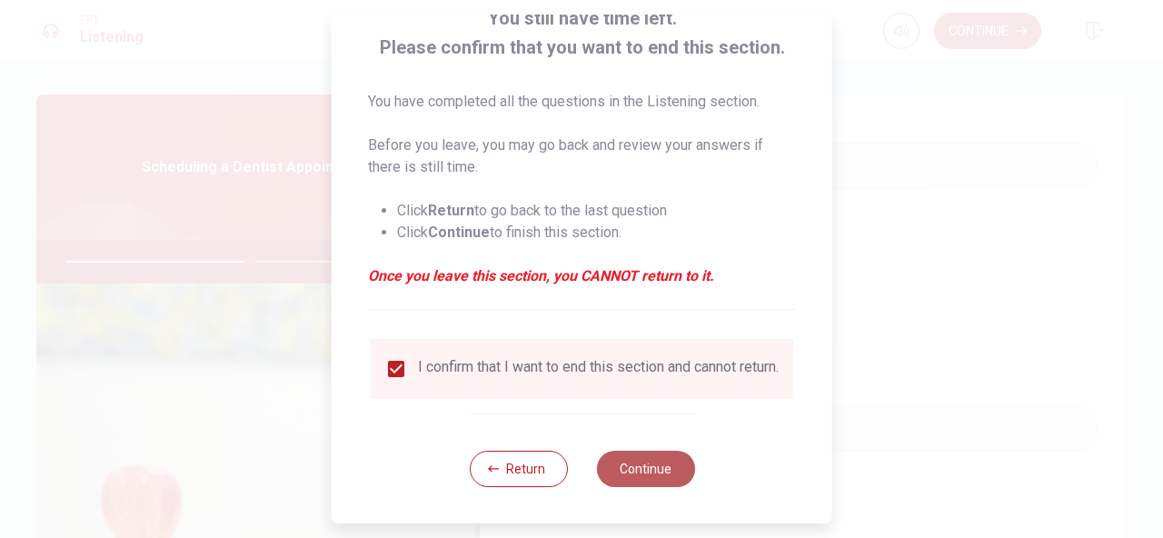
click at [639, 470] on button "Continue" at bounding box center [645, 469] width 98 height 36
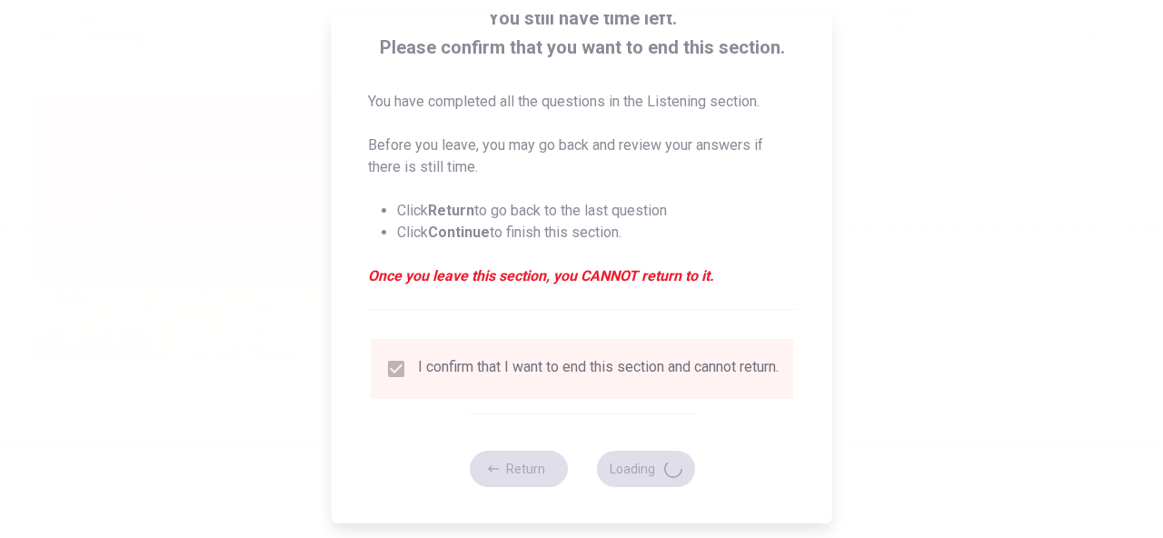
type input "57"
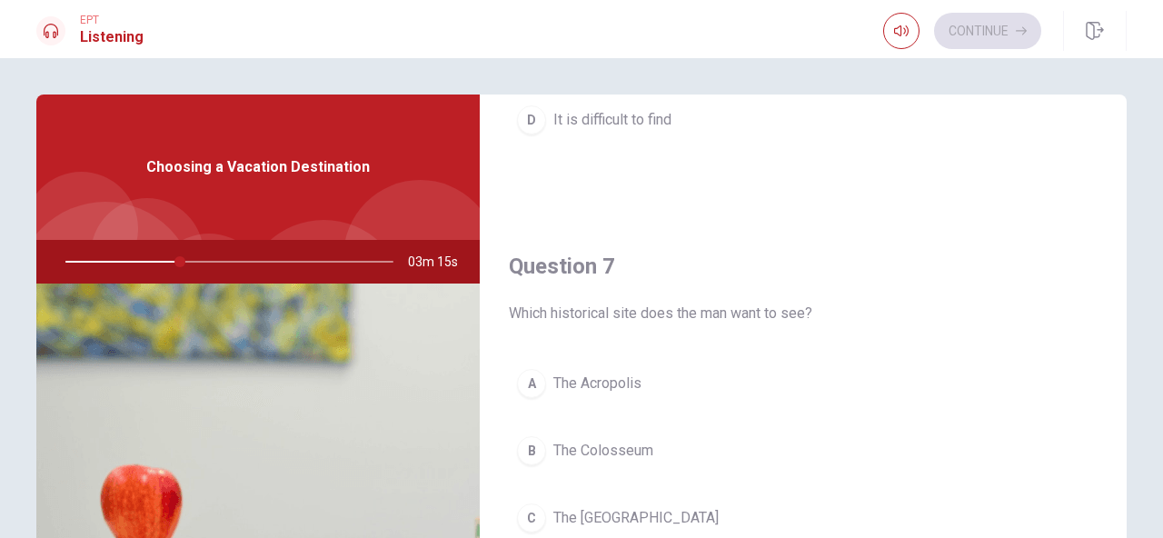
scroll to position [553, 0]
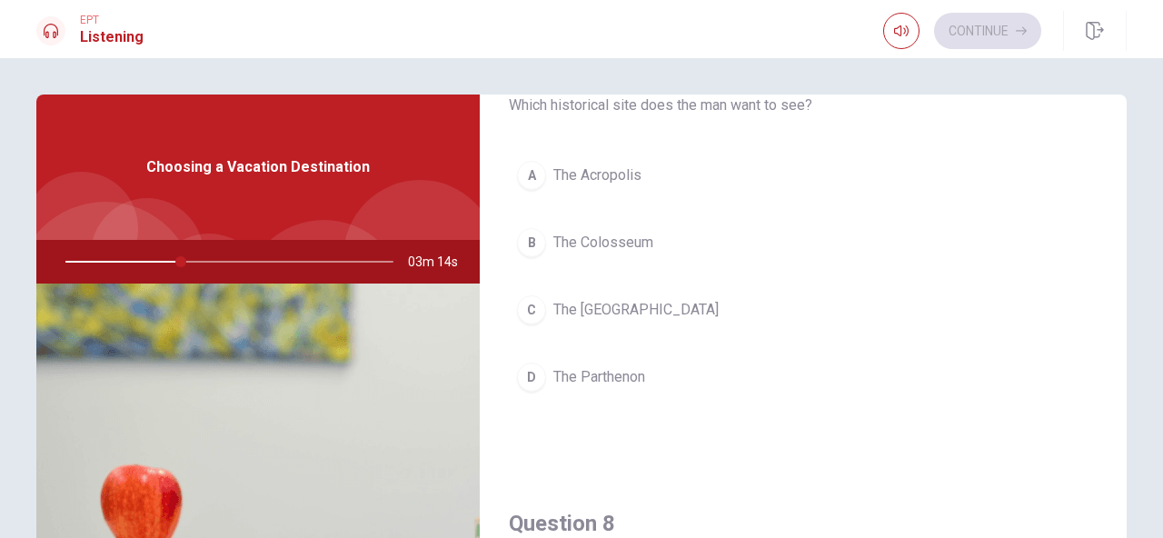
click at [597, 384] on span "The Parthenon" at bounding box center [599, 377] width 92 height 22
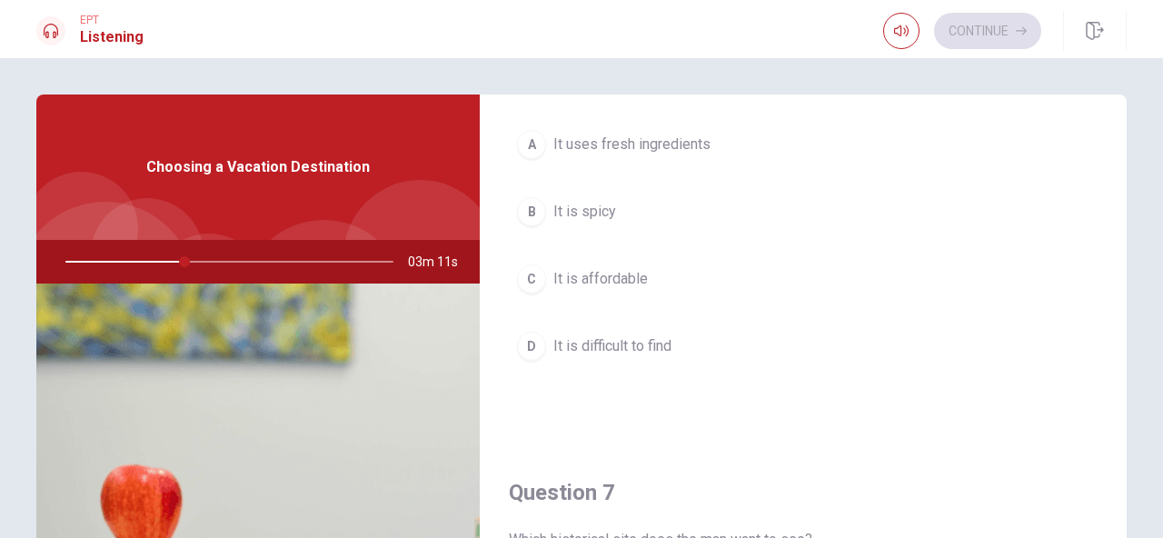
scroll to position [95, 0]
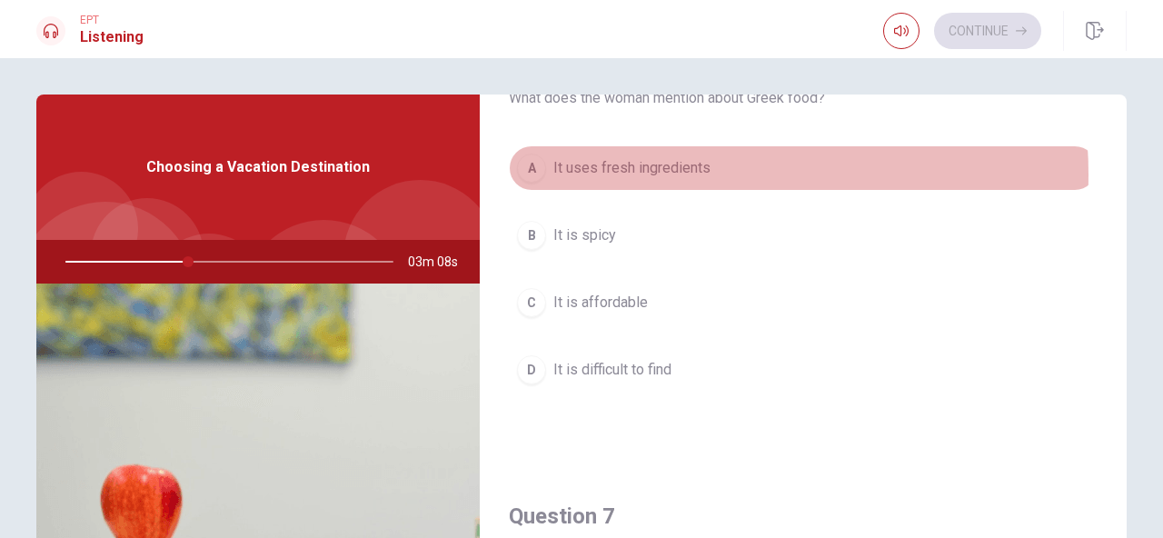
click at [671, 174] on span "It uses fresh ingredients" at bounding box center [631, 168] width 157 height 22
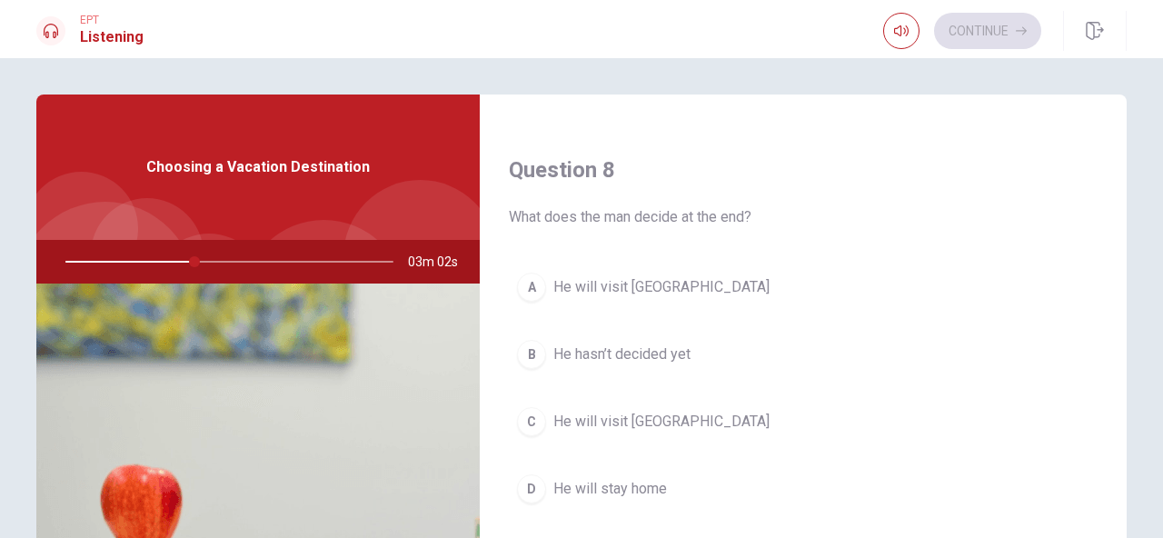
scroll to position [907, 0]
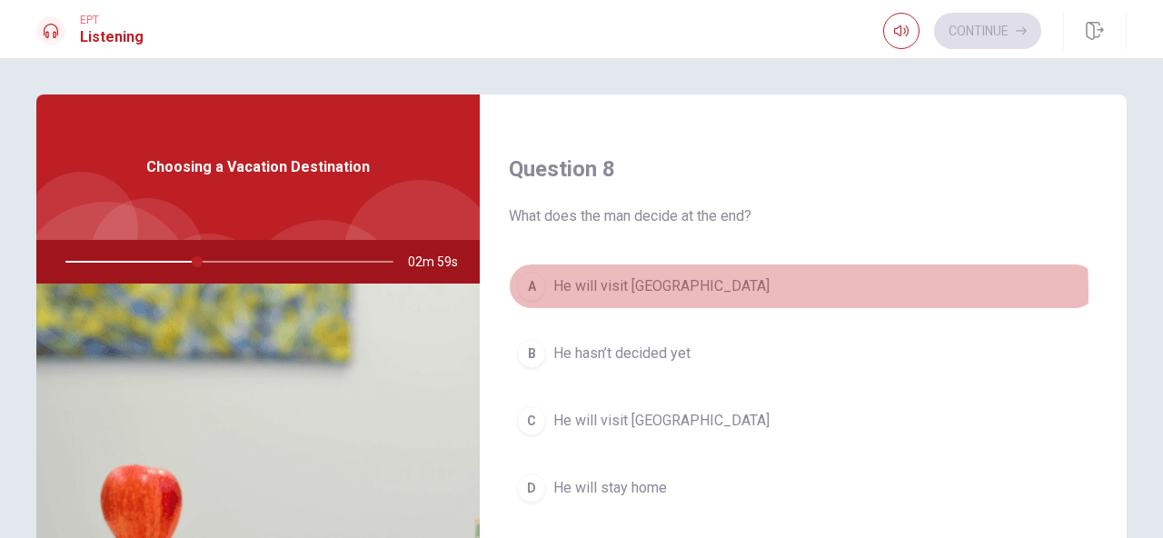
click at [679, 291] on button "A He will visit [GEOGRAPHIC_DATA]" at bounding box center [803, 286] width 589 height 45
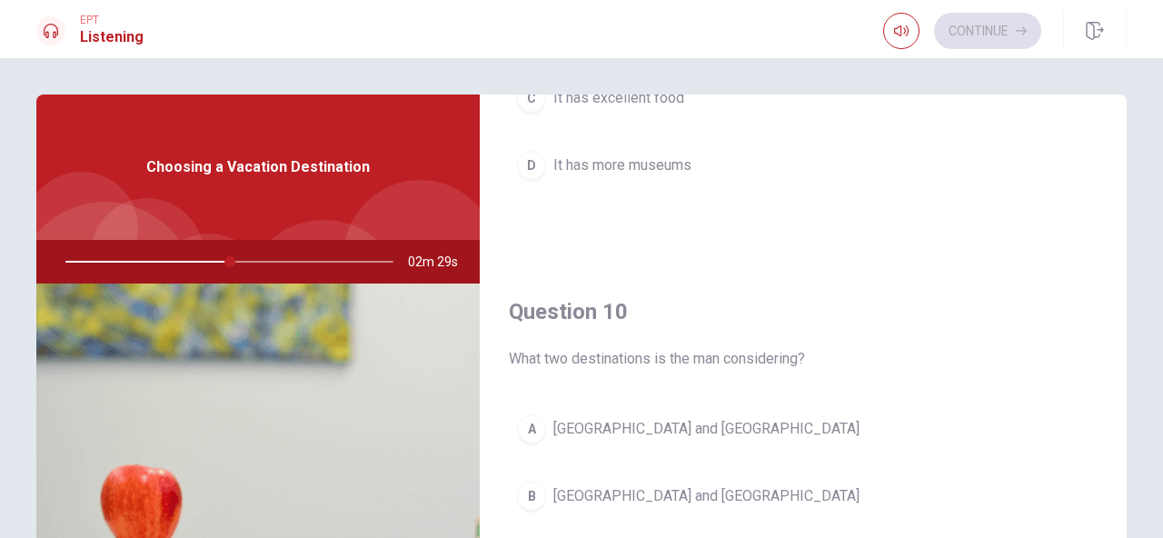
scroll to position [199, 0]
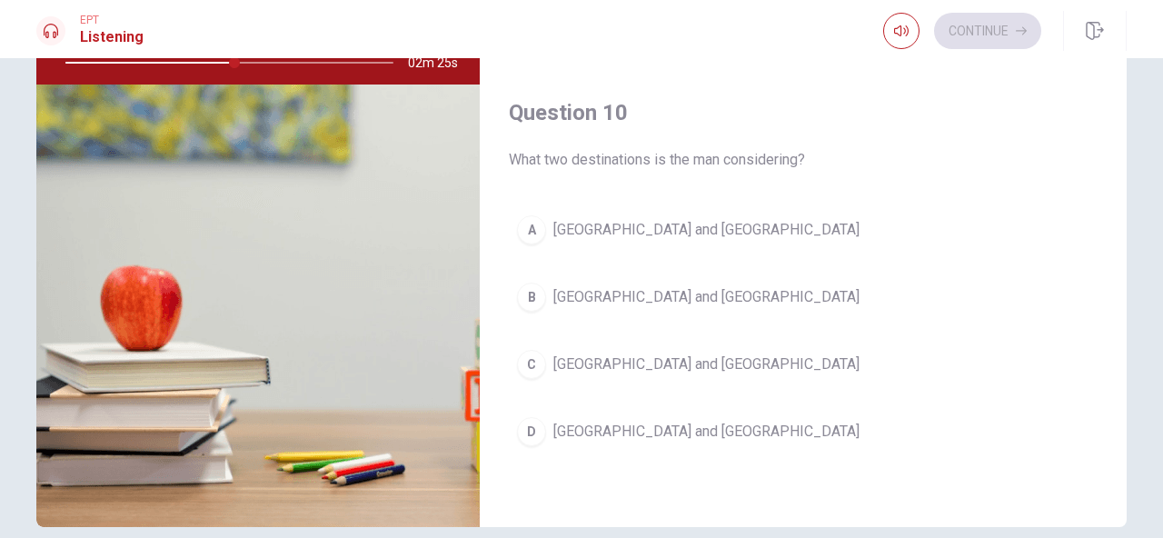
click at [641, 227] on span "[GEOGRAPHIC_DATA] and [GEOGRAPHIC_DATA]" at bounding box center [706, 230] width 306 height 22
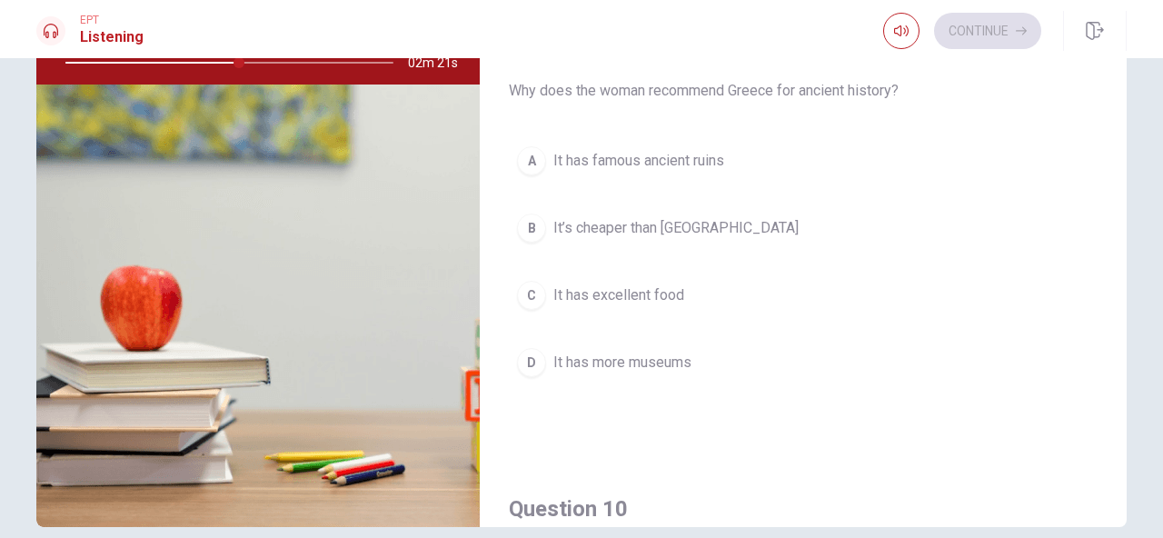
scroll to position [1276, 0]
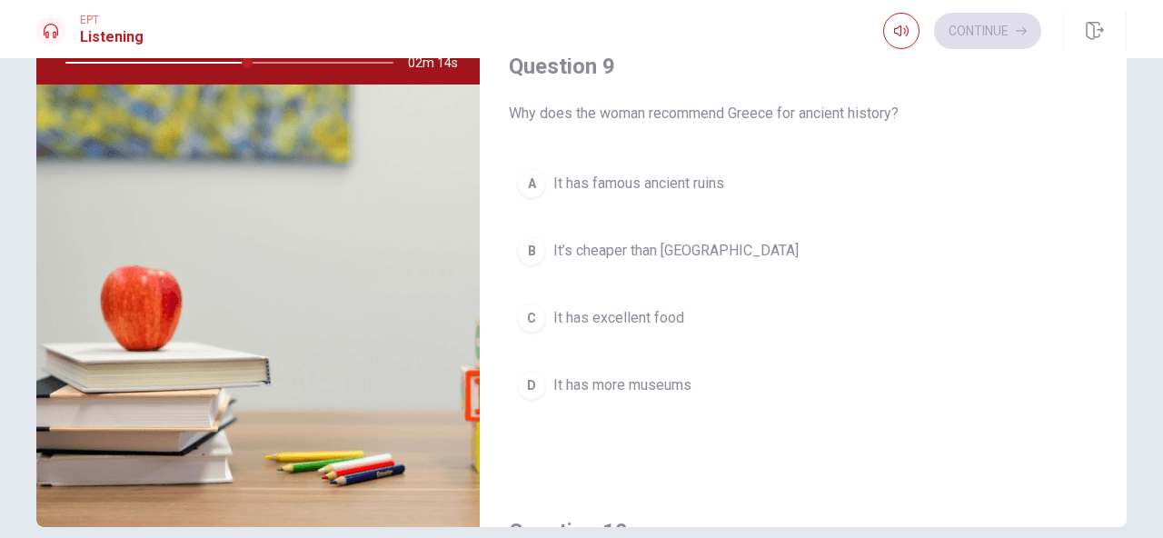
click at [650, 194] on button "A It has famous ancient ruins" at bounding box center [803, 183] width 589 height 45
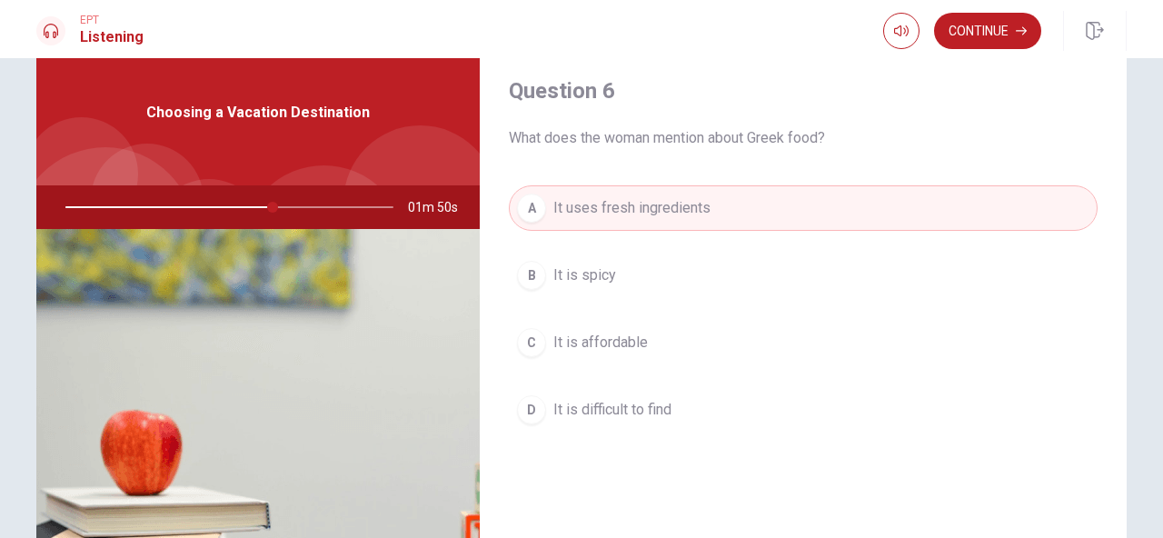
scroll to position [53, 0]
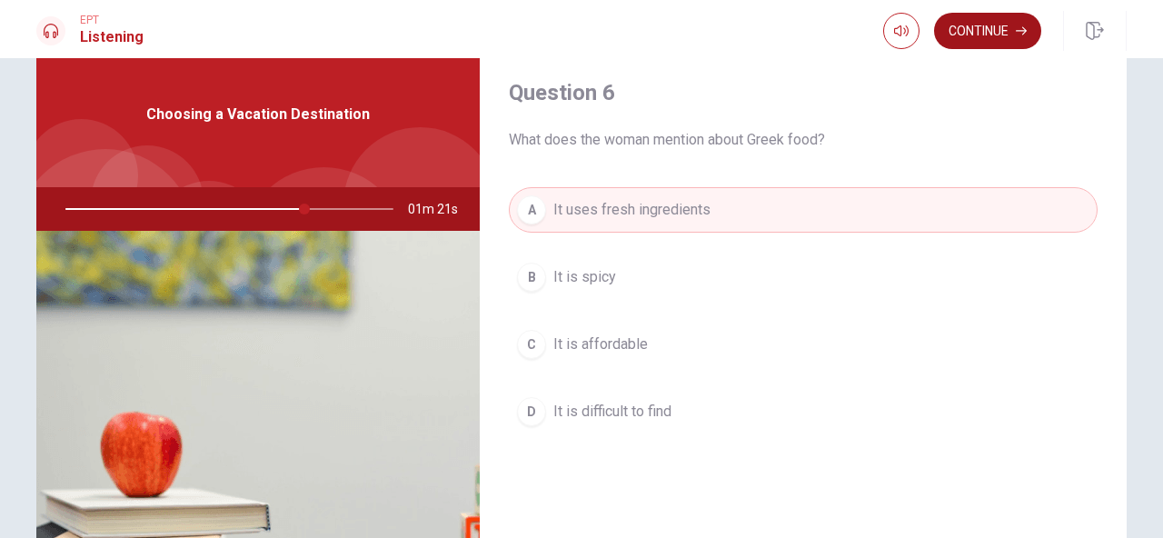
click at [973, 34] on button "Continue" at bounding box center [987, 31] width 107 height 36
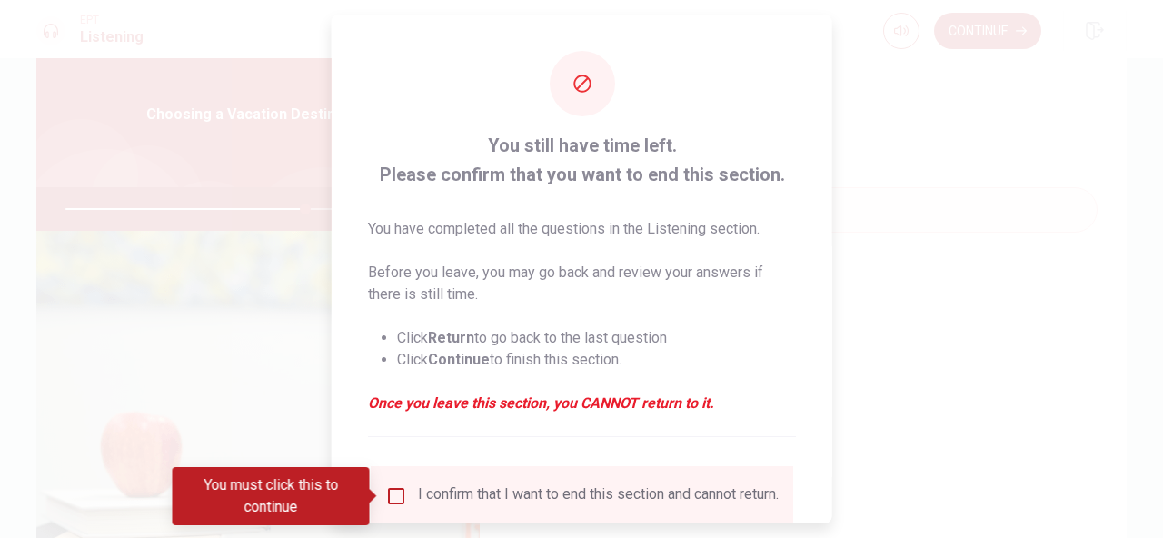
click at [461, 488] on div "I confirm that I want to end this section and cannot return." at bounding box center [598, 496] width 361 height 22
click at [394, 499] on input "You must click this to continue" at bounding box center [396, 496] width 22 height 22
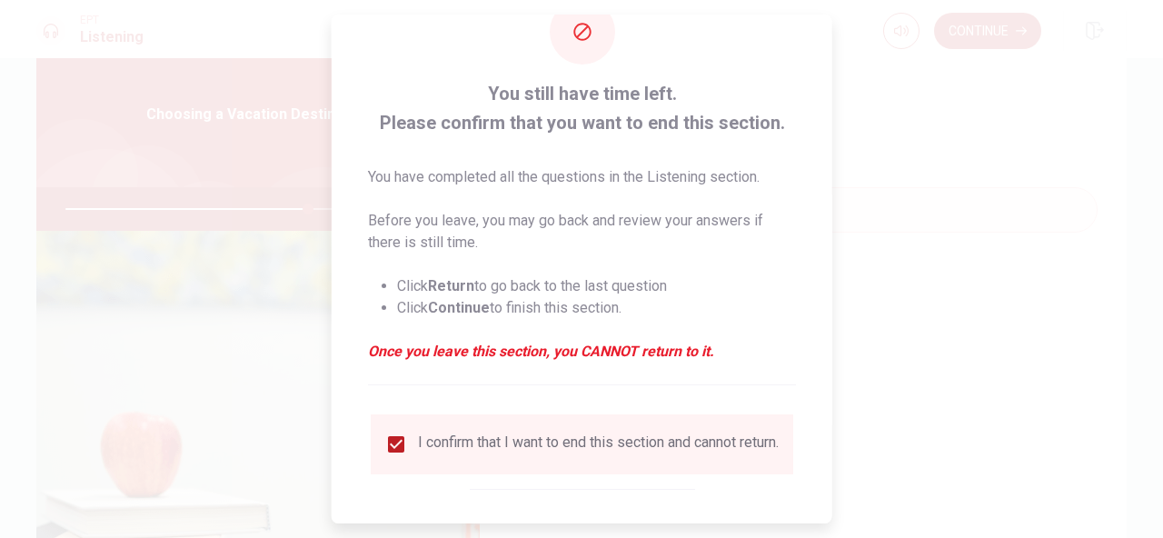
scroll to position [140, 0]
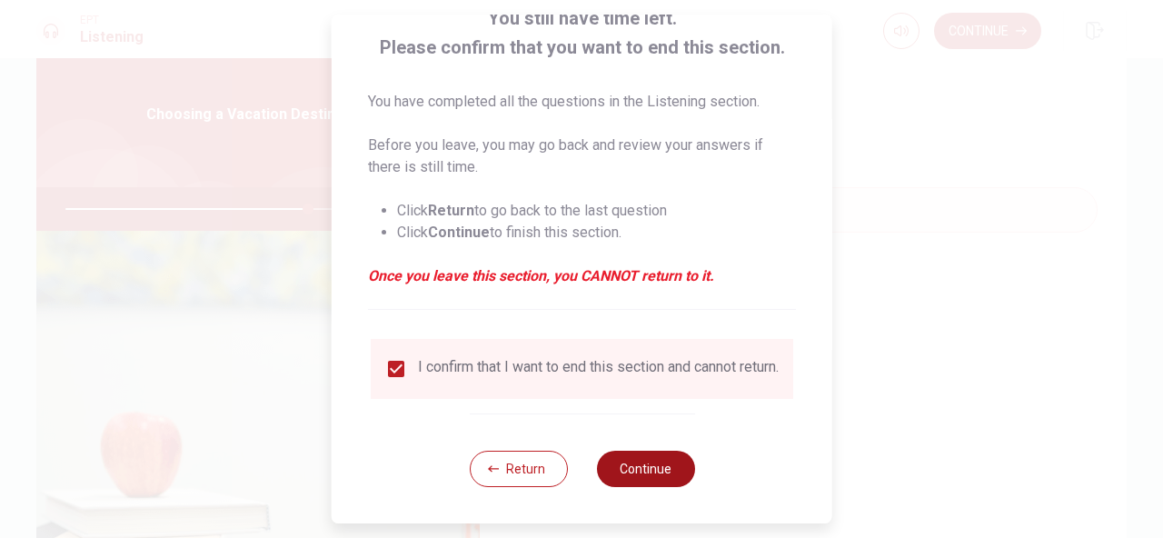
click at [630, 480] on button "Continue" at bounding box center [645, 469] width 98 height 36
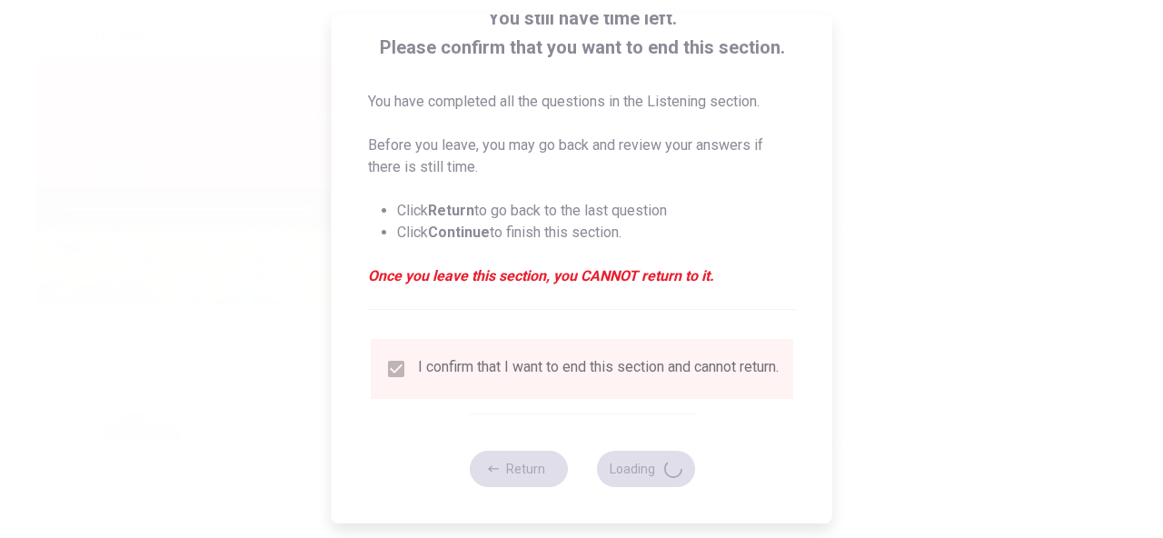
type input "75"
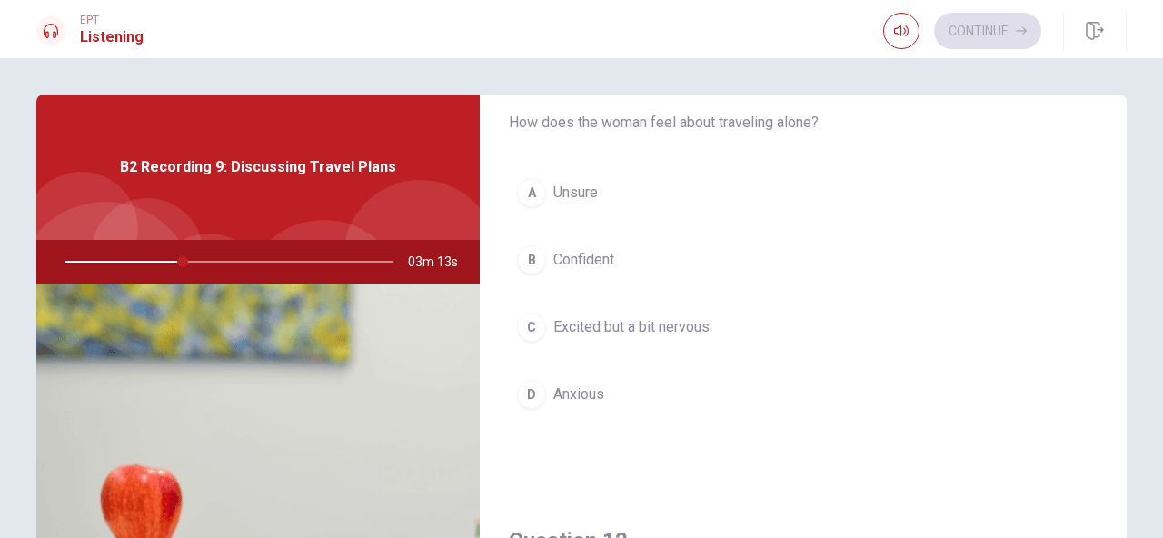
scroll to position [0, 0]
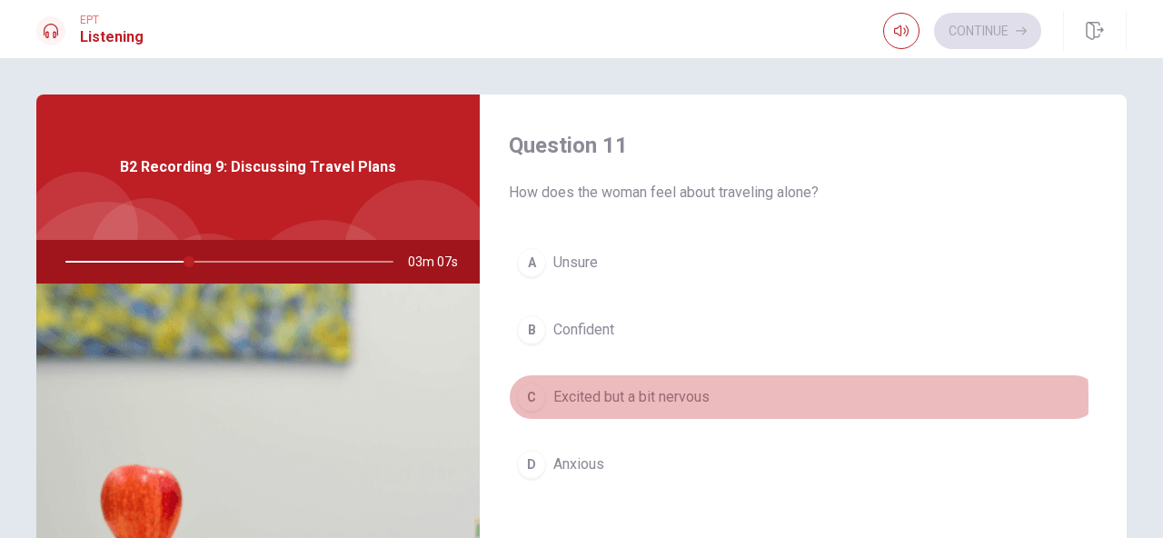
click at [574, 402] on span "Excited but a bit nervous" at bounding box center [631, 397] width 156 height 22
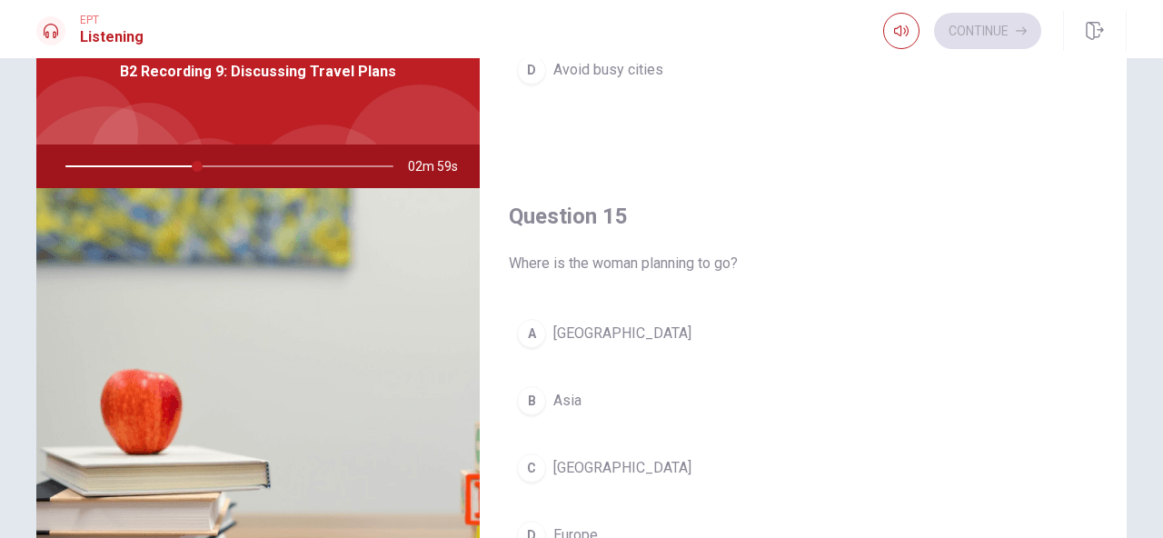
scroll to position [141, 0]
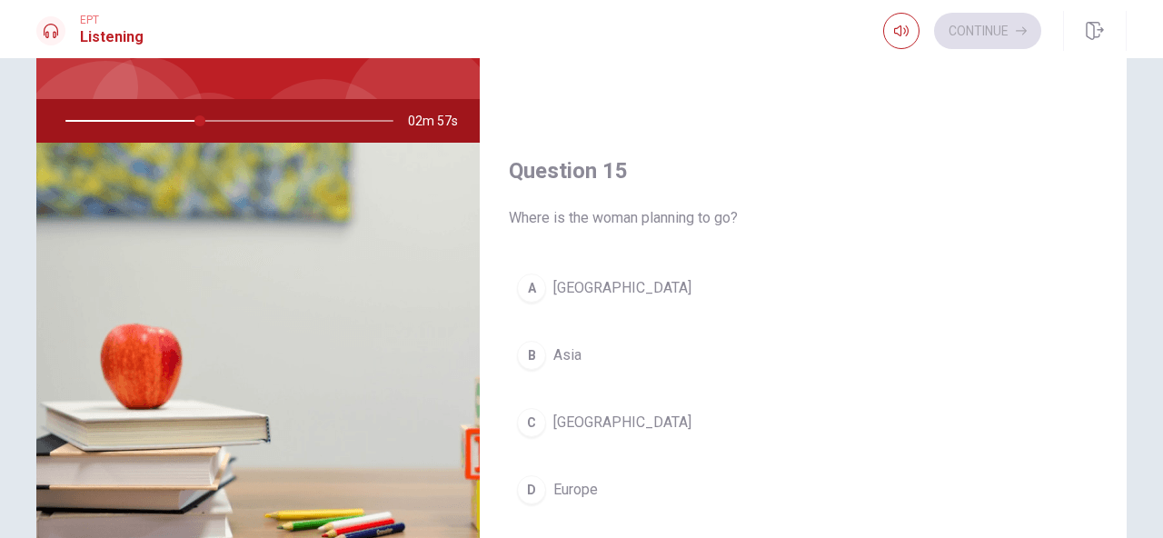
click at [553, 497] on span "Europe" at bounding box center [575, 490] width 45 height 22
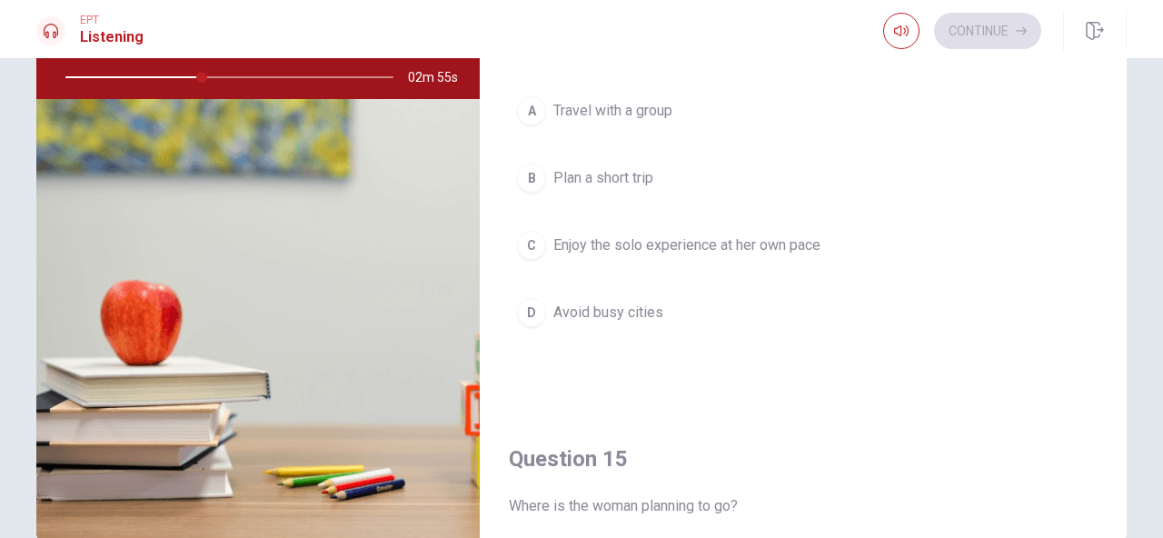
scroll to position [1271, 0]
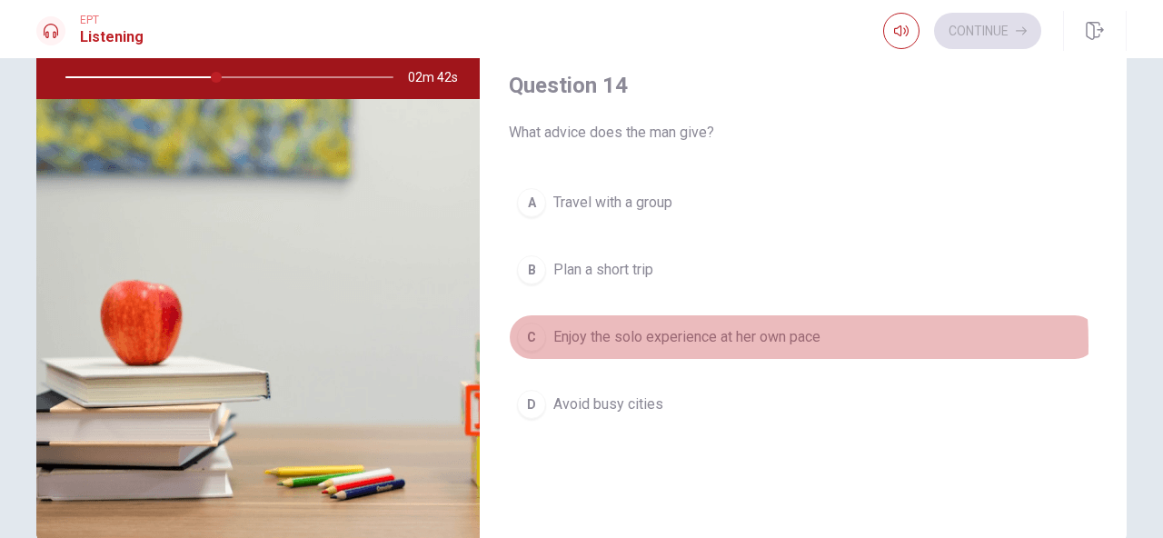
click at [669, 344] on span "Enjoy the solo experience at her own pace" at bounding box center [686, 337] width 267 height 22
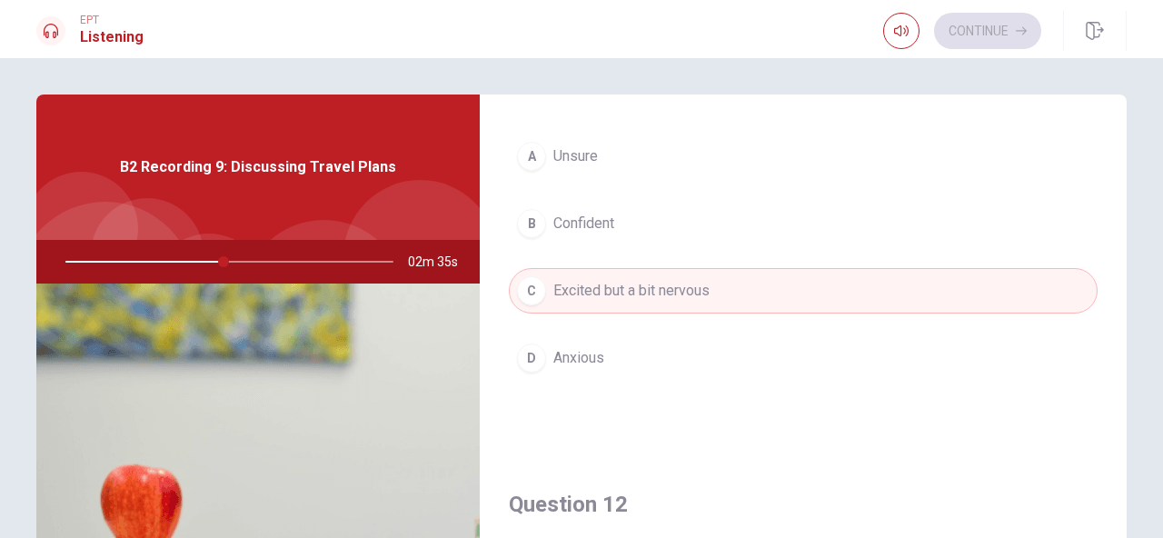
scroll to position [580, 0]
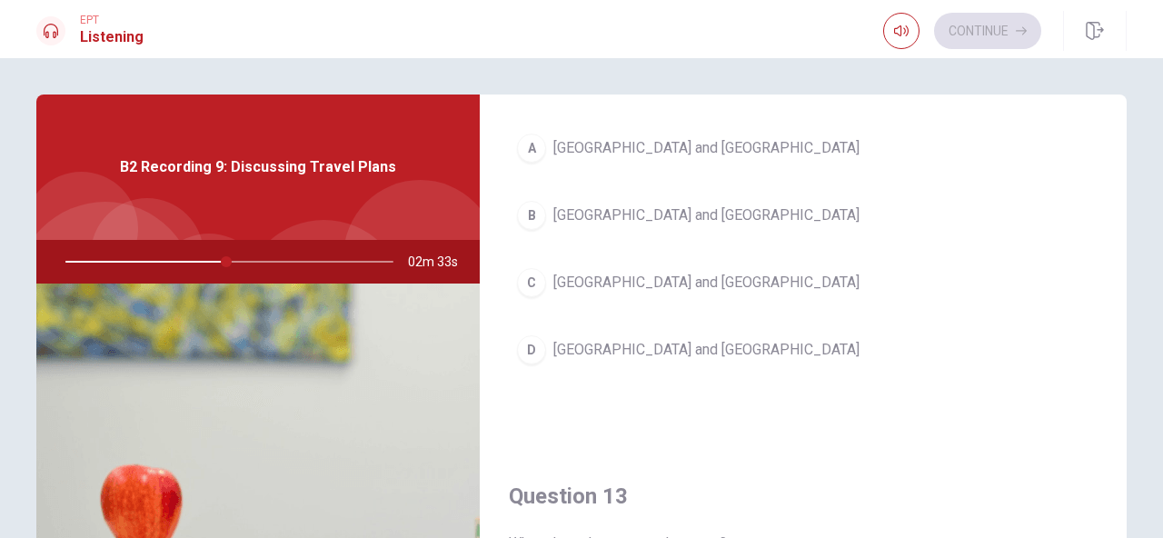
click at [621, 222] on span "[GEOGRAPHIC_DATA] and [GEOGRAPHIC_DATA]" at bounding box center [706, 215] width 306 height 22
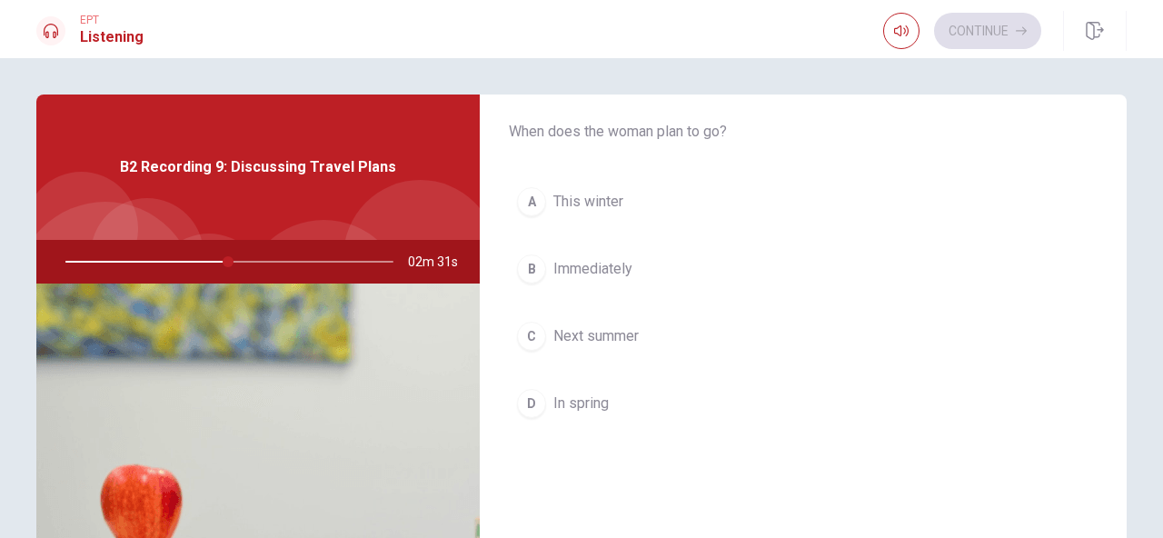
scroll to position [993, 0]
click at [603, 274] on span "Immediately" at bounding box center [592, 267] width 79 height 22
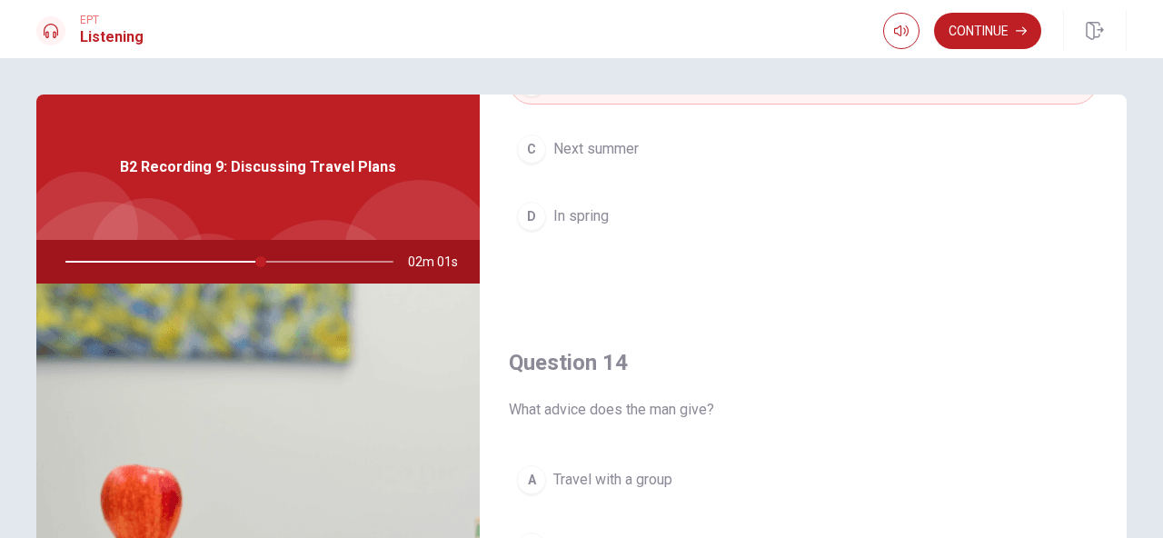
scroll to position [1148, 0]
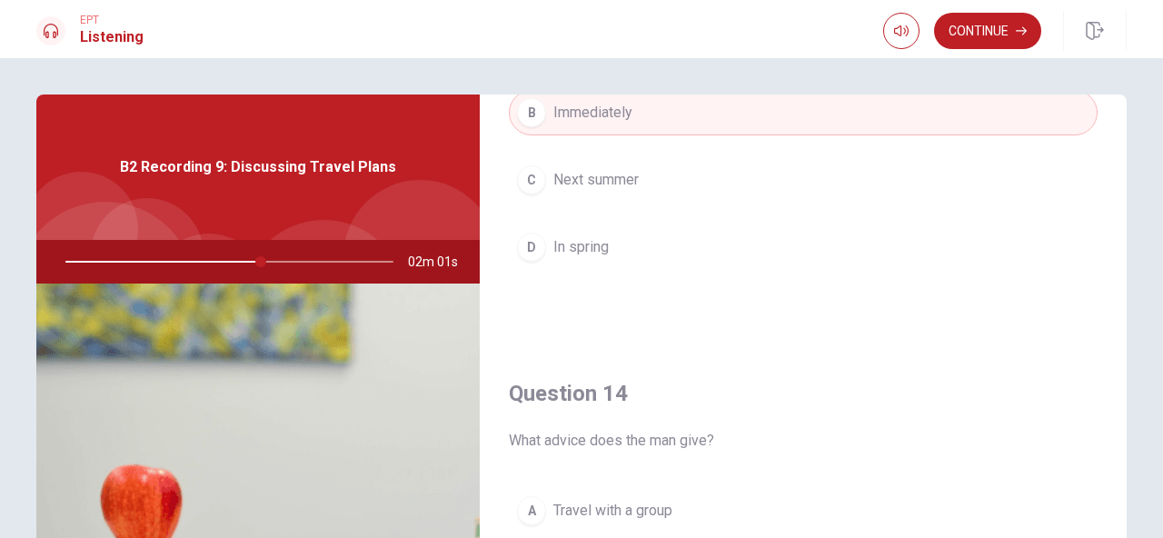
click at [587, 174] on span "Next summer" at bounding box center [595, 180] width 85 height 22
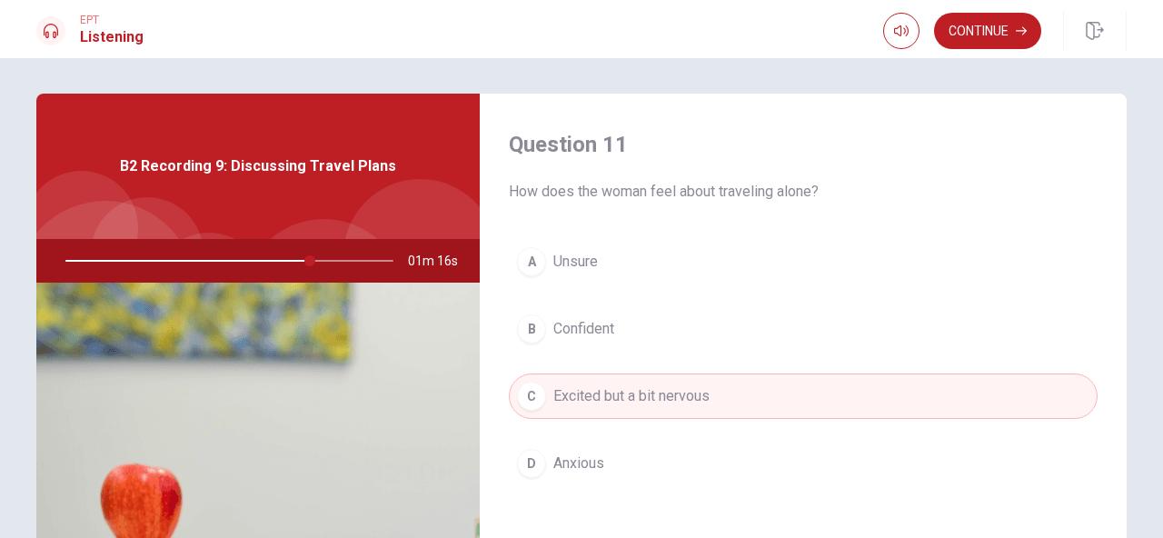
scroll to position [0, 0]
click at [969, 35] on button "Continue" at bounding box center [987, 31] width 107 height 36
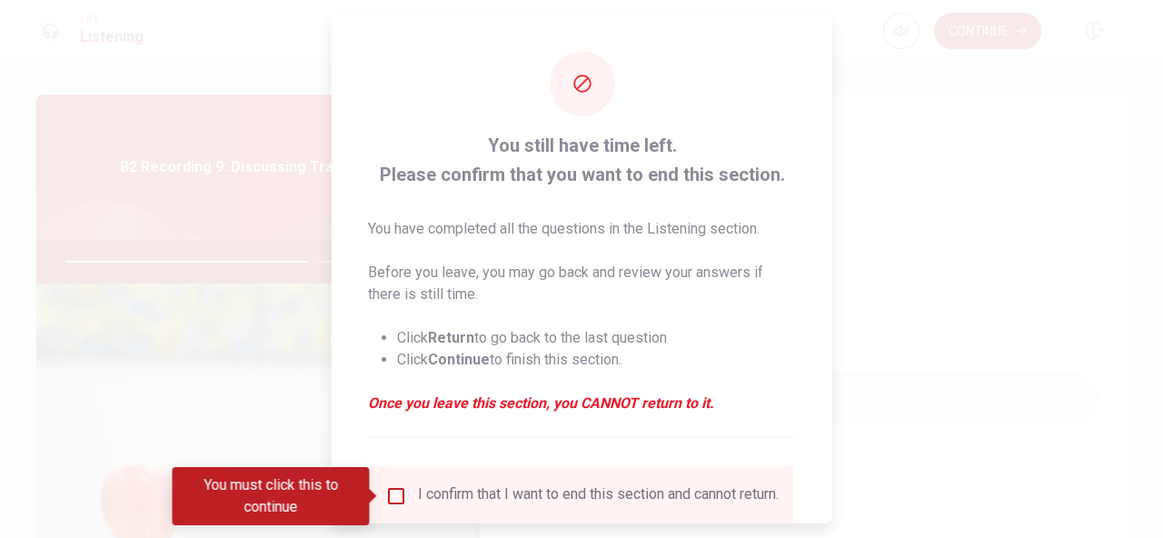
click at [413, 500] on div "I confirm that I want to end this section and cannot return." at bounding box center [582, 496] width 394 height 22
click at [398, 494] on input "You must click this to continue" at bounding box center [396, 496] width 22 height 22
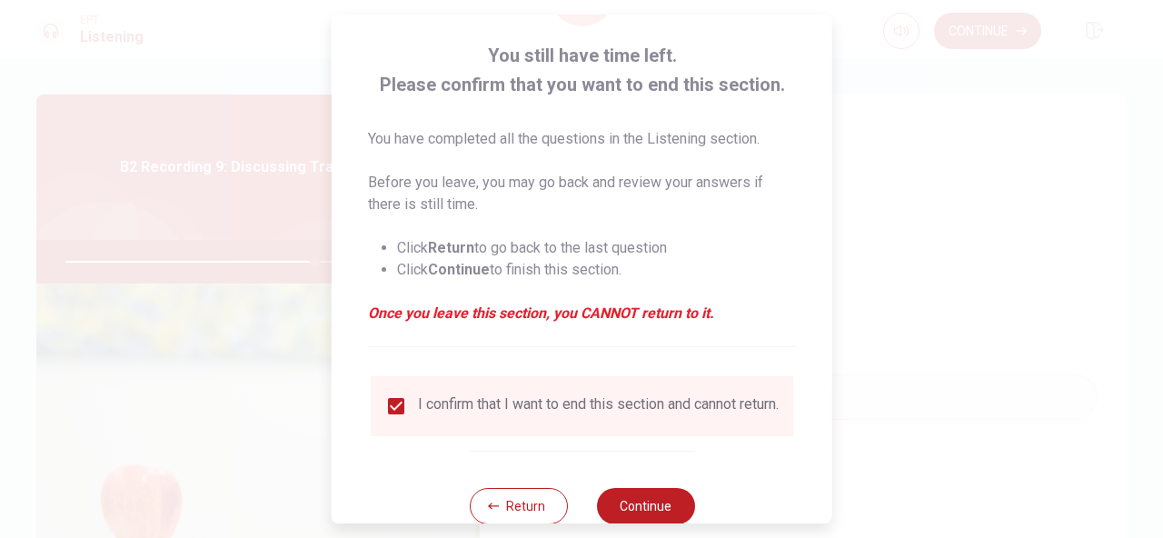
scroll to position [140, 0]
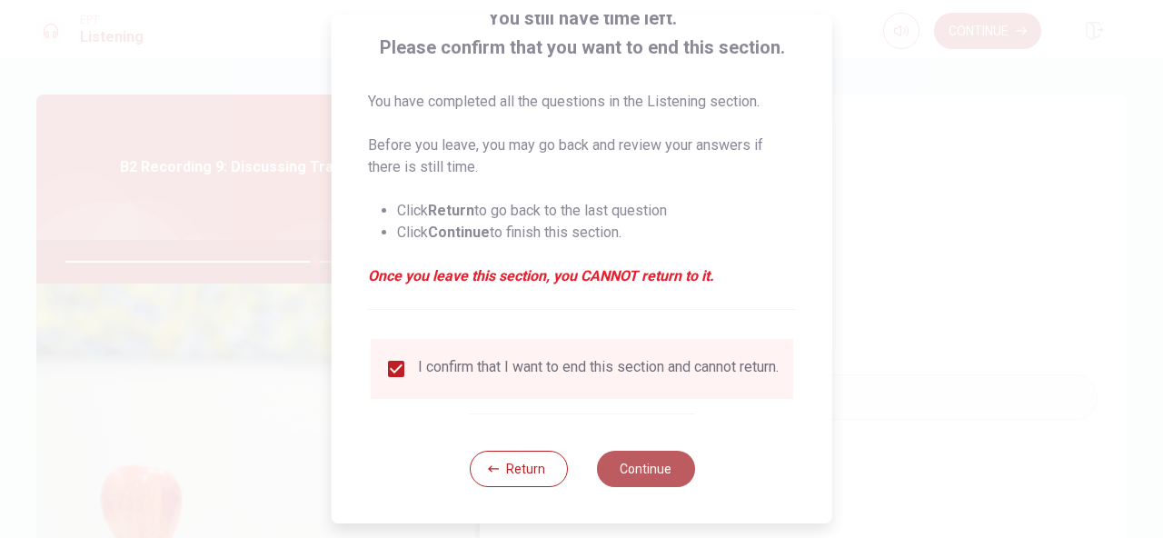
click at [637, 470] on button "Continue" at bounding box center [645, 469] width 98 height 36
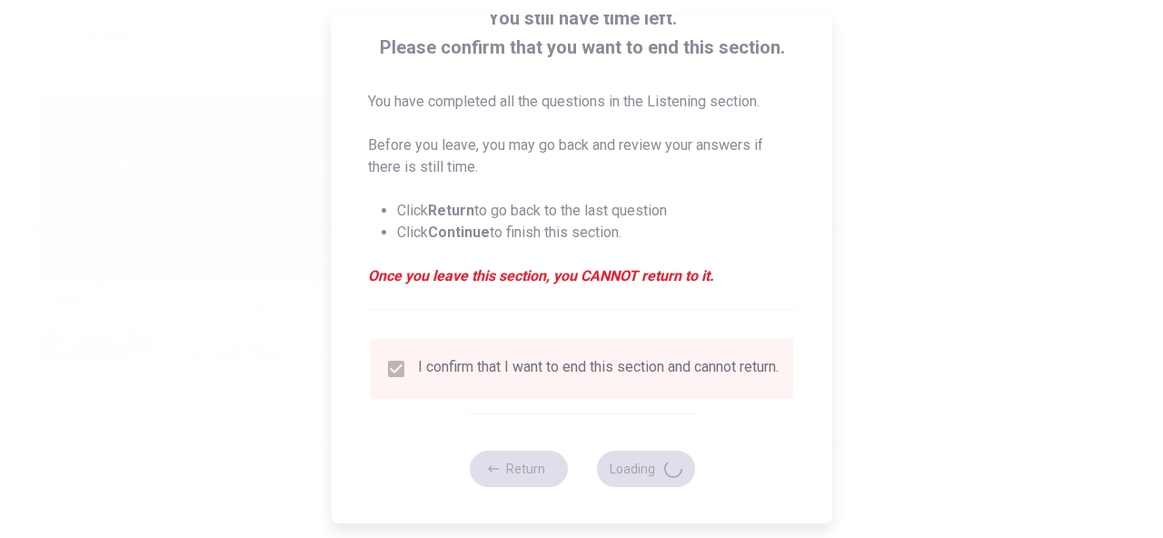
type input "77"
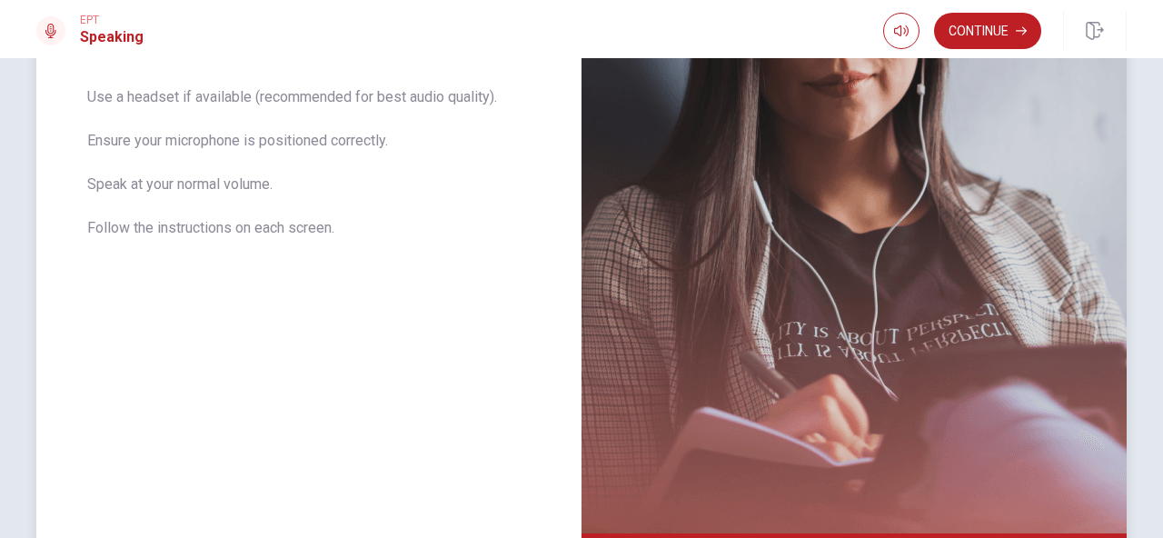
scroll to position [444, 0]
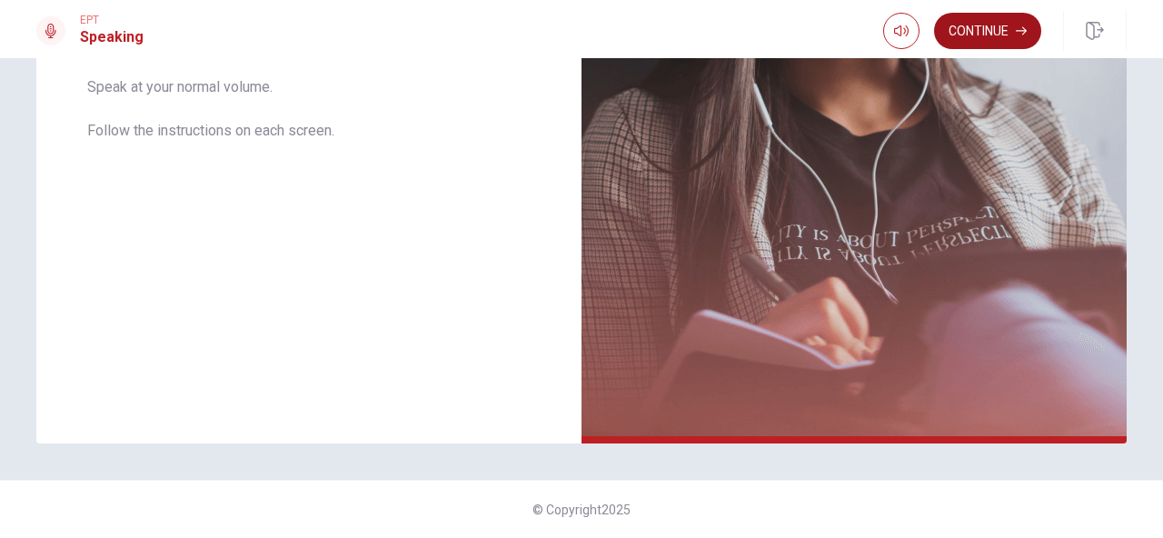
click at [968, 36] on button "Continue" at bounding box center [987, 31] width 107 height 36
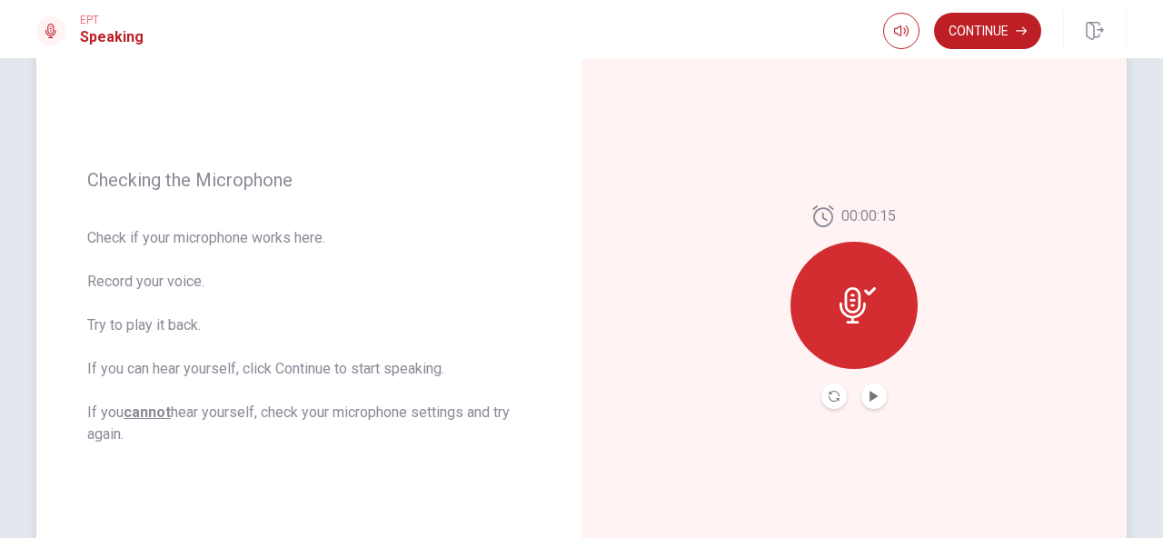
scroll to position [187, 0]
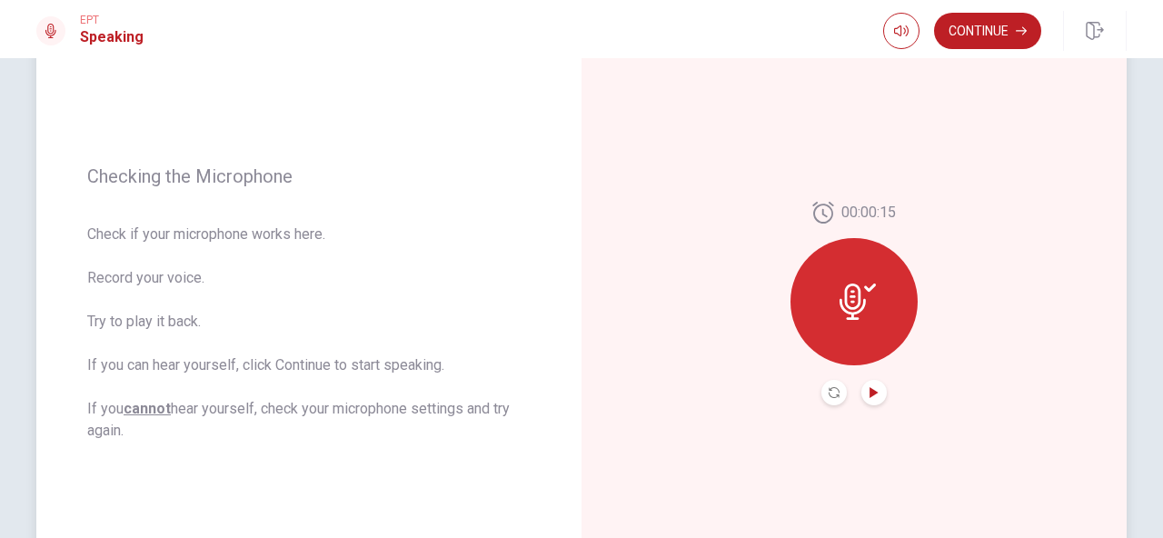
click at [872, 397] on icon "Play Audio" at bounding box center [874, 392] width 11 height 11
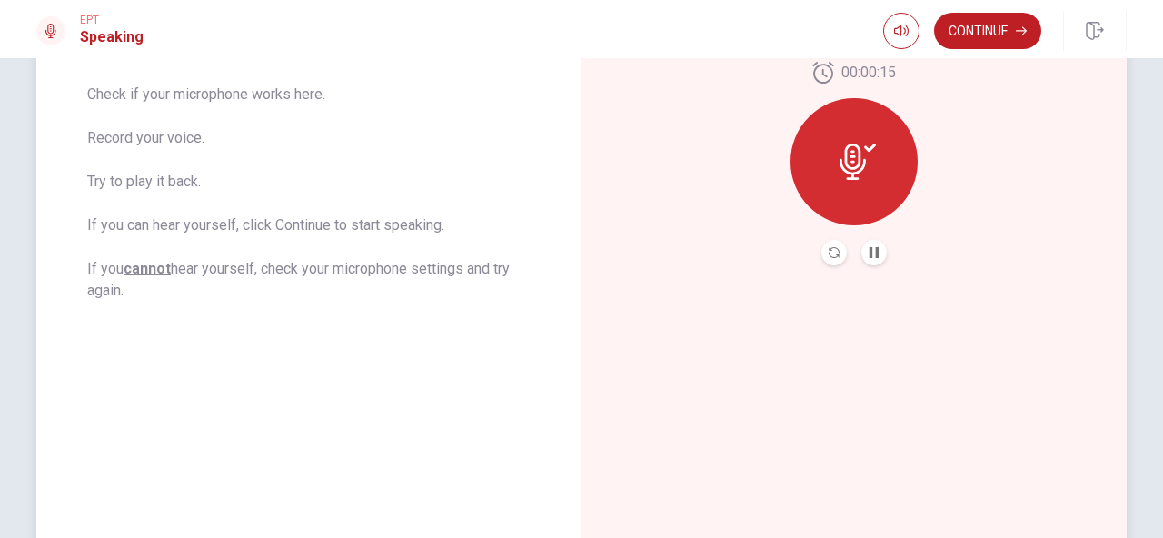
scroll to position [328, 0]
click at [990, 28] on button "Continue" at bounding box center [987, 31] width 107 height 36
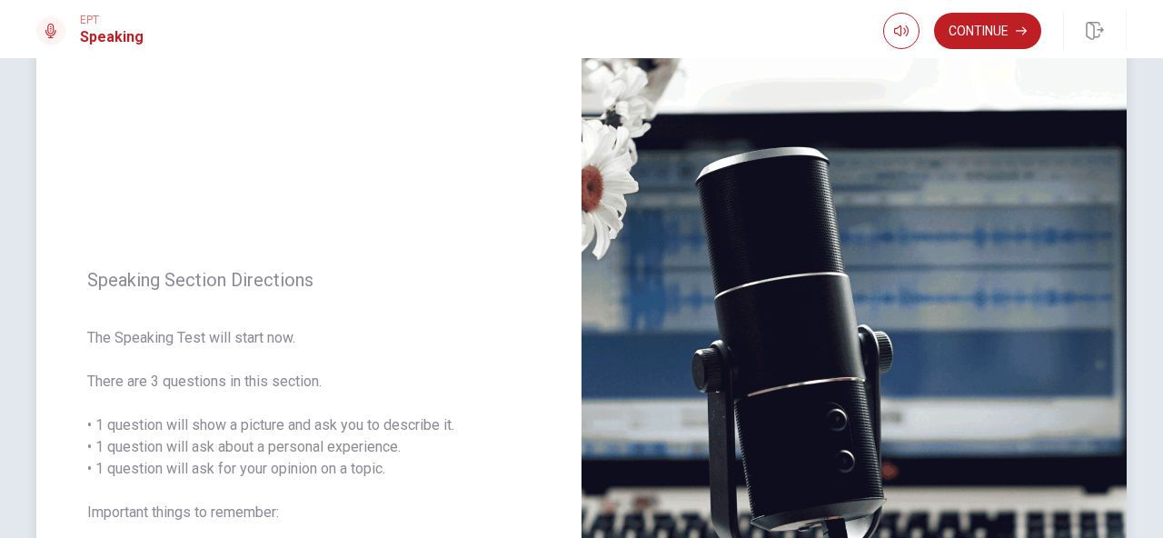
scroll to position [0, 0]
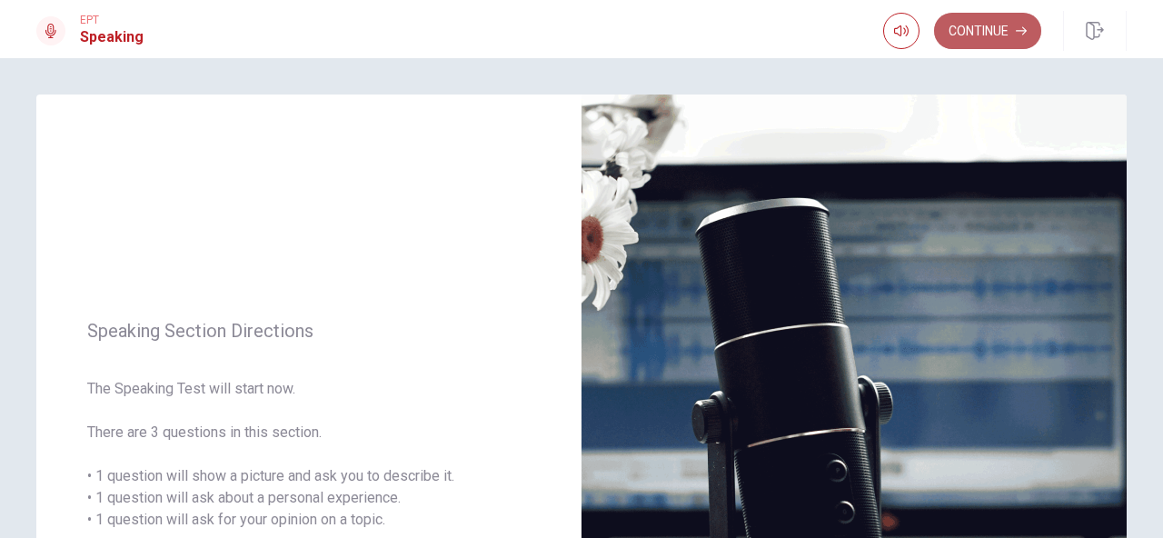
click at [995, 35] on button "Continue" at bounding box center [987, 31] width 107 height 36
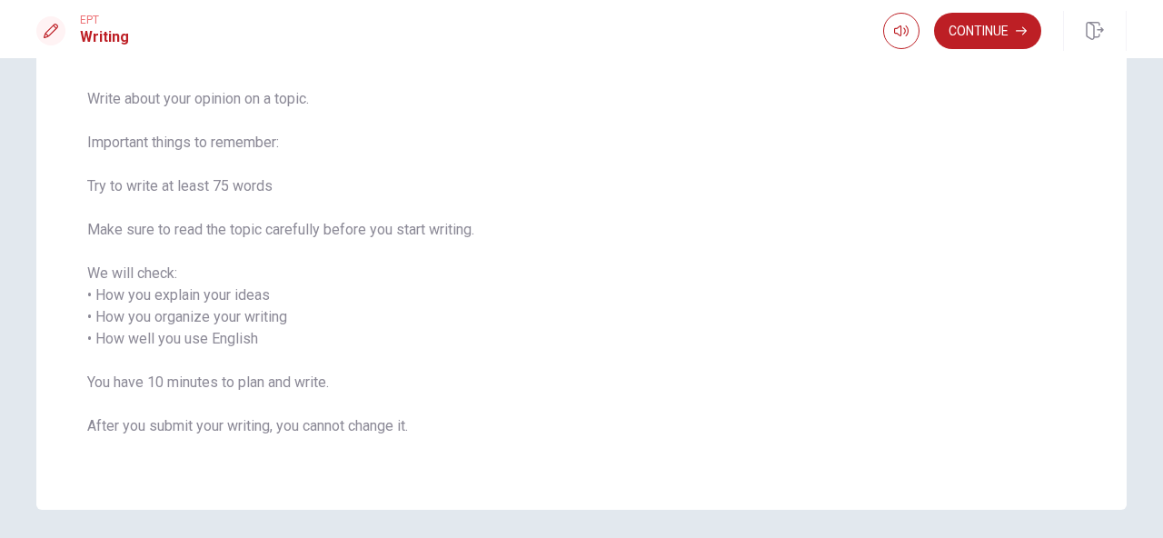
scroll to position [196, 0]
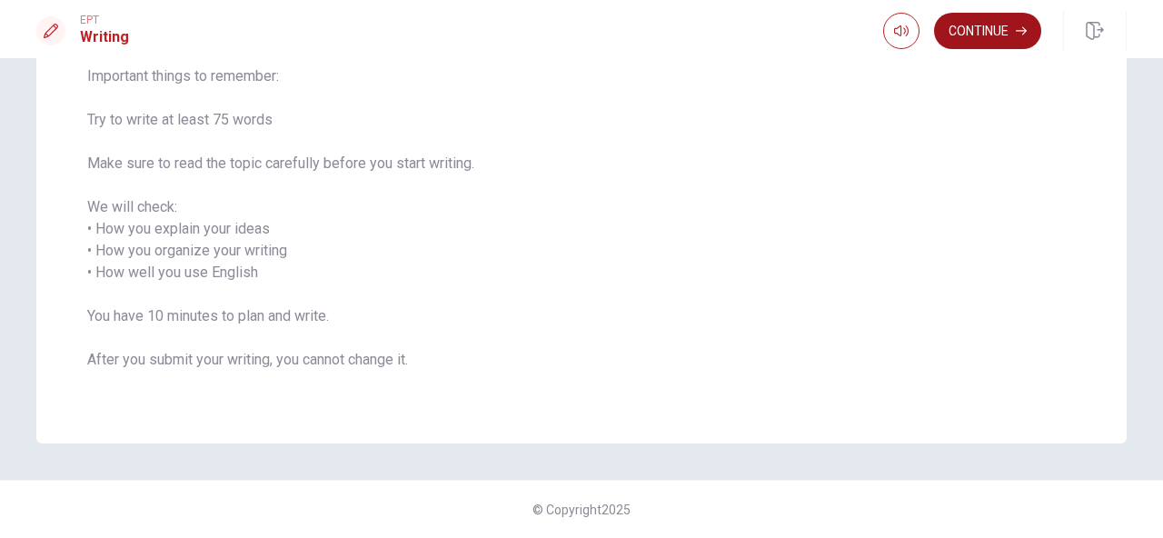
click at [981, 34] on button "Continue" at bounding box center [987, 31] width 107 height 36
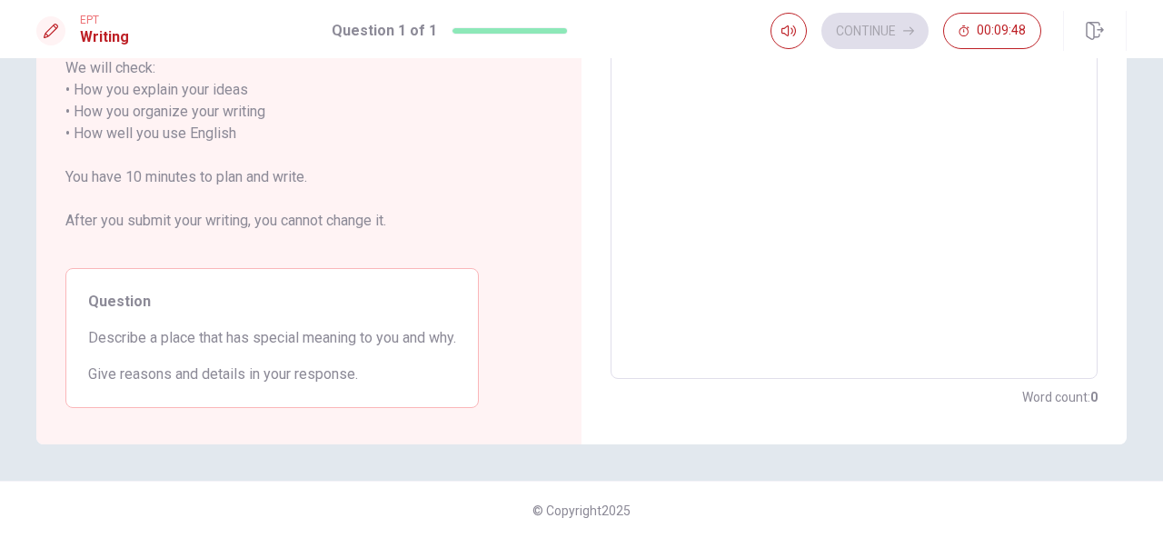
scroll to position [293, 0]
click at [841, 265] on textarea at bounding box center [854, 122] width 462 height 483
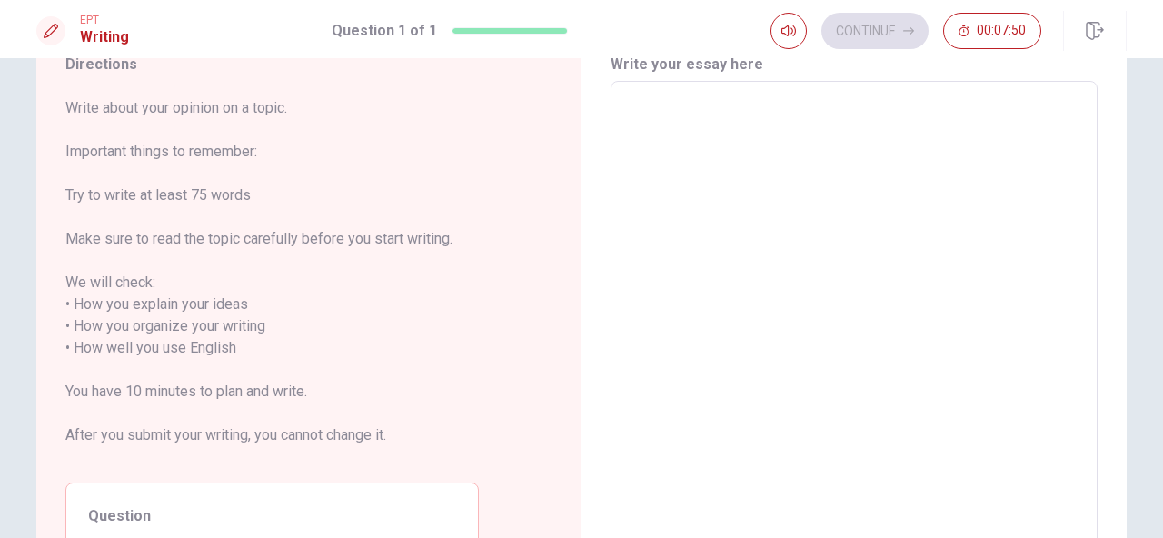
scroll to position [0, 0]
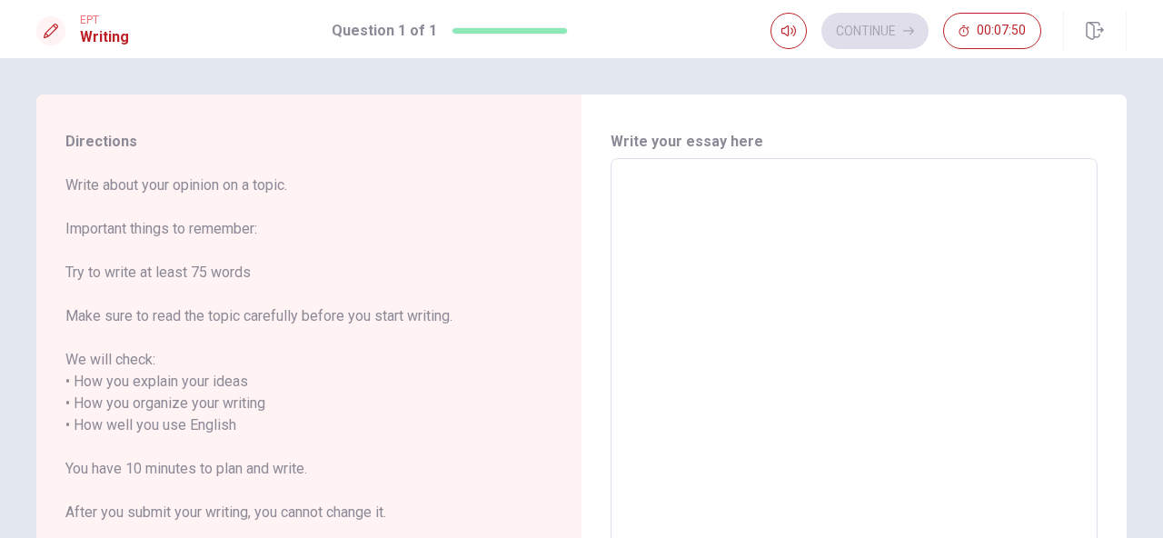
click at [747, 293] on textarea at bounding box center [854, 415] width 462 height 483
type textarea "Ｔ"
type textarea "x"
type textarea "Ｔㄟ"
type textarea "x"
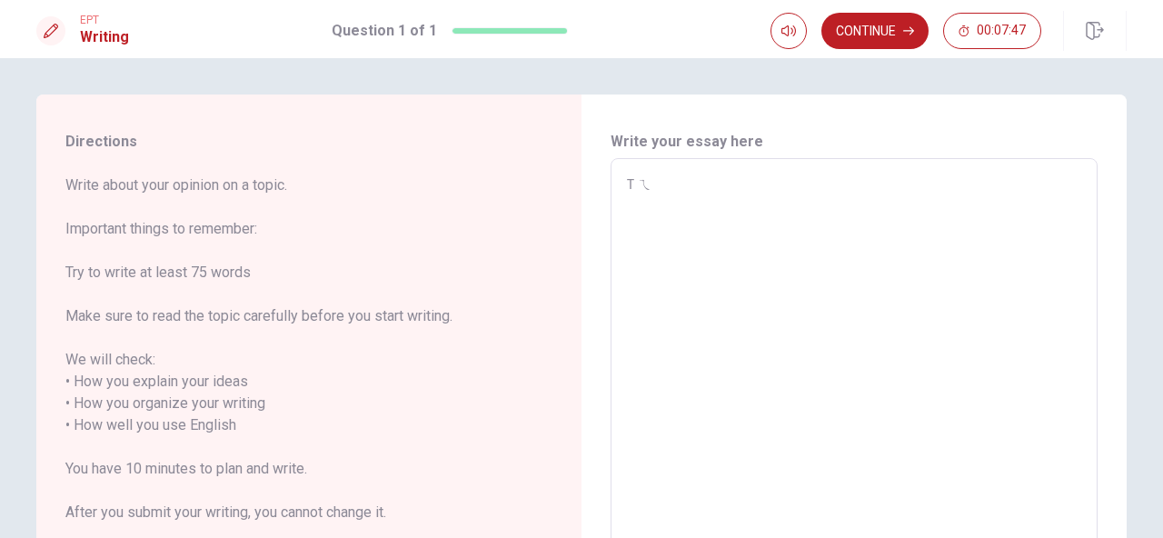
type textarea "Ｔㄜ"
type textarea "x"
type textarea "Ｔㄗㄜ"
type textarea "x"
type textarea "Ｔㄗㄟ"
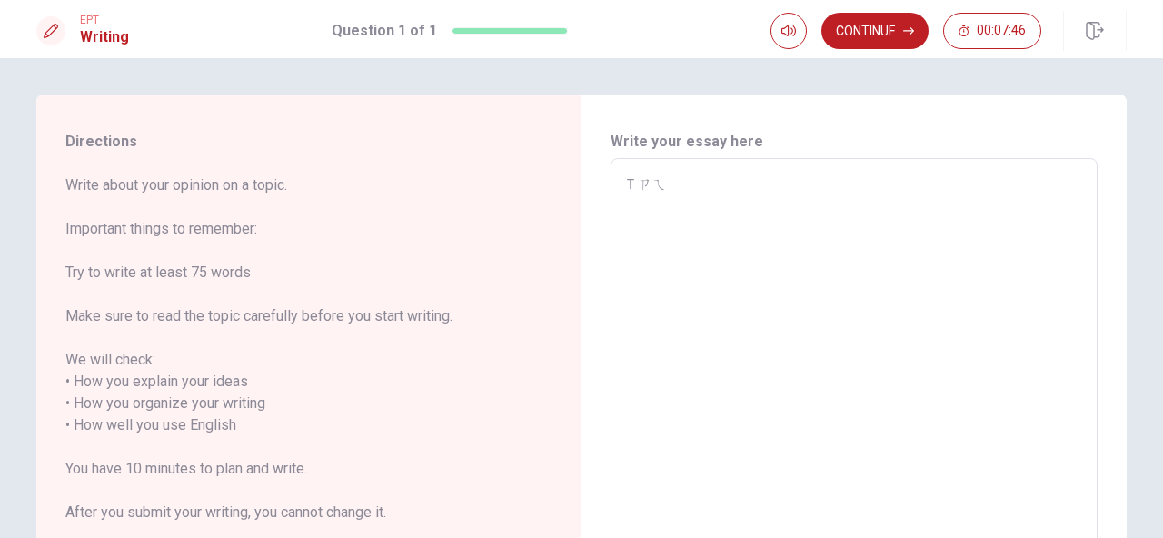
type textarea "x"
type textarea "Ｔㄗㄟ"
type textarea "x"
type textarea "Ｔㄗㄛ"
type textarea "x"
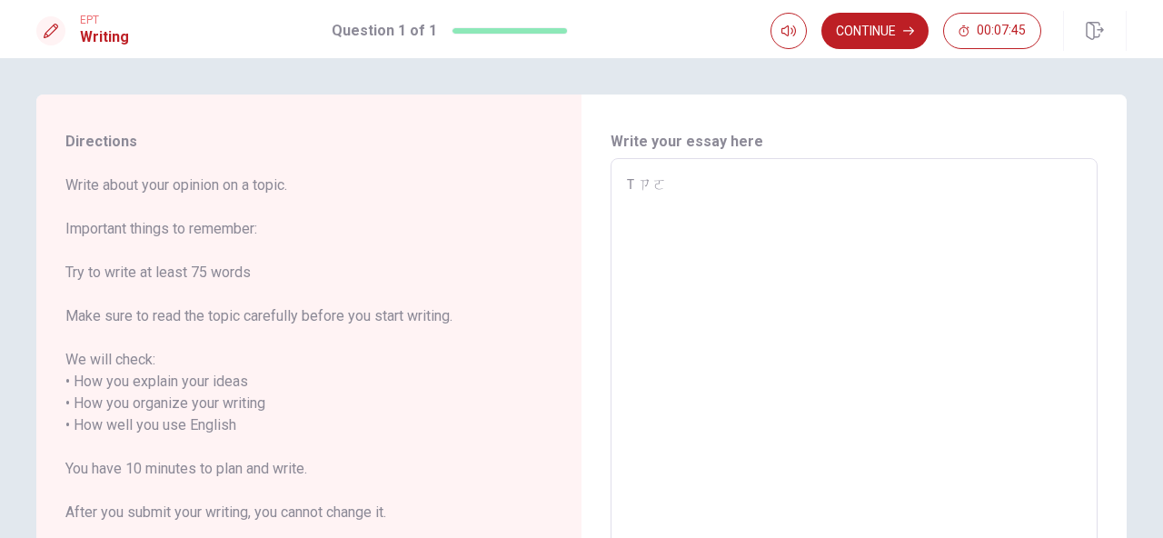
type textarea "Ｔㄋㄛ"
type textarea "x"
type textarea "Ｔ摸"
type textarea "x"
type textarea "Ｔ摸ㄙ"
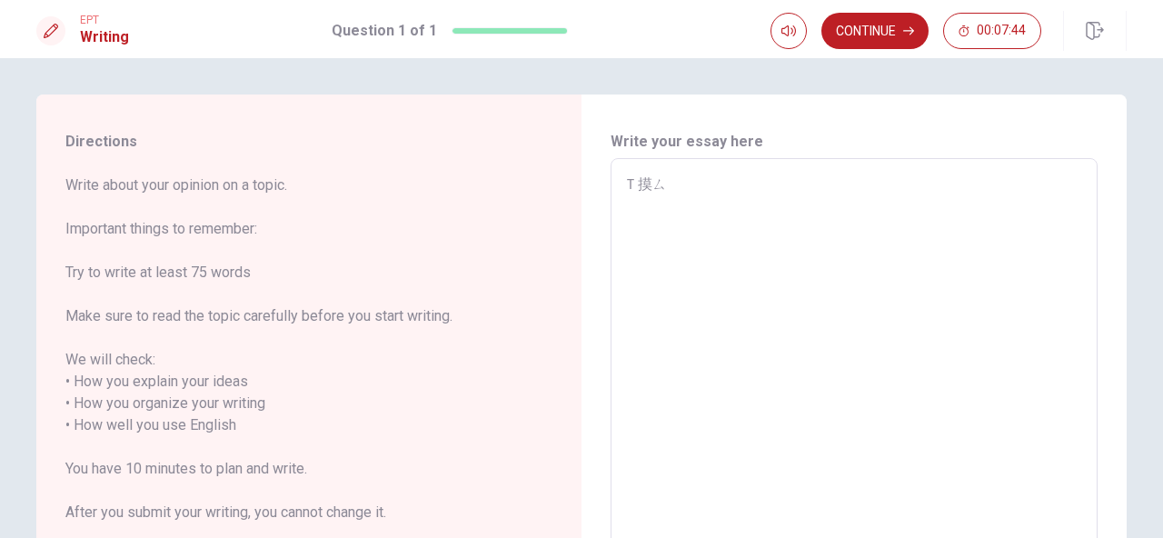
type textarea "x"
type textarea "Ｔ摸思"
type textarea "x"
type textarea "Ｔ摸"
type textarea "x"
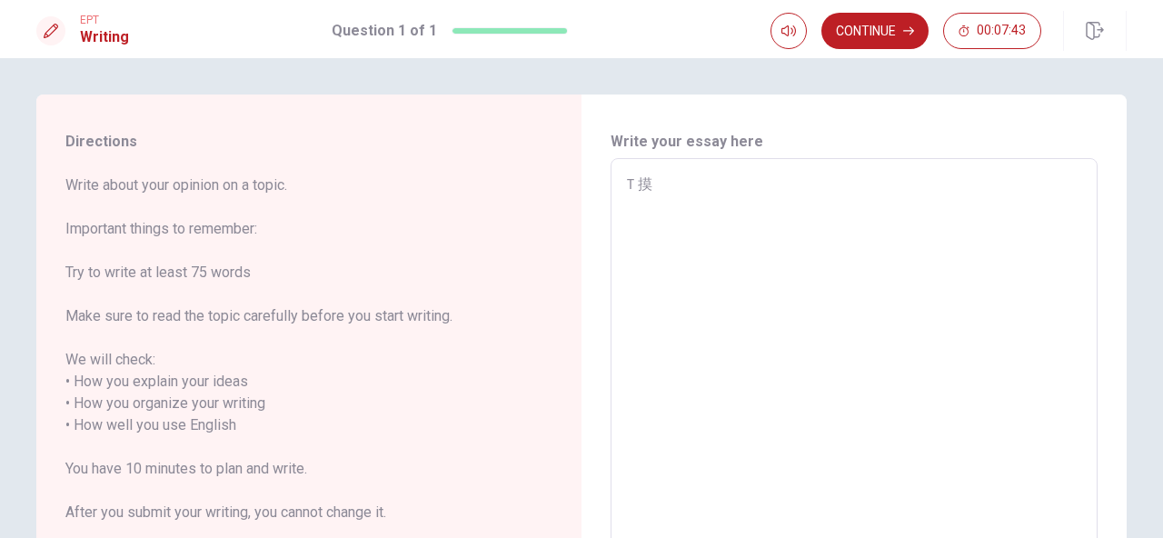
type textarea "Ｔ"
type textarea "x"
type textarea "t"
type textarea "x"
type textarea "t"
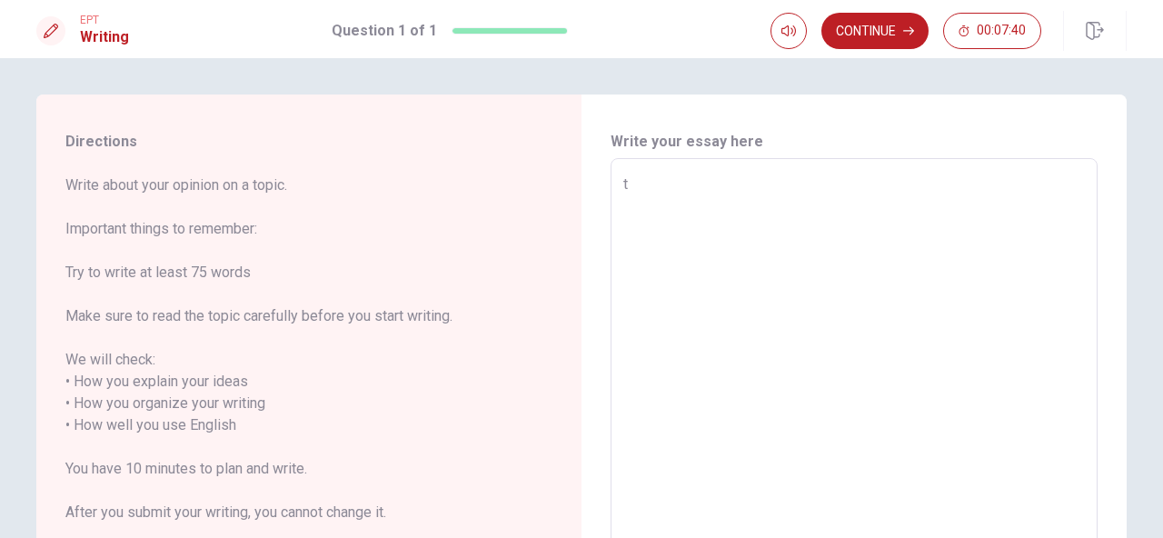
type textarea "x"
type textarea "T"
type textarea "x"
type textarea "To"
type textarea "x"
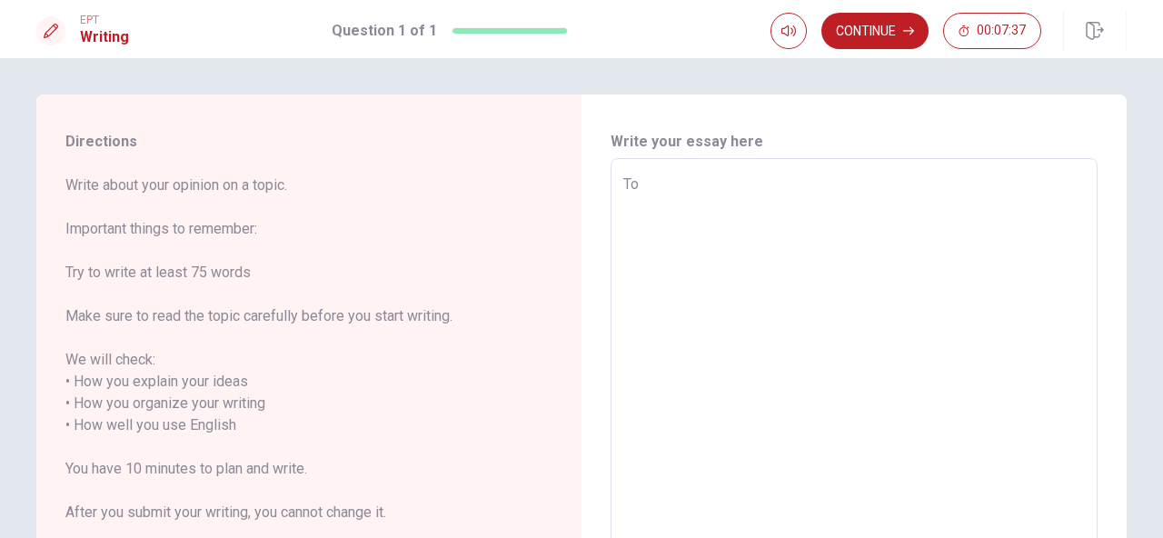
type textarea "Tok"
type textarea "x"
type textarea "Toky"
type textarea "x"
type textarea "[GEOGRAPHIC_DATA]"
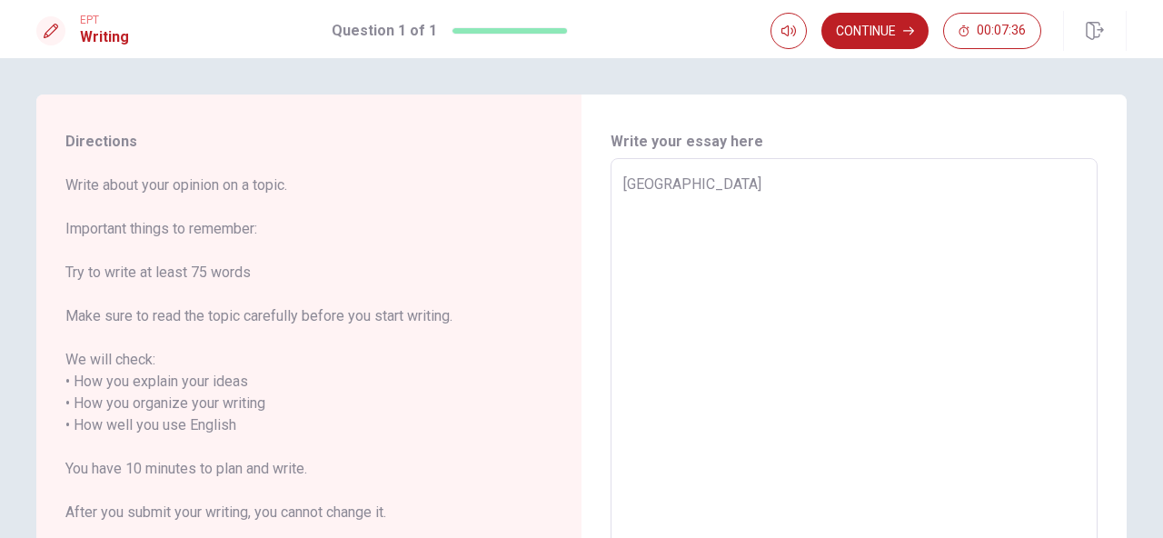
type textarea "x"
type textarea "[GEOGRAPHIC_DATA]"
type textarea "x"
type textarea "[GEOGRAPHIC_DATA] i"
type textarea "x"
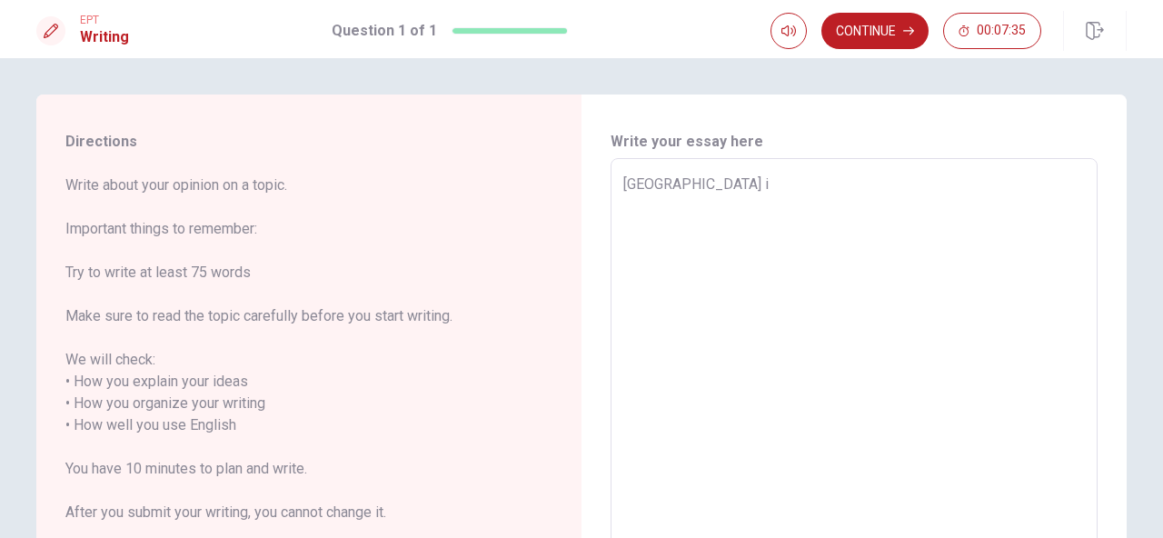
type textarea "[GEOGRAPHIC_DATA] is"
type textarea "x"
type textarea "[GEOGRAPHIC_DATA] is"
type textarea "x"
type textarea "Tokyo is a"
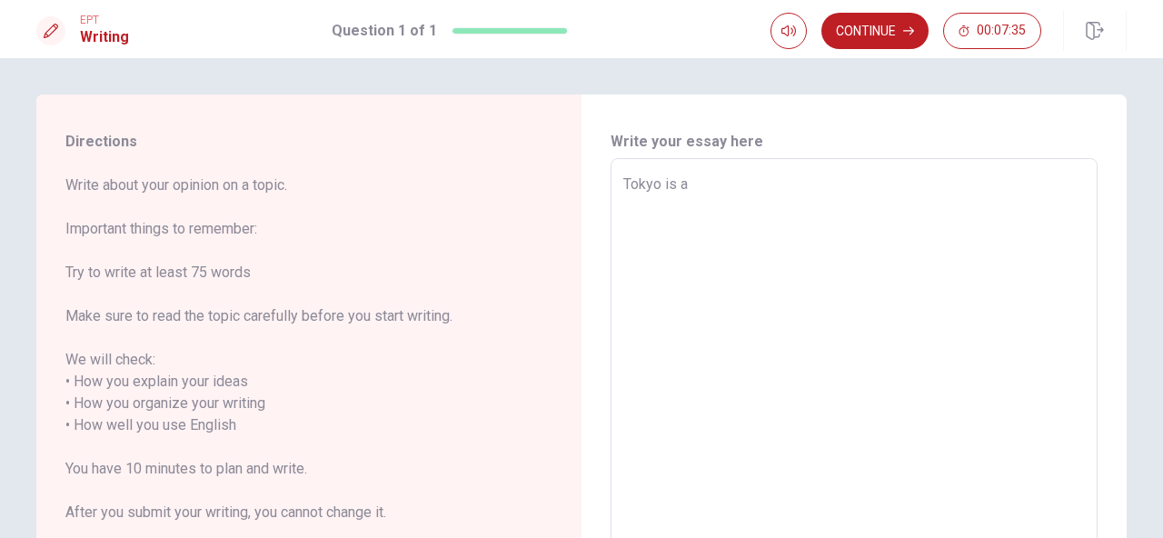
type textarea "x"
type textarea "Tokyo is an"
type textarea "x"
type textarea "Tokyo is an"
type textarea "x"
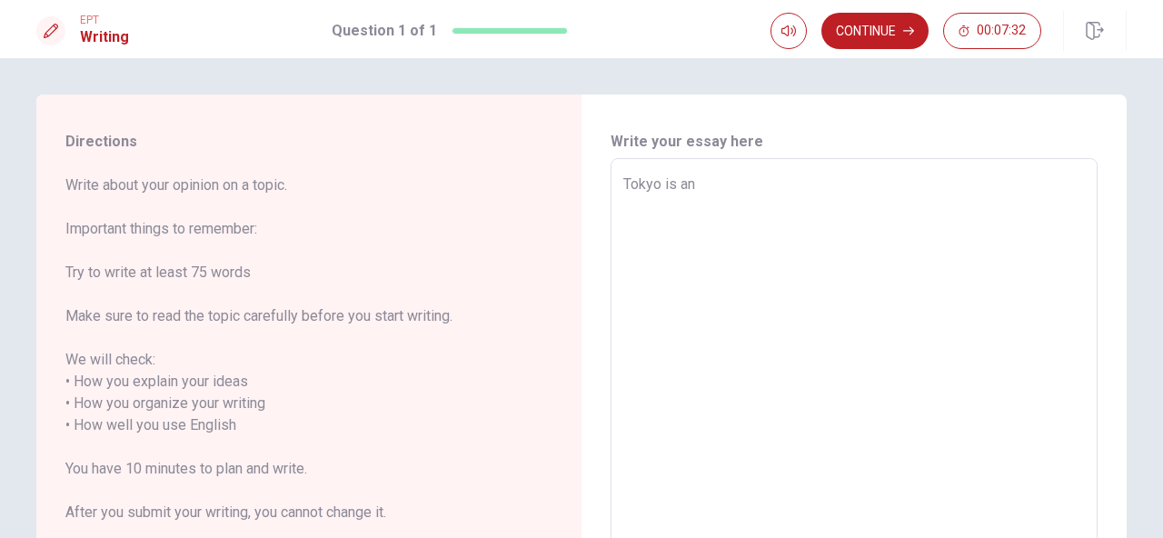
type textarea "[GEOGRAPHIC_DATA] is an u"
type textarea "x"
type textarea "Tokyo is an un"
type textarea "x"
type textarea "Tokyo is an unf"
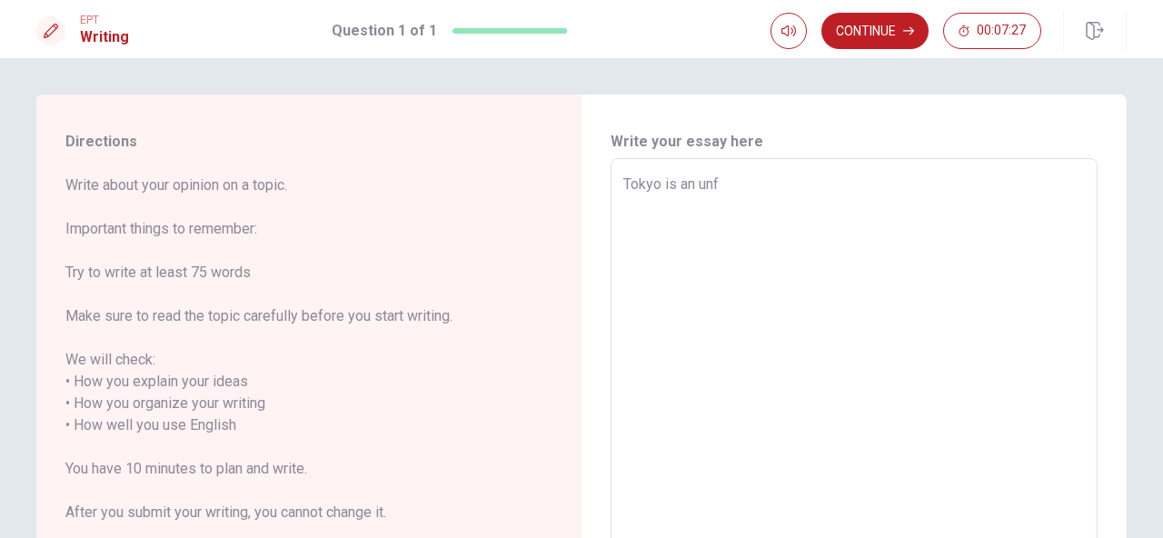
type textarea "x"
type textarea "Tokyo is an unfo"
type textarea "x"
type textarea "Tokyo is an unfor"
type textarea "x"
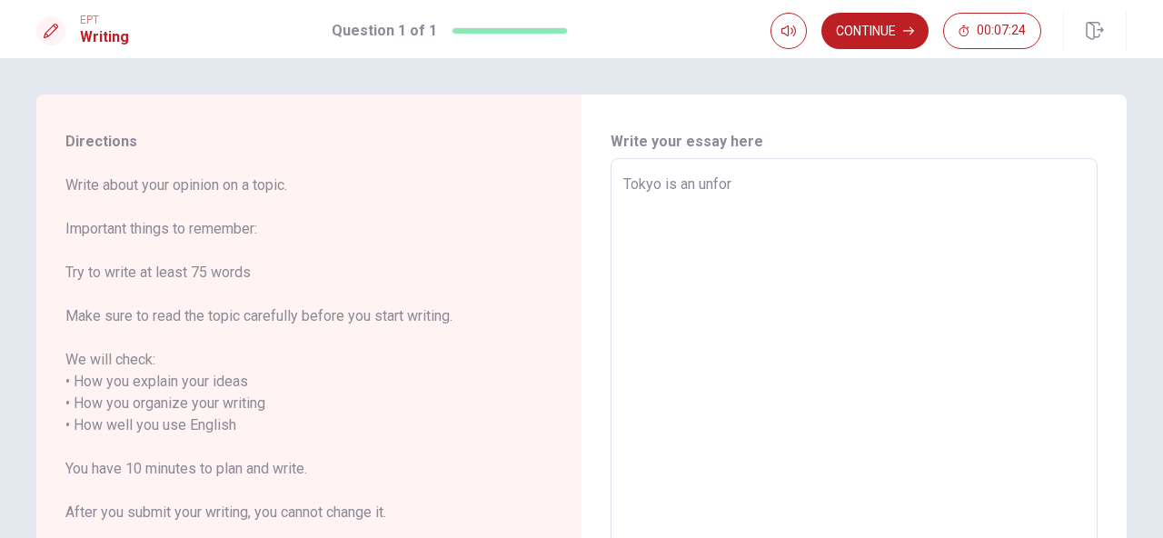
type textarea "Tokyo is an unforg"
type textarea "x"
type textarea "Tokyo is an unforge"
type textarea "x"
type textarea "Tokyo is an unforget"
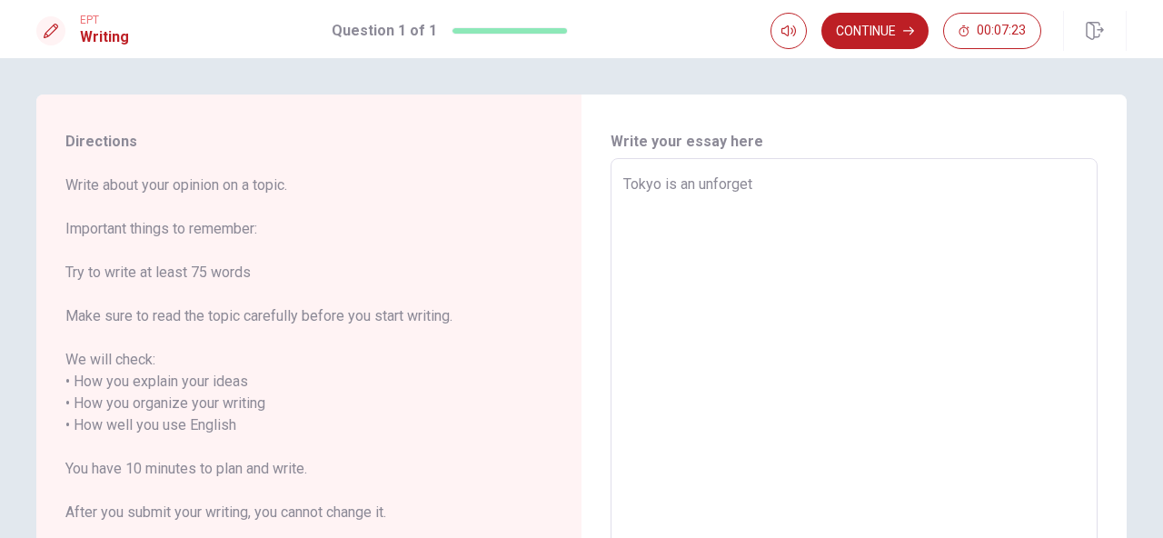
type textarea "x"
type textarea "Tokyo is an unforgett"
type textarea "x"
type textarea "Tokyo is an unforgetta"
type textarea "x"
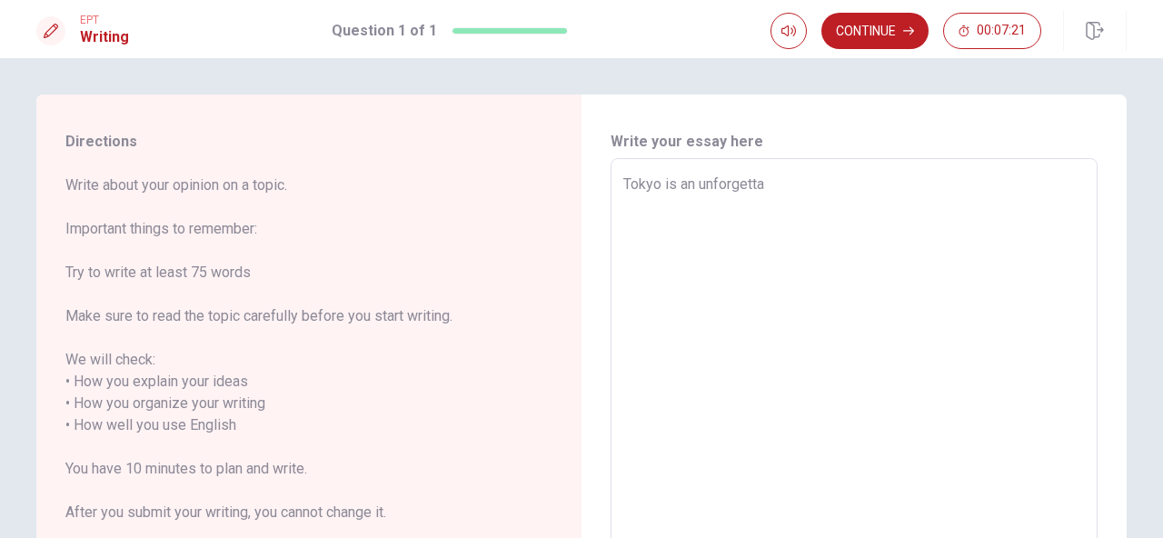
type textarea "Tokyo is an unforgettab"
type textarea "x"
type textarea "Tokyo is an unforgettabl"
type textarea "x"
type textarea "Tokyo is an unforgettably"
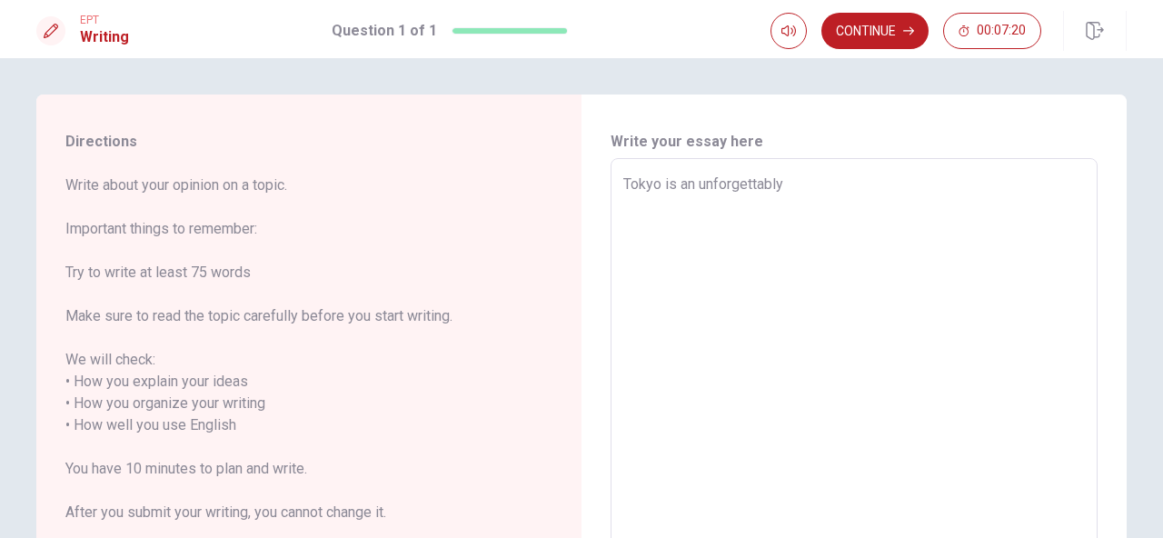
type textarea "x"
type textarea "Tokyo is an unforgettably"
type textarea "x"
type textarea "Tokyo is an unforgettably c"
type textarea "x"
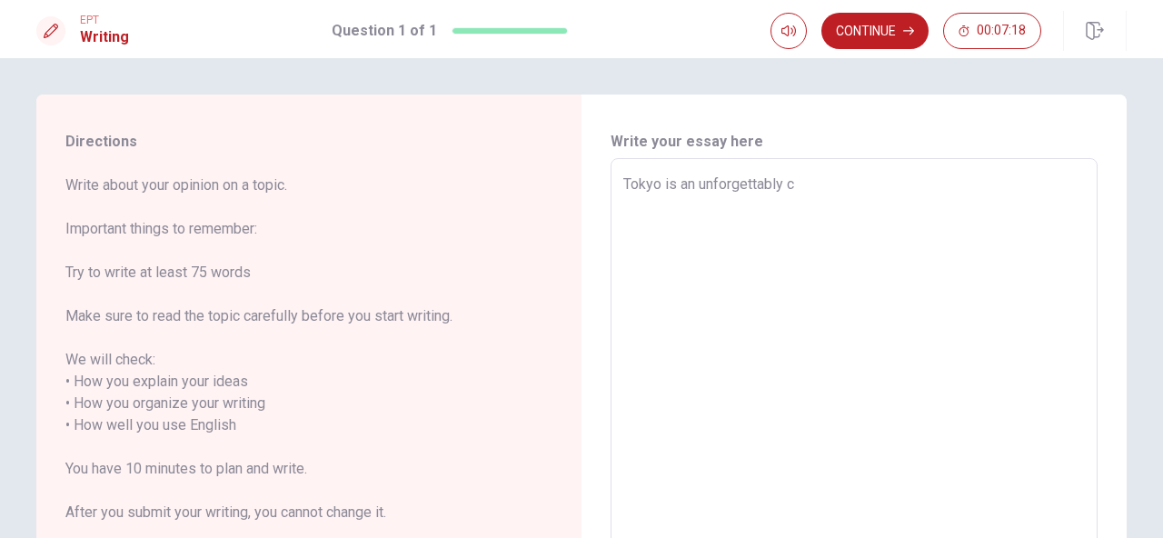
type textarea "Tokyo is an unforgettably ci"
type textarea "x"
type textarea "Tokyo is an unforgettably cit"
type textarea "x"
type textarea "[GEOGRAPHIC_DATA] is an unforgettably city"
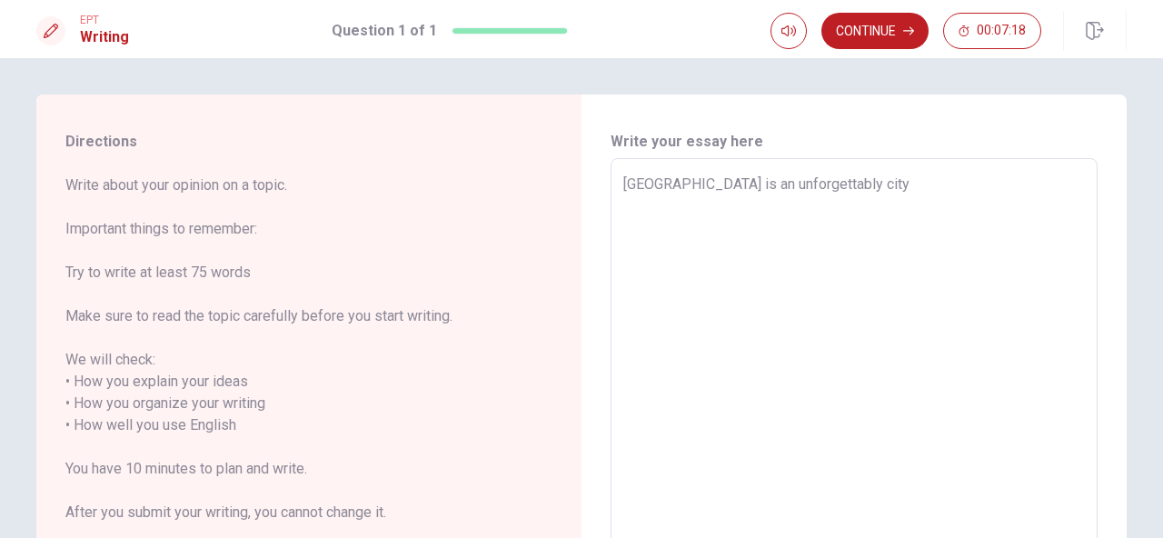
type textarea "x"
type textarea "[GEOGRAPHIC_DATA] is an unforgettably city"
type textarea "x"
type textarea "[GEOGRAPHIC_DATA] is an unforgettably city"
type textarea "x"
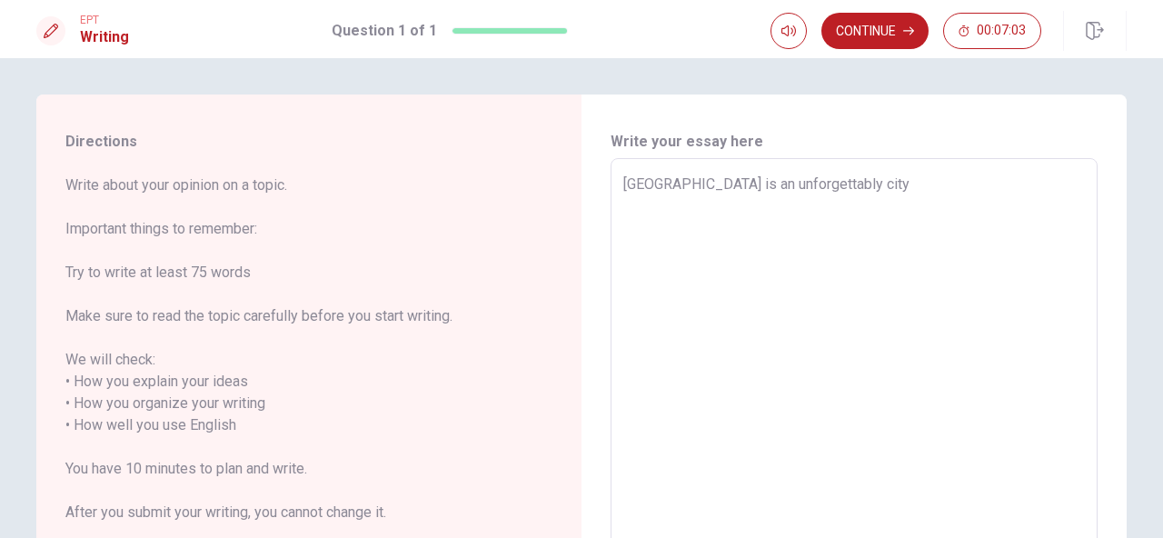
type textarea "[GEOGRAPHIC_DATA] is an unforgettably city b"
type textarea "x"
type textarea "[GEOGRAPHIC_DATA] is an unforgettably city be"
type textarea "x"
type textarea "[GEOGRAPHIC_DATA] is an unforgettably city bec"
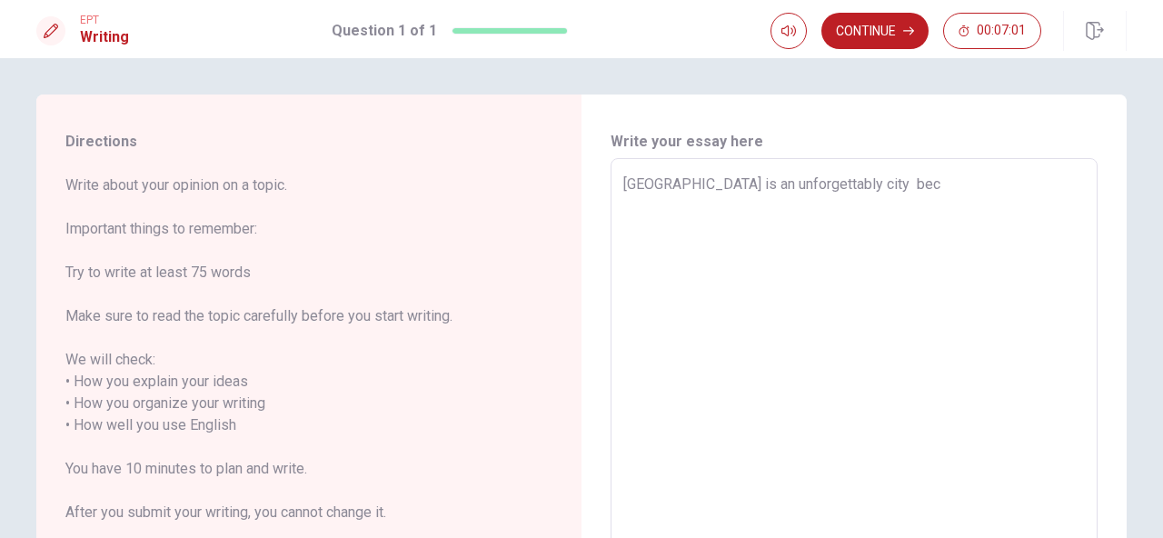
type textarea "x"
type textarea "[GEOGRAPHIC_DATA] is an unforgettably city beca"
type textarea "x"
type textarea "[GEOGRAPHIC_DATA] is an unforgettably city becau"
type textarea "x"
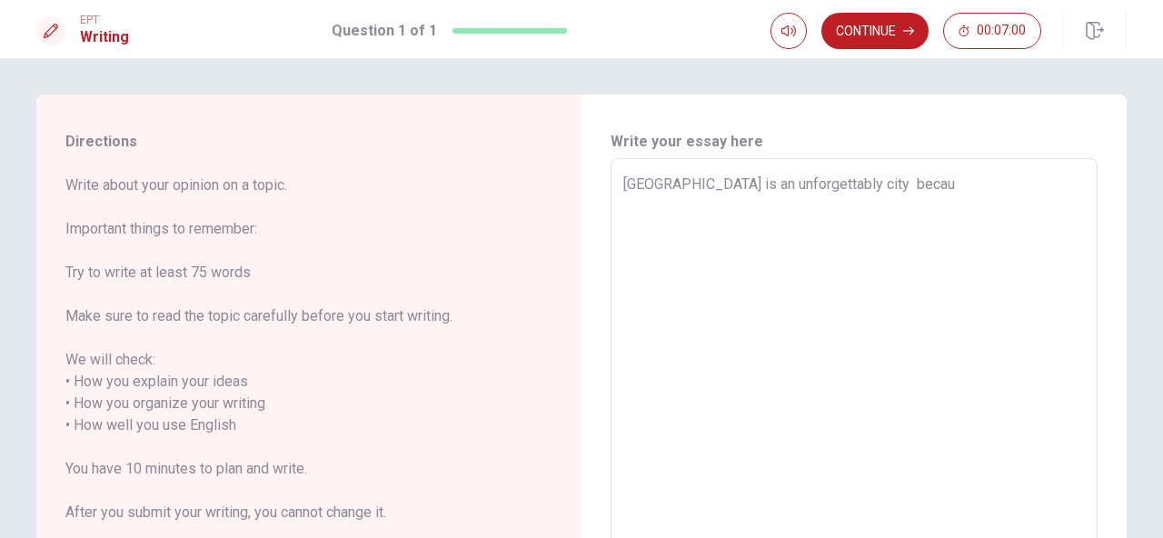
type textarea "[GEOGRAPHIC_DATA] is an unforgettably city becaus"
type textarea "x"
type textarea "[GEOGRAPHIC_DATA] is an unforgettably city because"
type textarea "x"
type textarea "[GEOGRAPHIC_DATA] is an unforgettably city because"
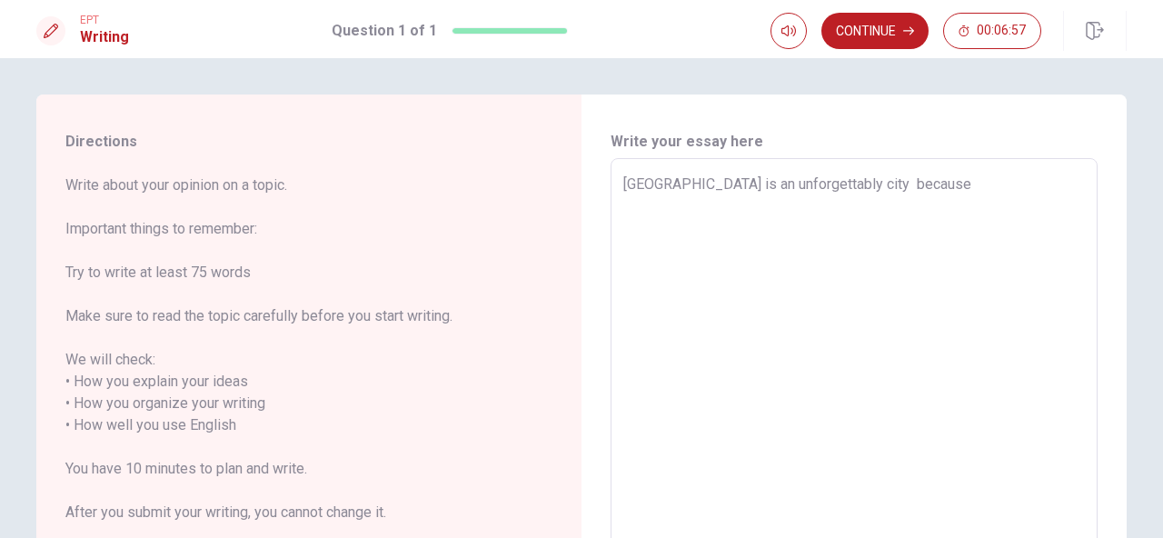
type textarea "x"
type textarea "[GEOGRAPHIC_DATA] is an unforgettably city because i"
type textarea "x"
type textarea "[GEOGRAPHIC_DATA] is an unforgettably city because it"
type textarea "x"
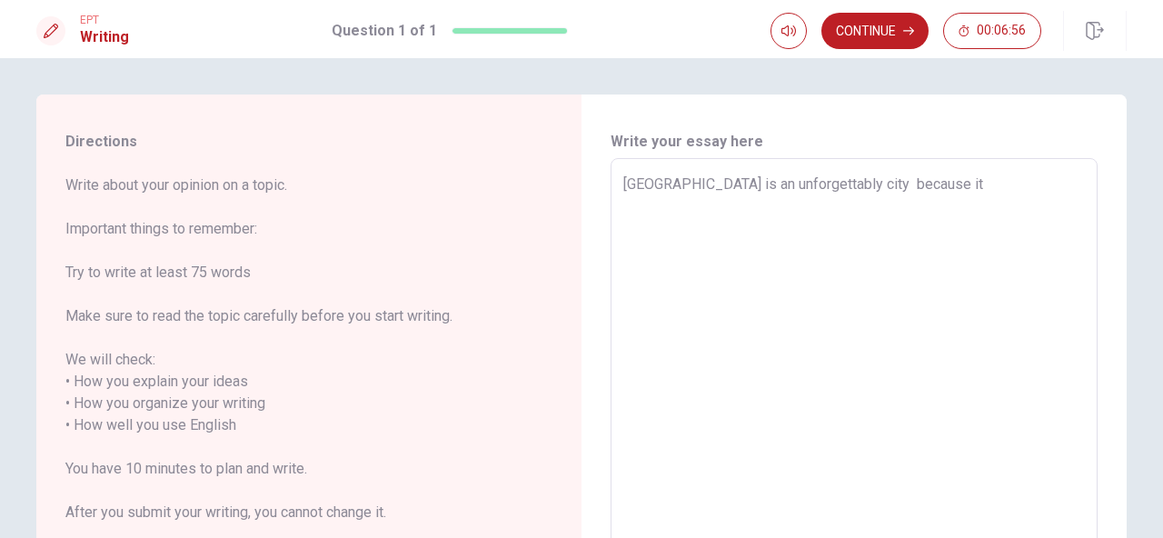
type textarea "[GEOGRAPHIC_DATA] is an unforgettably city because it"
type textarea "x"
type textarea "[GEOGRAPHIC_DATA] is an unforgettably city because it m"
type textarea "x"
type textarea "[GEOGRAPHIC_DATA] is an unforgettably city because it mi"
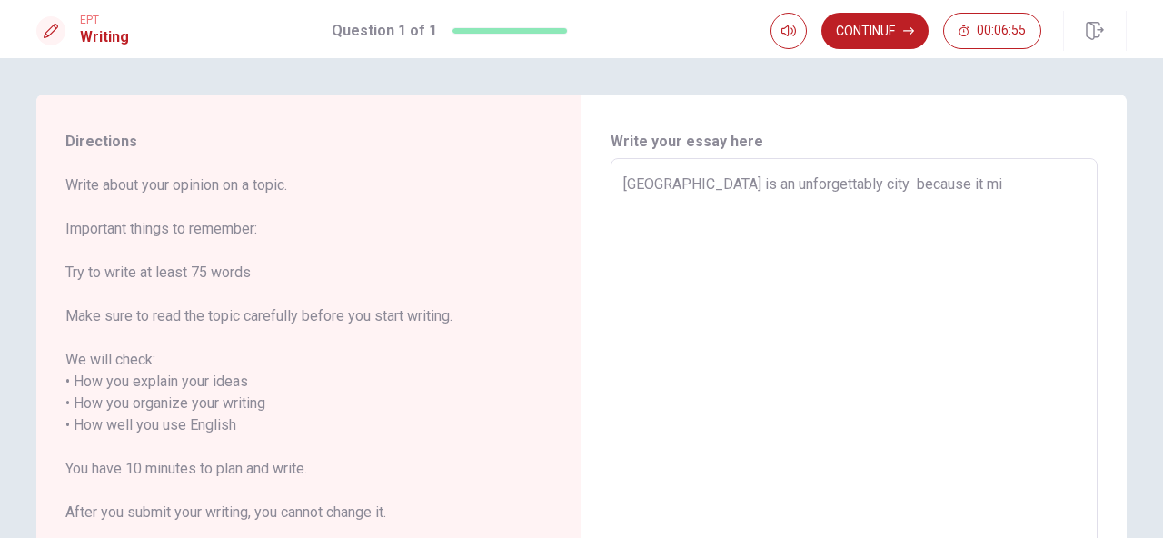
type textarea "x"
type textarea "[GEOGRAPHIC_DATA] is an unforgettably city because it mix"
type textarea "x"
type textarea "[GEOGRAPHIC_DATA] is an unforgettably city because it mixe"
type textarea "x"
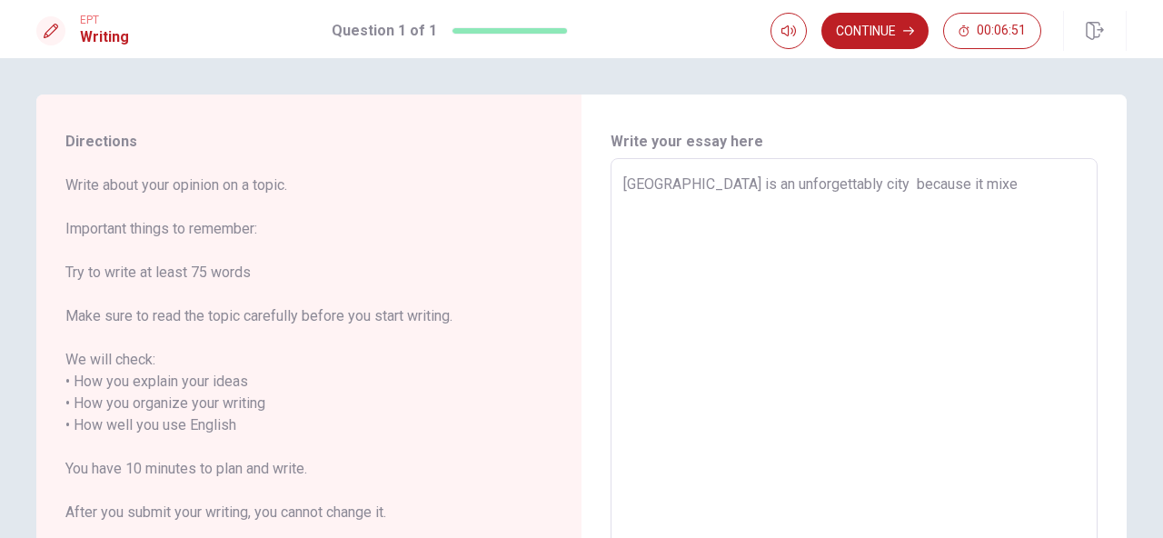
type textarea "[GEOGRAPHIC_DATA] is an unforgettably city because it mixes"
type textarea "x"
type textarea "[GEOGRAPHIC_DATA] is an unforgettably city because it mixes"
type textarea "x"
type textarea "[GEOGRAPHIC_DATA] is an unforgettably city because it mixes m"
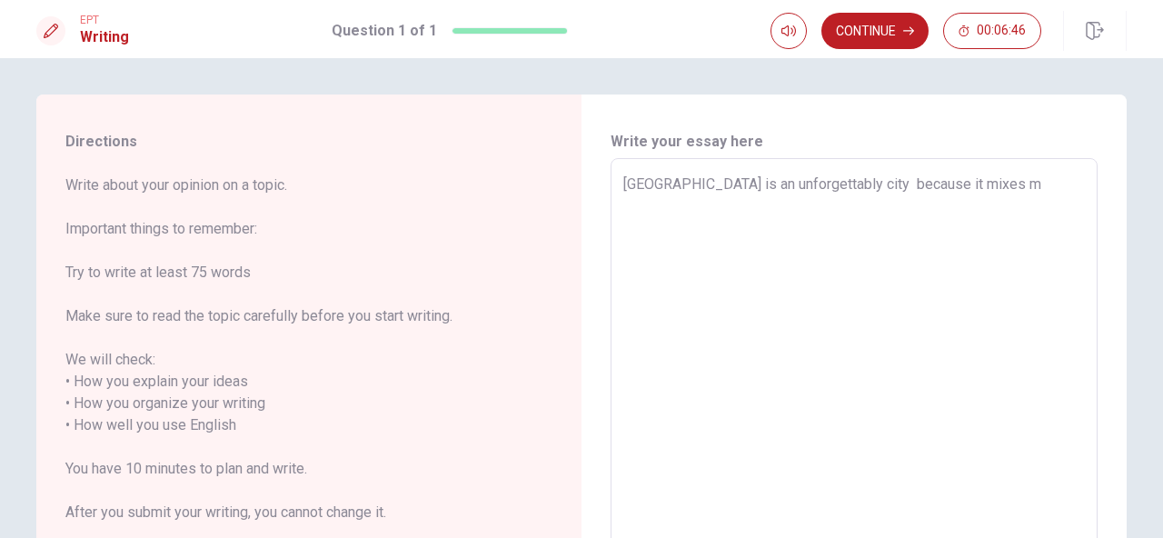
type textarea "x"
type textarea "[GEOGRAPHIC_DATA] is an unforgettably city because it mixes mo"
type textarea "x"
type textarea "[GEOGRAPHIC_DATA] is an unforgettably city because it mixes mor"
type textarea "x"
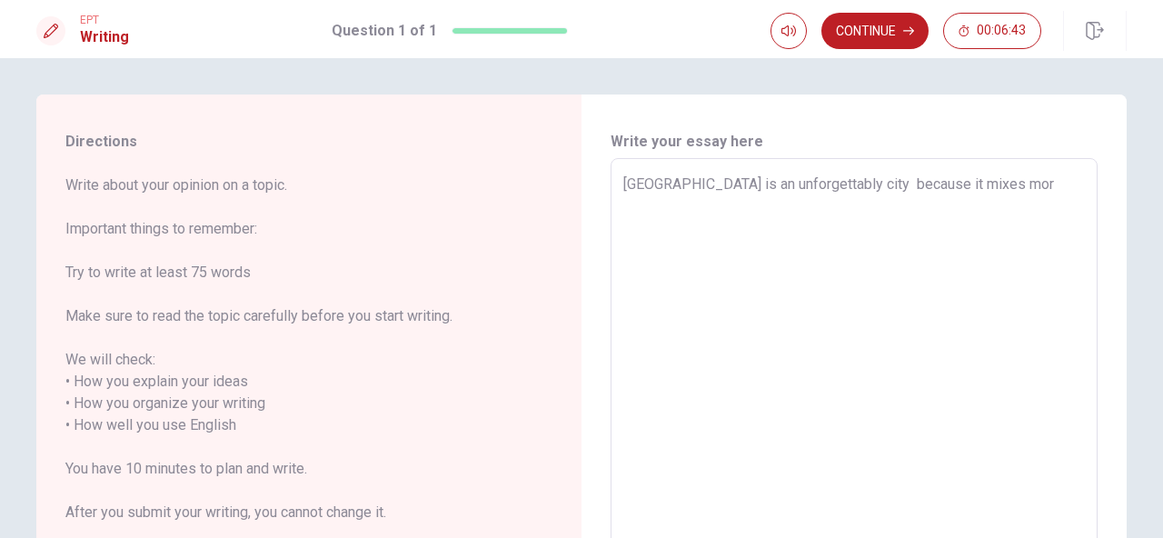
type textarea "[GEOGRAPHIC_DATA] is an unforgettably city because it mixes mord"
type textarea "x"
type textarea "Tokyo is an unforgettably city because it mixes morde"
type textarea "x"
type textarea "[GEOGRAPHIC_DATA] is an unforgettably city because it mixes morder"
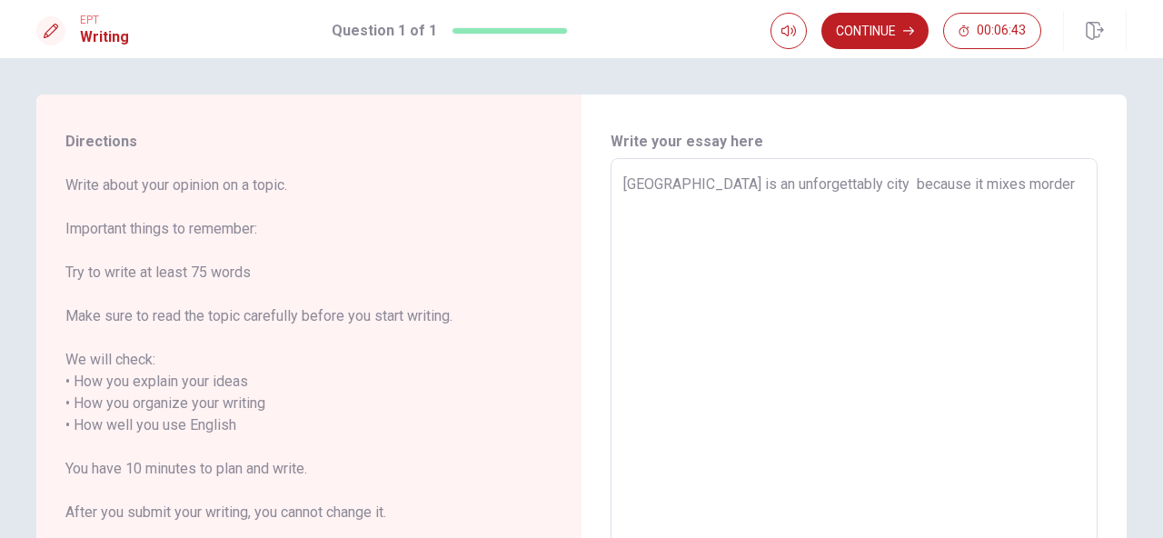
type textarea "x"
type textarea "[GEOGRAPHIC_DATA] is an unforgettably city because it mixes mordern"
type textarea "x"
type textarea "[GEOGRAPHIC_DATA] is an unforgettably city because it mixes mordern"
type textarea "x"
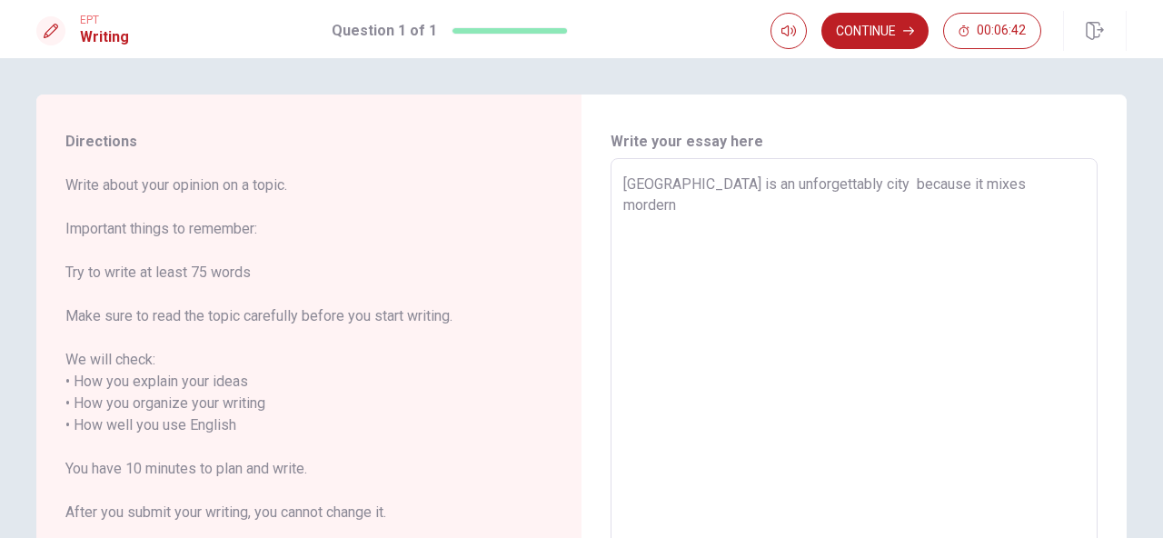
type textarea "[GEOGRAPHIC_DATA] is an unforgettably city because it mixes mordern l"
type textarea "x"
type textarea "[GEOGRAPHIC_DATA] is an unforgettably city because it mixes mordern li"
type textarea "x"
type textarea "[GEOGRAPHIC_DATA] is an unforgettably city because it mixes mordern lif"
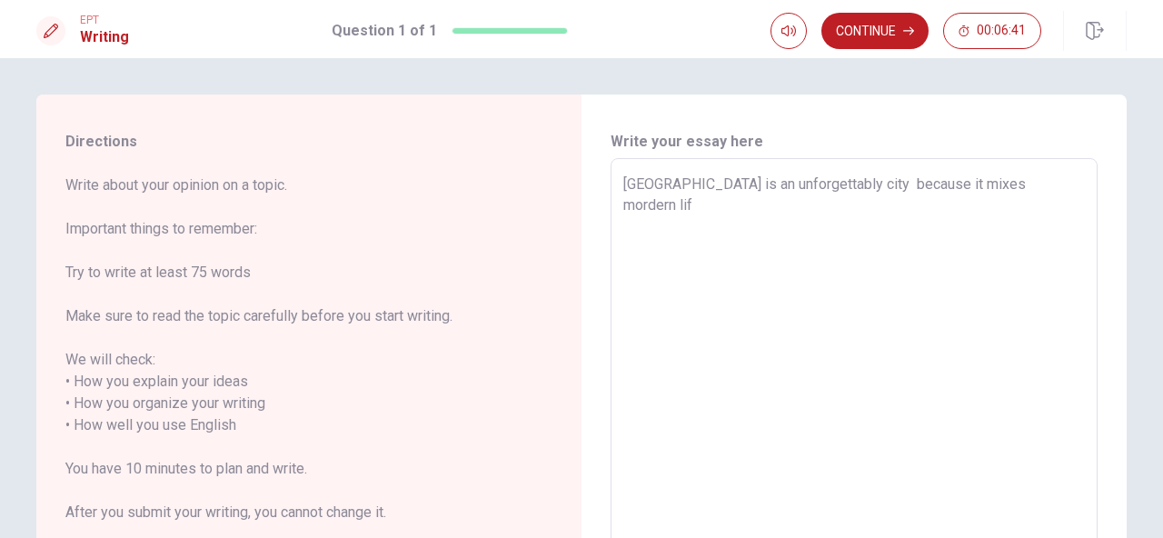
type textarea "x"
type textarea "[GEOGRAPHIC_DATA] is an unforgettably city because it mixes mordern life"
type textarea "x"
type textarea "[GEOGRAPHIC_DATA] is an unforgettably city because it mixes mordern life"
type textarea "x"
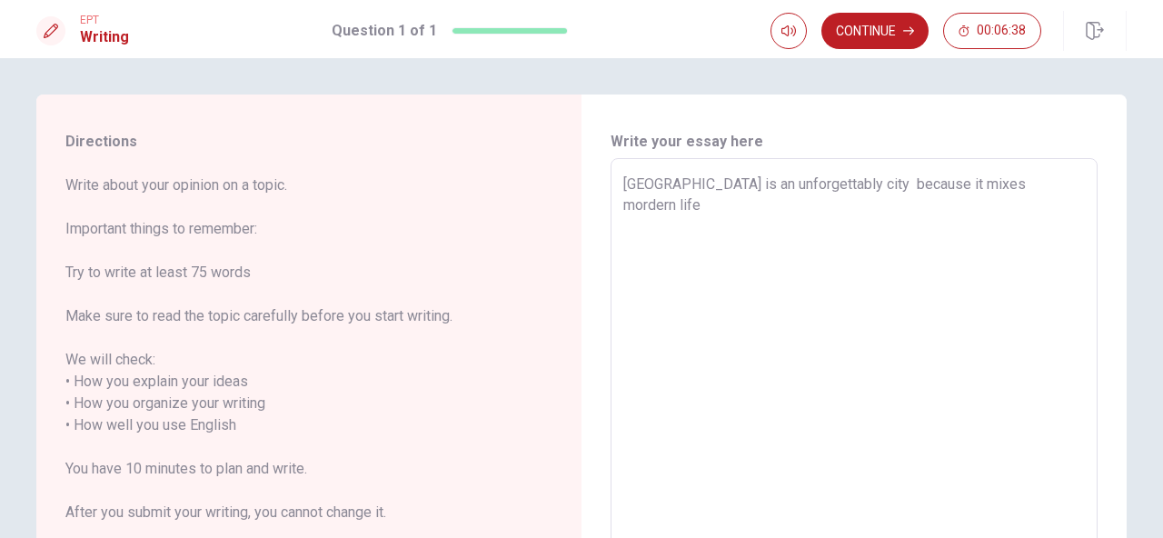
type textarea "Tokyo is an unforgettably city because it mixes mordern life a"
type textarea "x"
type textarea "Tokyo is an unforgettably city because it mixes mordern life an"
type textarea "x"
type textarea "Tokyo is an unforgettably city because it mixes mordern life an"
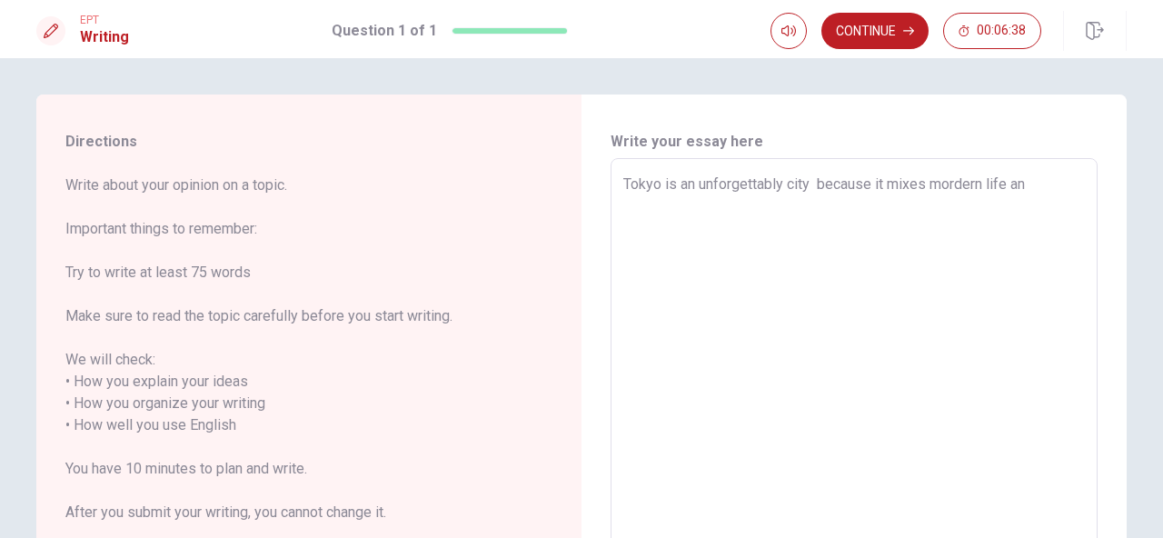
type textarea "x"
type textarea "Tokyo is an unforgettably city because it mixes mordern life an d"
type textarea "x"
type textarea "Tokyo is an unforgettably city because it mixes mordern life an d"
type textarea "x"
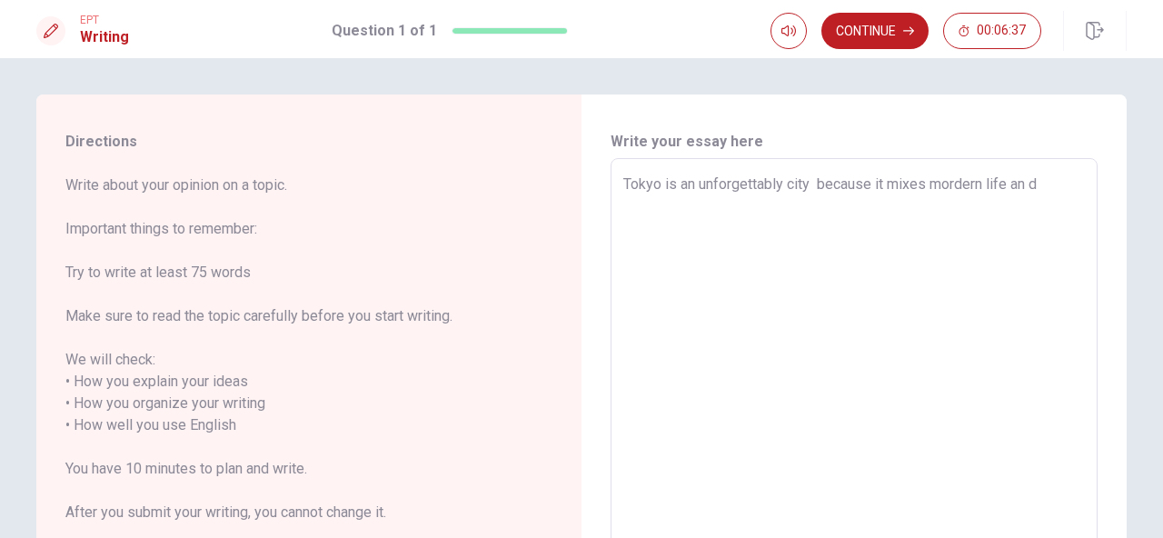
type textarea "Tokyo is an unforgettably city because it mixes mordern life an d"
type textarea "x"
type textarea "Tokyo is an unforgettably city because it mixes mordern life an"
type textarea "x"
type textarea "Tokyo is an unforgettably city because it mixes mordern life an"
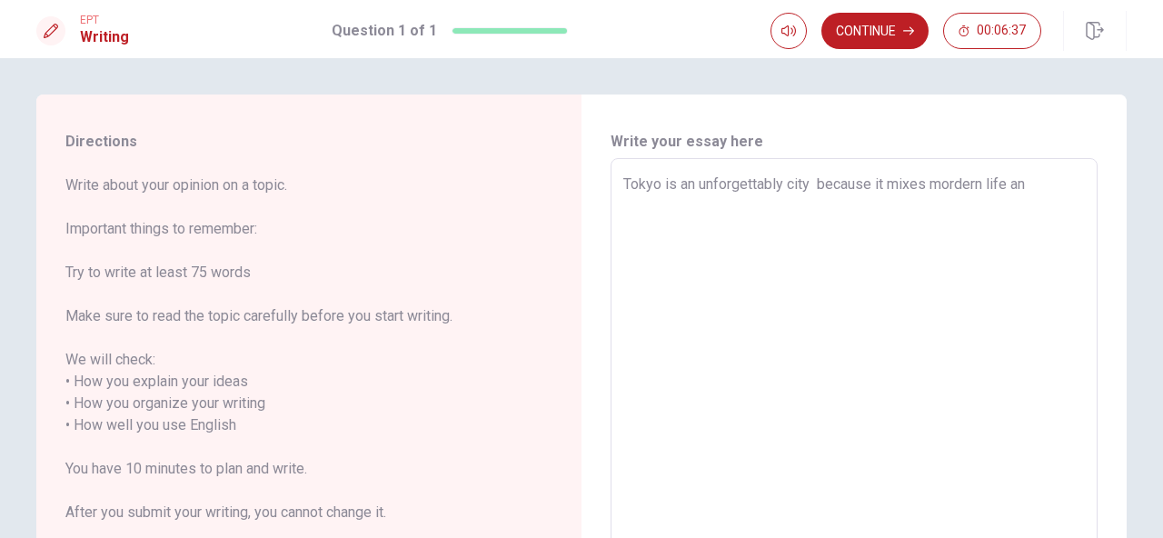
type textarea "x"
type textarea "[GEOGRAPHIC_DATA] is an unforgettably city because it mixes mordern life and"
type textarea "x"
type textarea "[GEOGRAPHIC_DATA] is an unforgettably city because it mixes mordern life and"
type textarea "x"
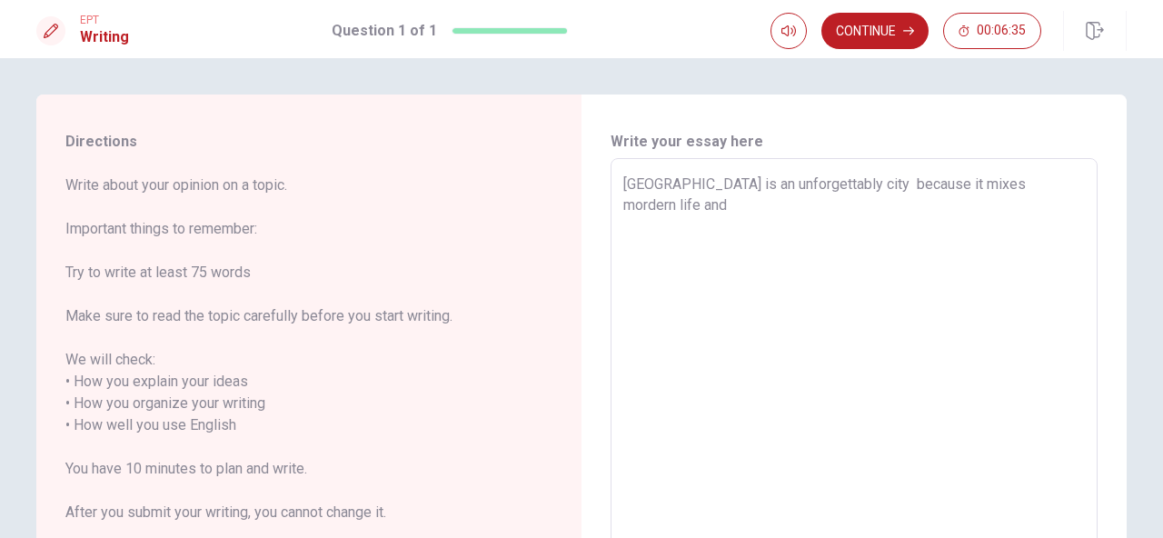
type textarea "Tokyo is an unforgettably city because it mixes mordern life and t"
type textarea "x"
type textarea "[GEOGRAPHIC_DATA] is an unforgettably city because it mixes mordern life and tr"
type textarea "x"
type textarea "[GEOGRAPHIC_DATA] is an unforgettably city because it mixes mordern life and tra"
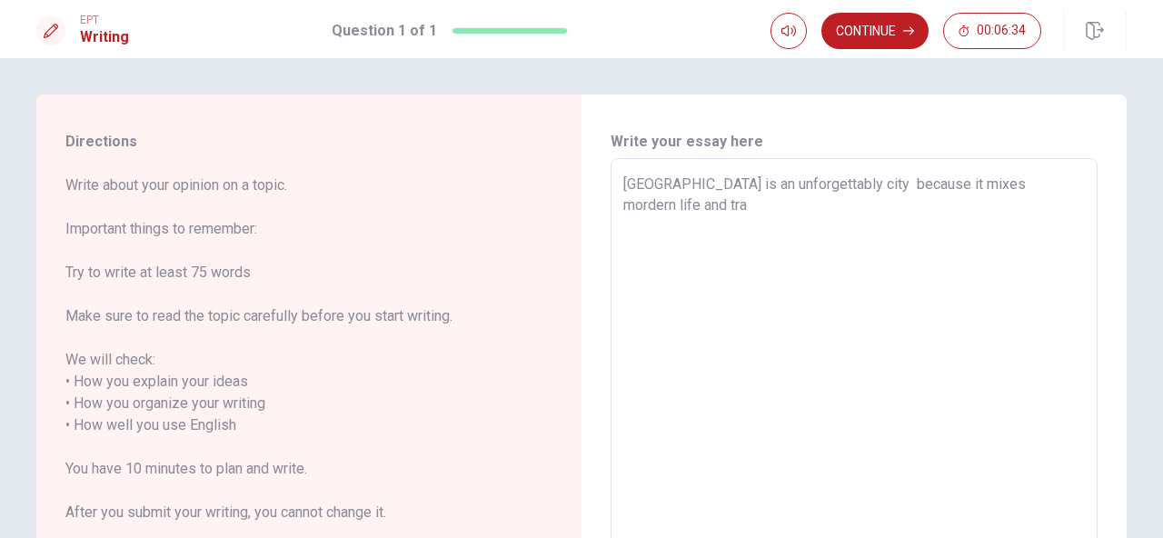
type textarea "x"
type textarea "[GEOGRAPHIC_DATA] is an unforgettably city because it mixes mordern life and tr…"
type textarea "x"
type textarea "Tokyo is an unforgettably city because it mixes mordern life and tradi"
type textarea "x"
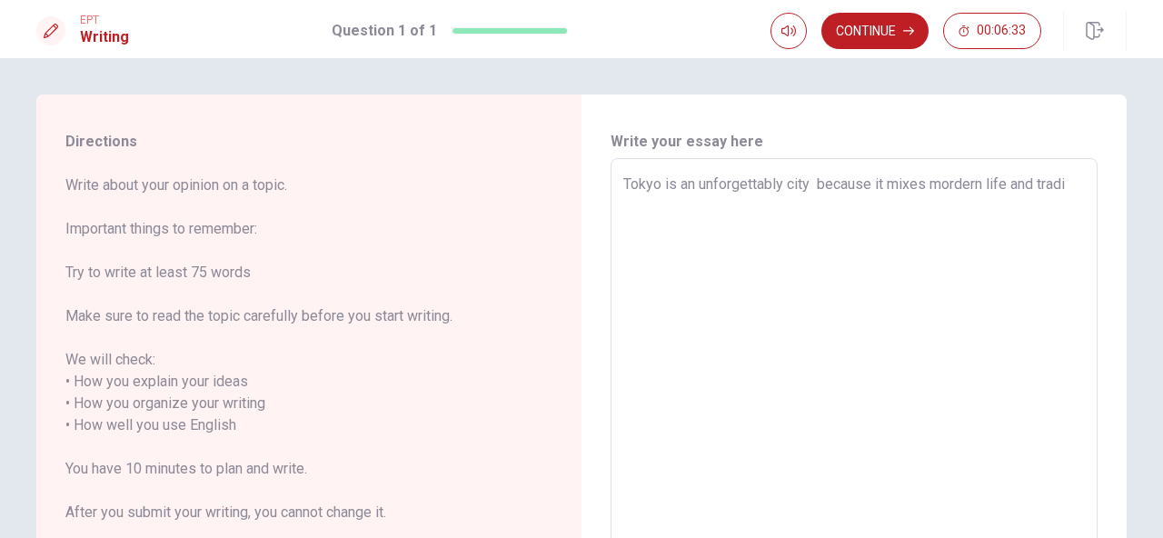
type textarea "[GEOGRAPHIC_DATA] is an unforgettably city because it mixes mordern life and tr…"
type textarea "x"
type textarea "Tokyo is an unforgettably city because it mixes mordern life and traditi"
type textarea "x"
type textarea "Tokyo is an unforgettably city because it mixes mordern life and traditio"
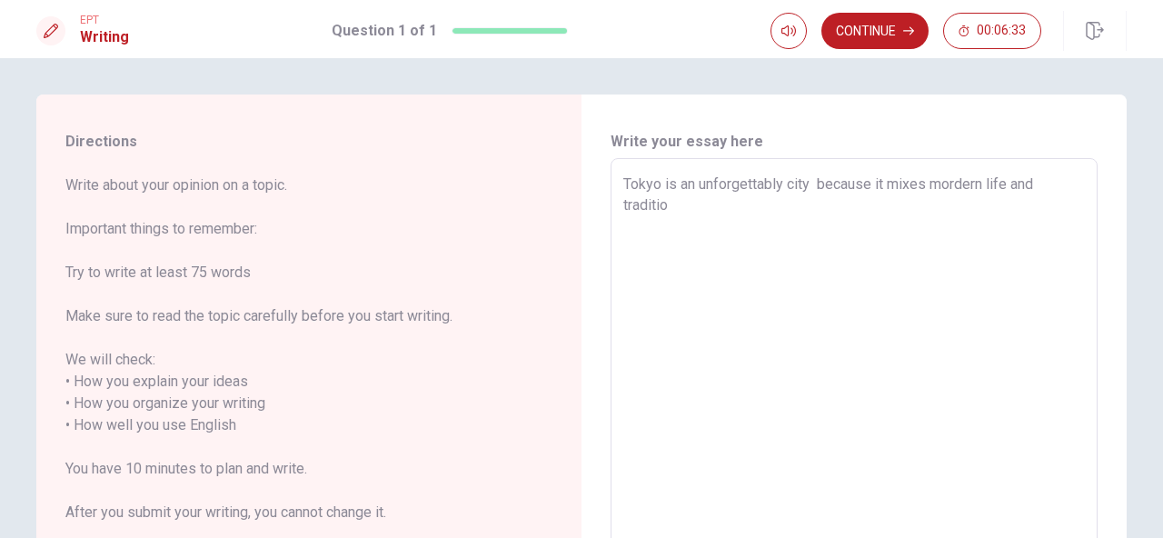
type textarea "x"
type textarea "[GEOGRAPHIC_DATA] is an unforgettably city because it mixes mordern life and tr…"
type textarea "x"
type textarea "[GEOGRAPHIC_DATA] is an unforgettably city because it mixes mordern life and tr…"
type textarea "x"
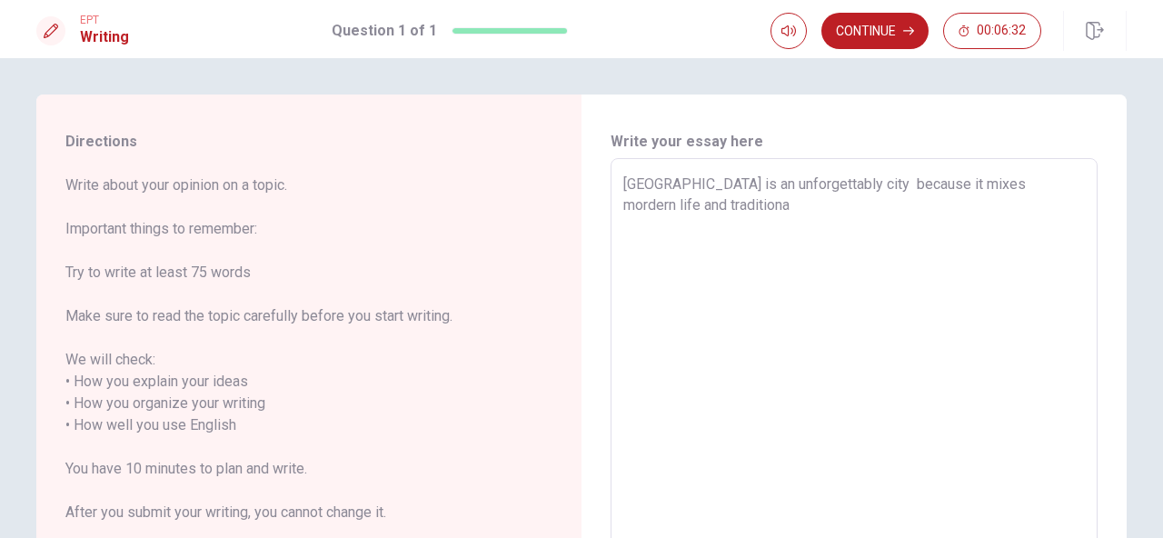
type textarea "[GEOGRAPHIC_DATA] is an unforgettably city because it mixes mordern life and tr…"
type textarea "x"
type textarea "[GEOGRAPHIC_DATA] is an unforgettably city because it mixes mordern life and tr…"
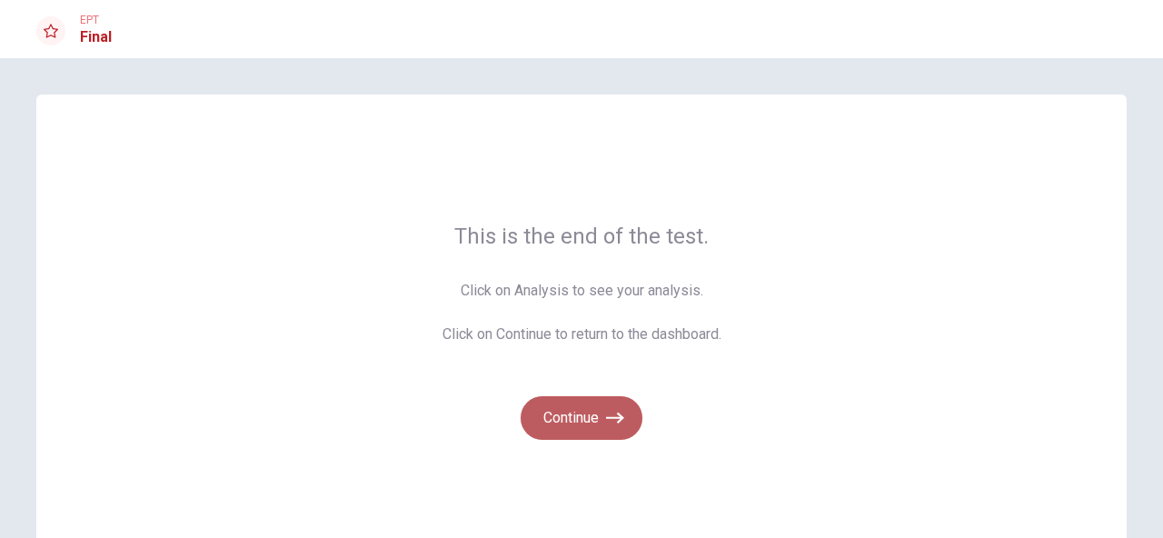
click at [585, 420] on button "Continue" at bounding box center [582, 418] width 122 height 44
